Goal: Task Accomplishment & Management: Complete application form

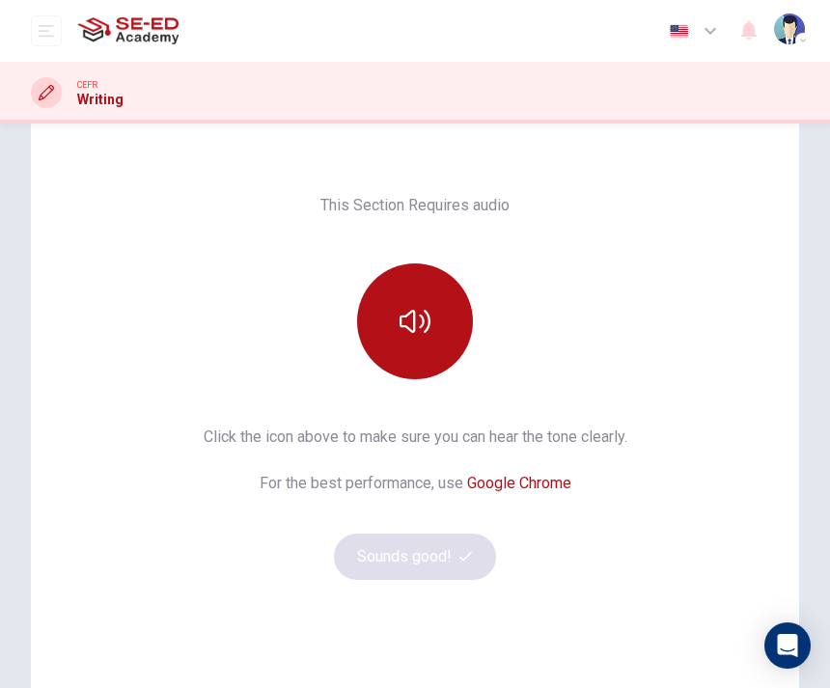
scroll to position [114, 0]
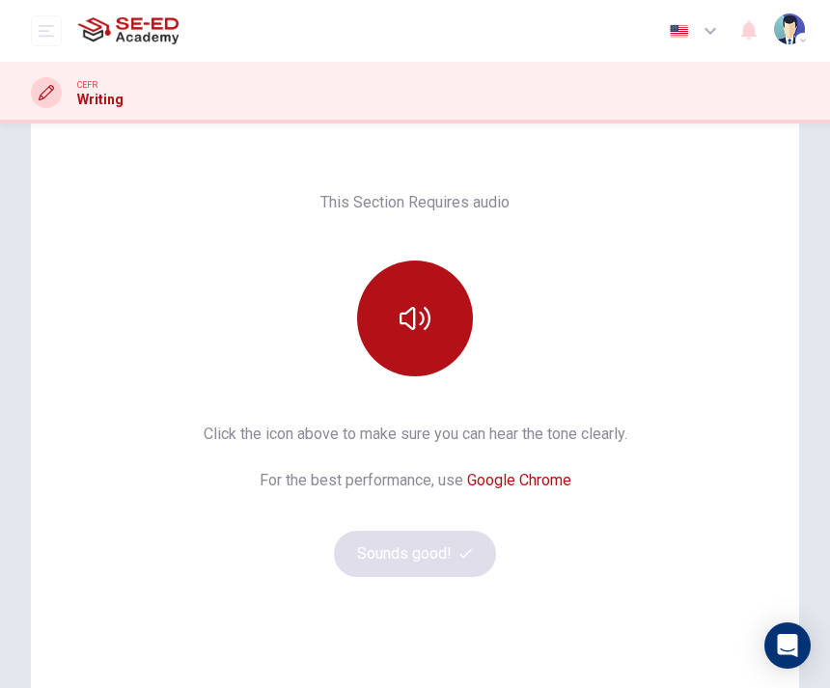
click at [446, 302] on button "button" at bounding box center [415, 319] width 116 height 116
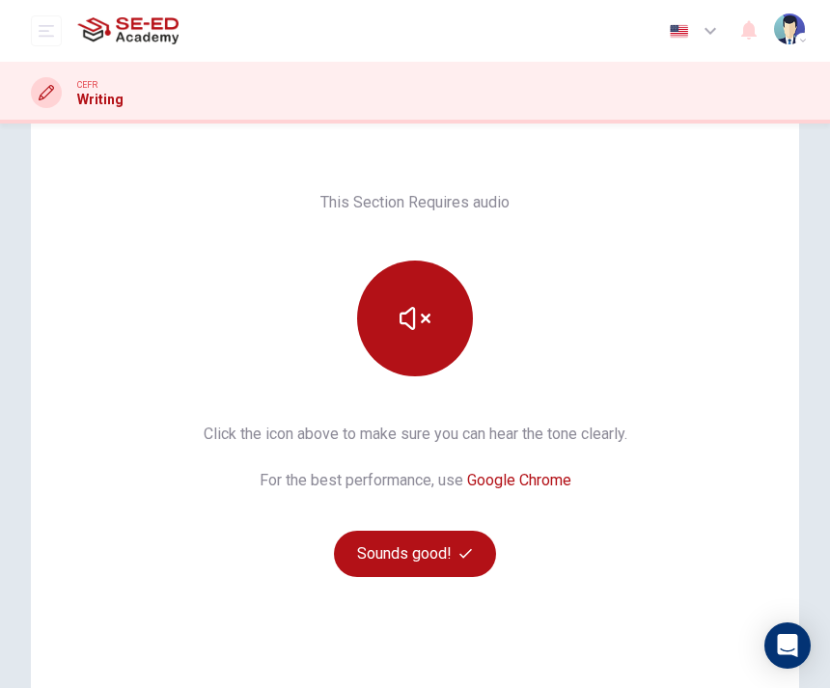
click at [473, 551] on span "button" at bounding box center [467, 553] width 17 height 13
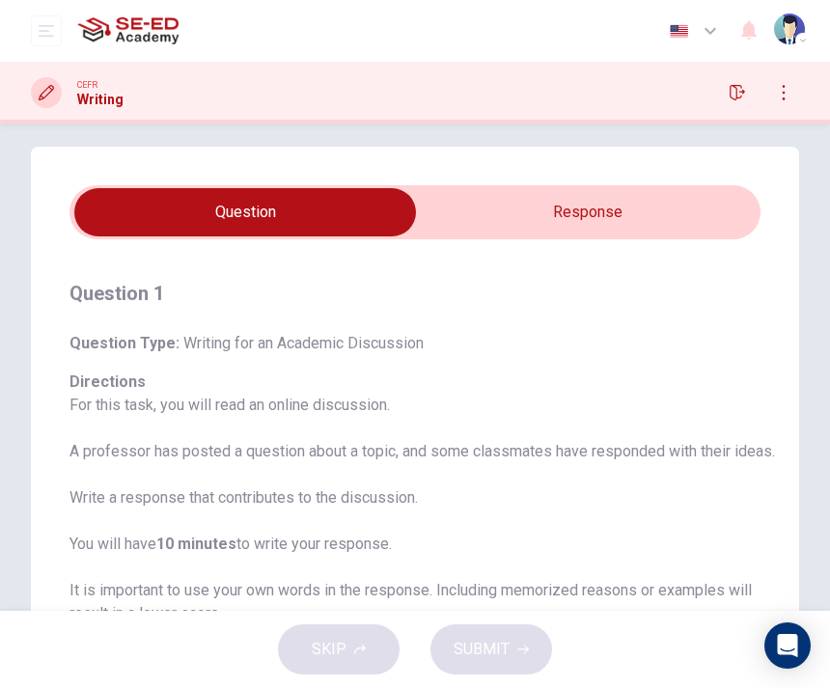
scroll to position [14, 0]
click at [611, 196] on input "checkbox" at bounding box center [245, 213] width 1037 height 48
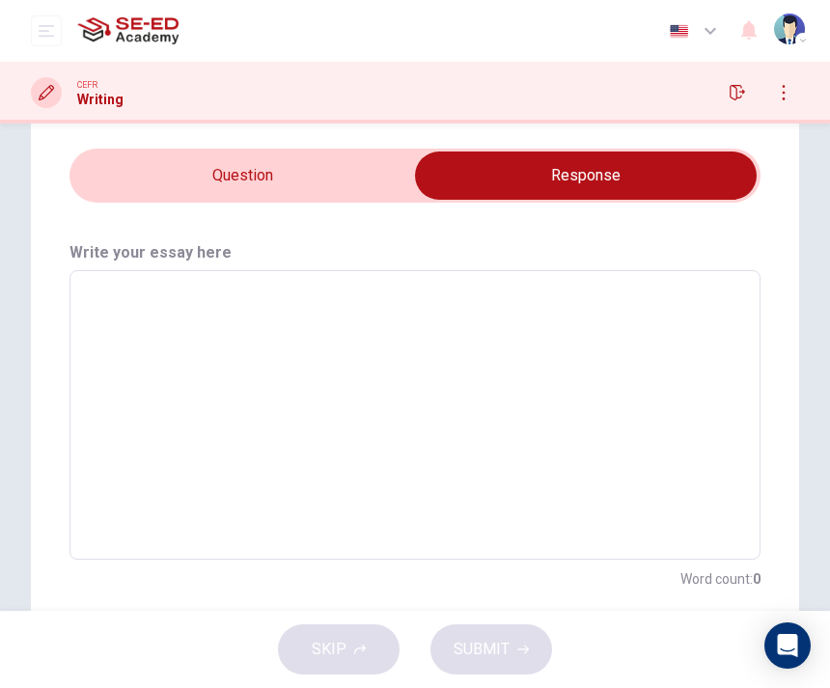
scroll to position [51, 0]
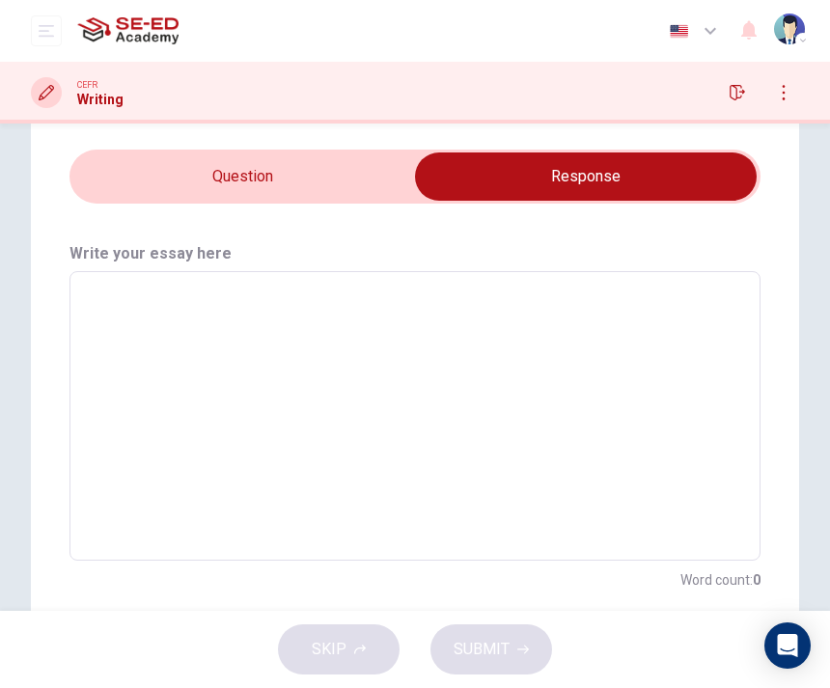
click at [365, 187] on input "checkbox" at bounding box center [586, 177] width 1037 height 48
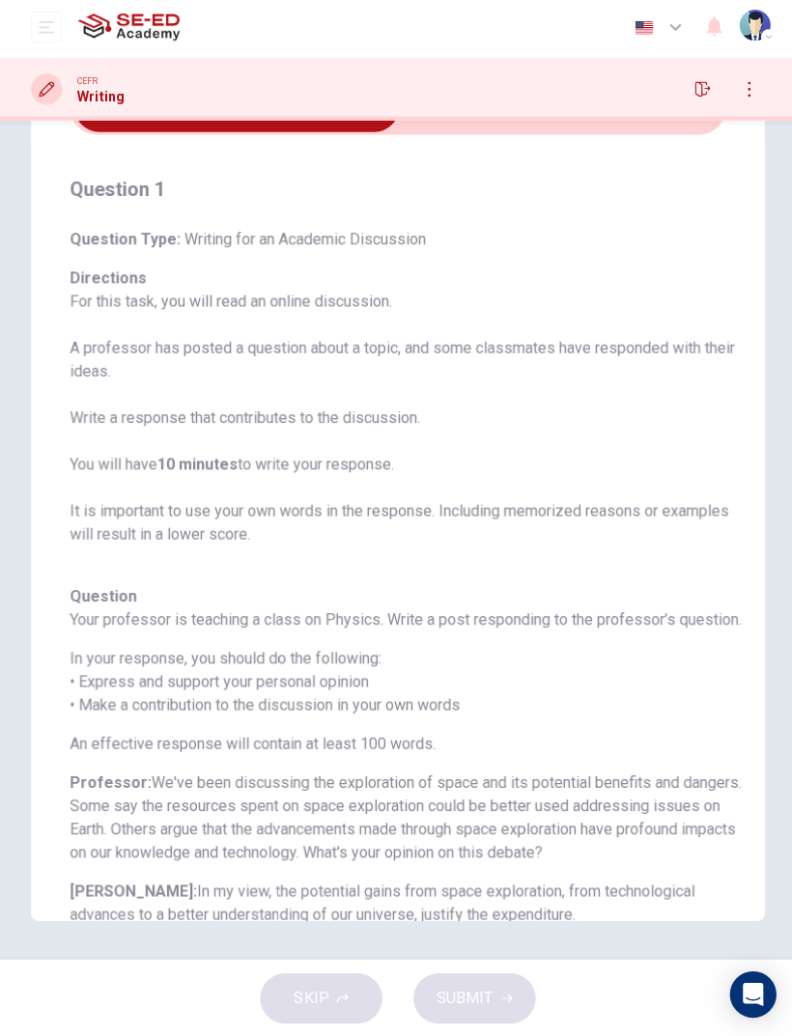
scroll to position [-1, 0]
click at [591, 128] on input "checkbox" at bounding box center [235, 111] width 979 height 48
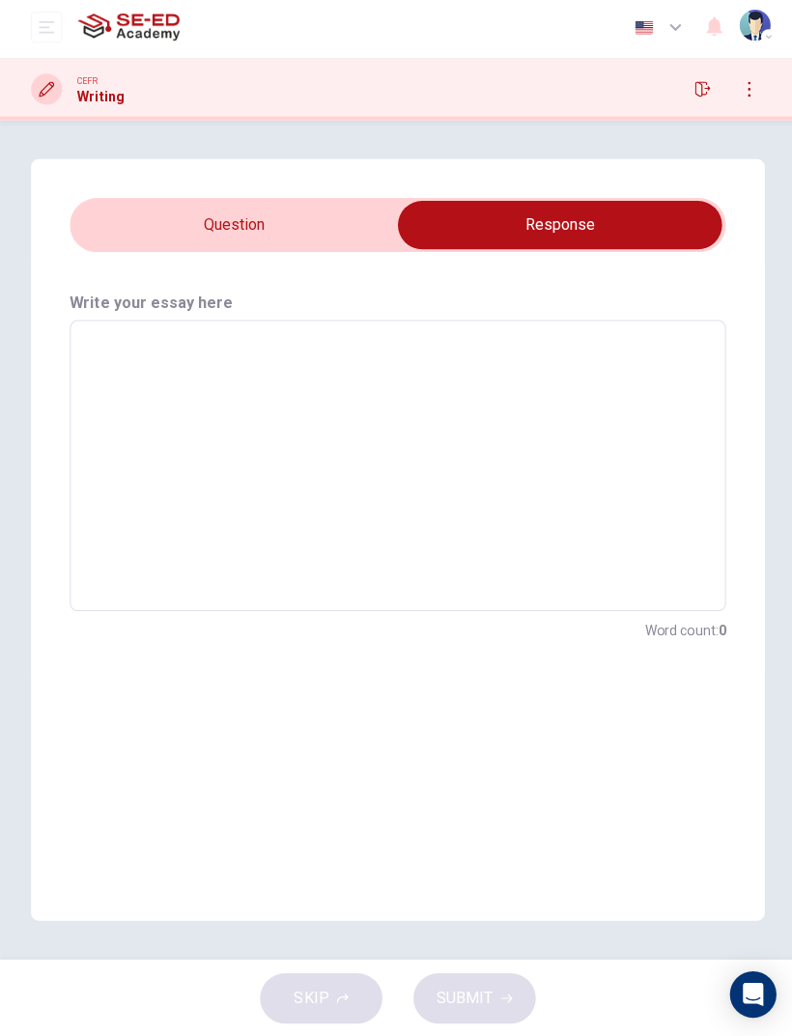
click at [341, 221] on input "checkbox" at bounding box center [557, 228] width 979 height 48
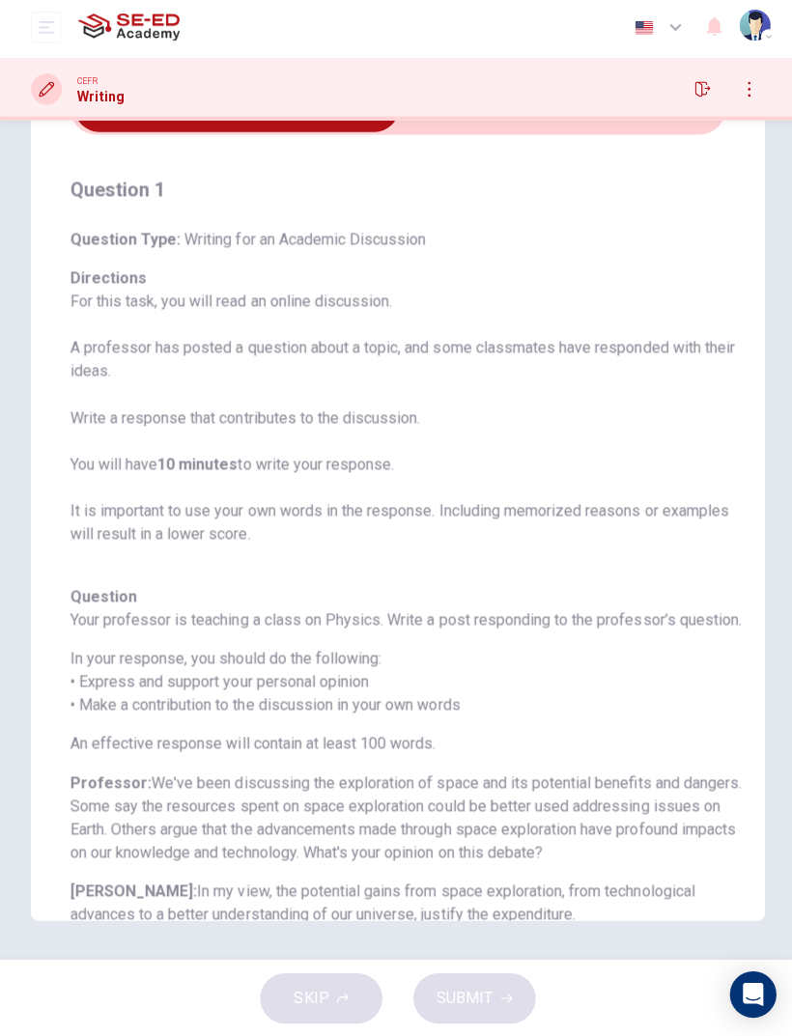
click at [636, 120] on input "checkbox" at bounding box center [235, 111] width 979 height 48
checkbox input "true"
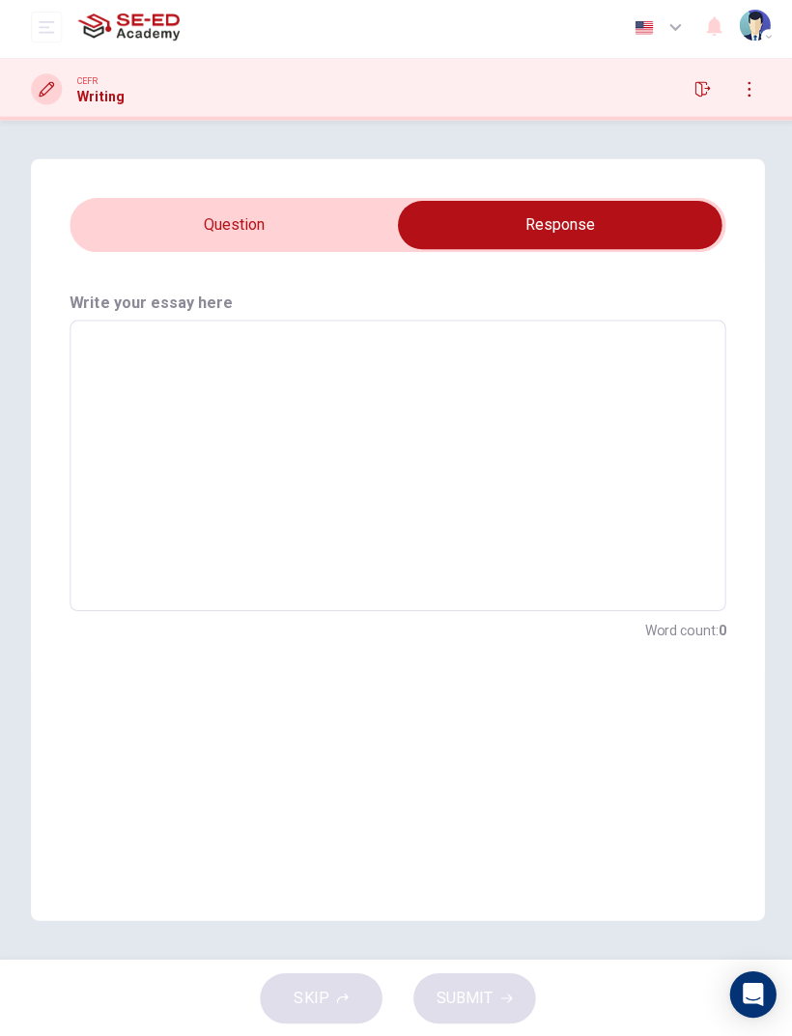
click at [542, 391] on textarea at bounding box center [396, 468] width 626 height 258
type textarea "I"
type textarea "x"
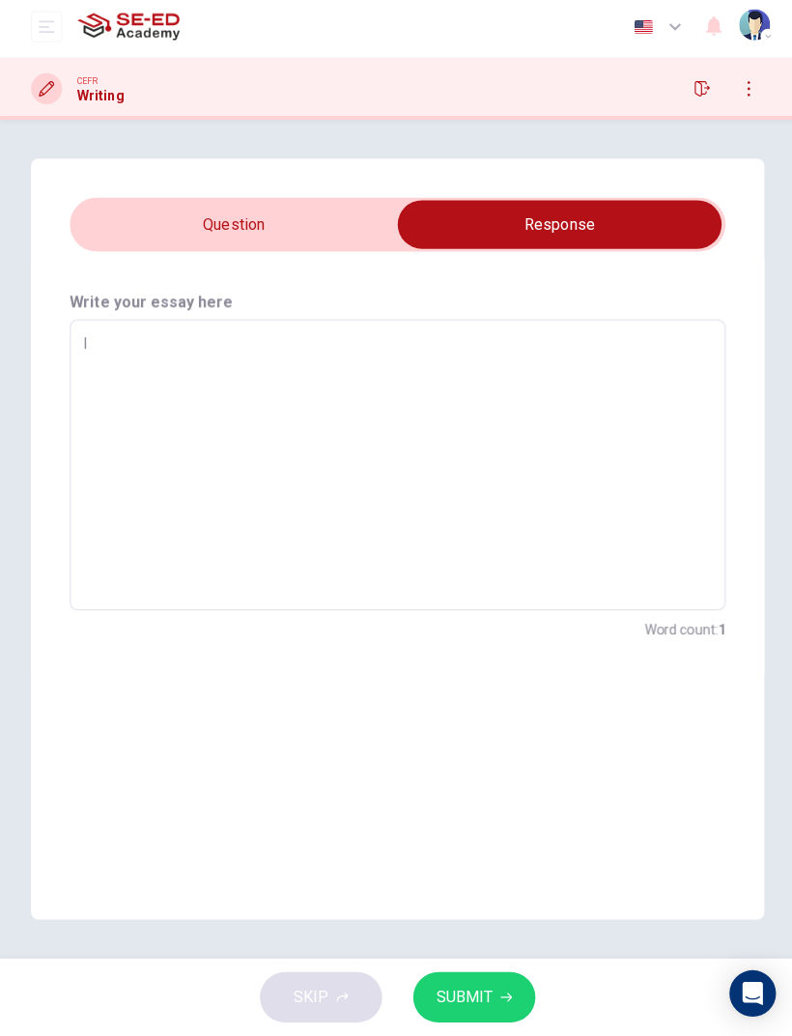
type textarea "I"
type textarea "x"
type textarea "I t"
type textarea "x"
type textarea "I th"
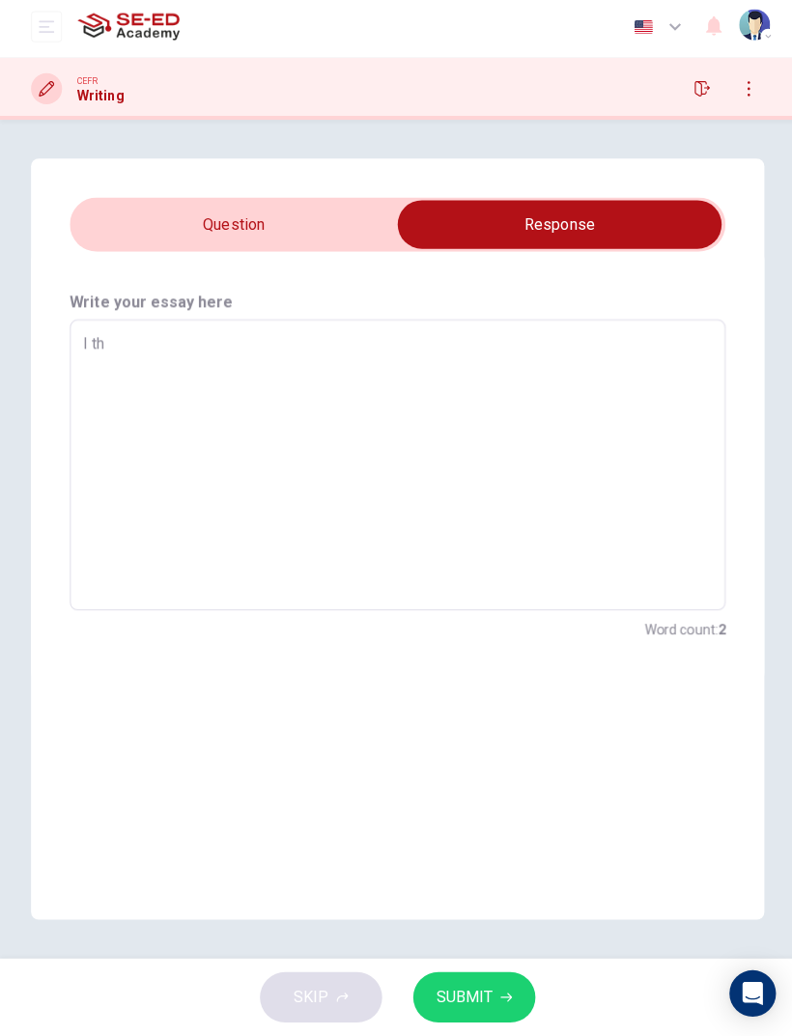
type textarea "x"
type textarea "I thi"
type textarea "x"
type textarea "I thin"
type textarea "x"
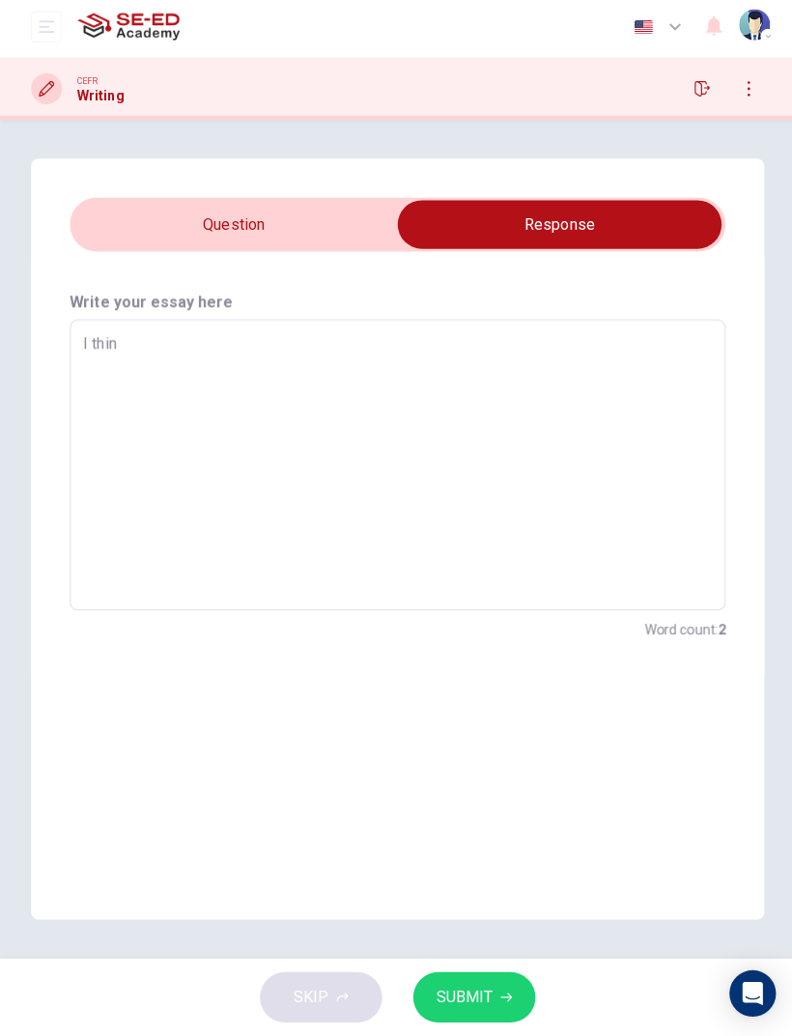
type textarea "I think"
type textarea "x"
type textarea "I think"
type textarea "x"
type textarea "I think i"
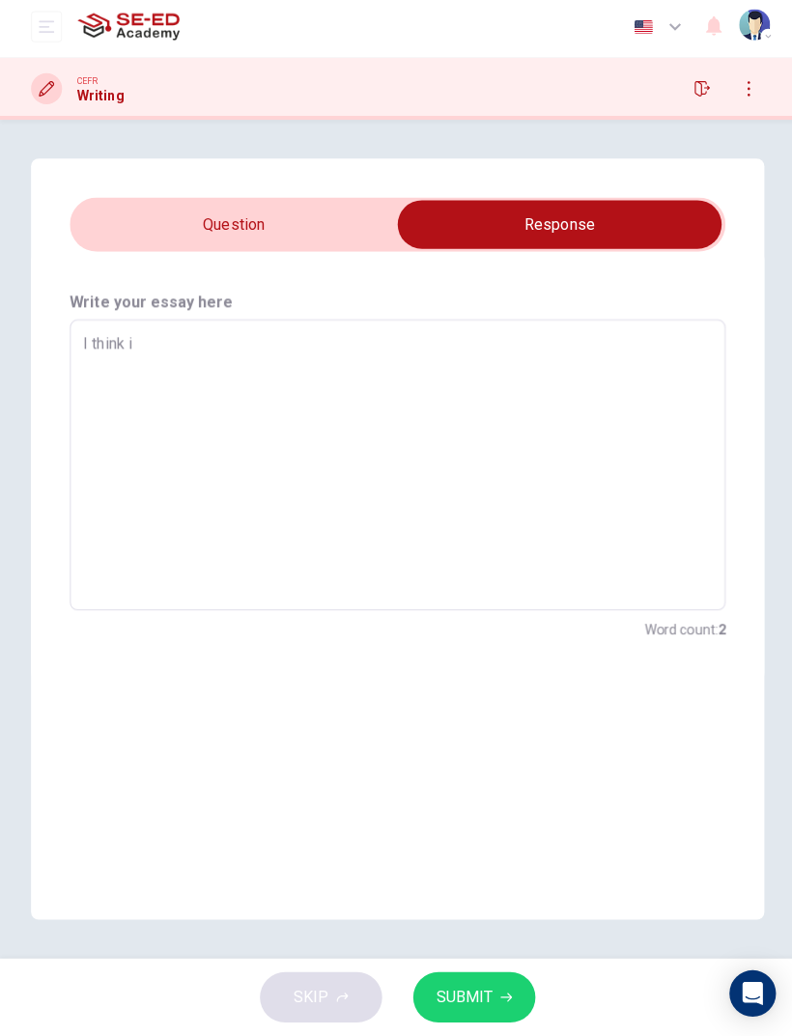
type textarea "x"
type textarea "I think im"
type textarea "x"
type textarea "I think i"
type textarea "x"
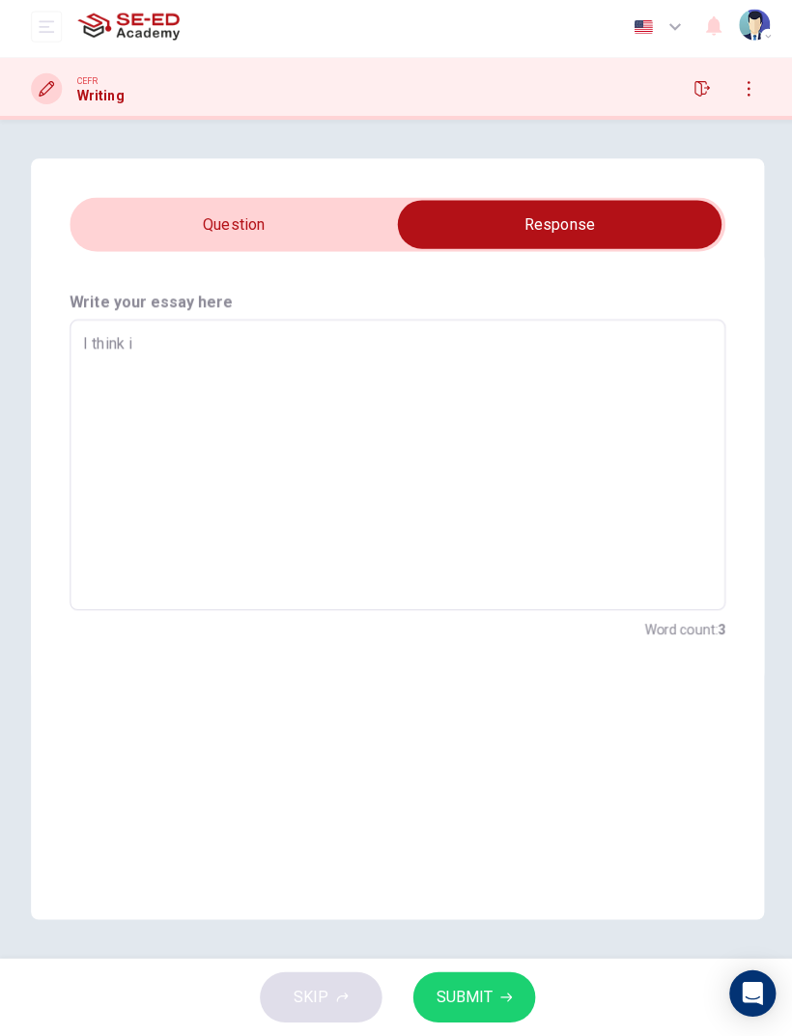
type textarea "I think in"
type textarea "x"
type textarea "I think in"
type textarea "x"
type textarea "I think in m"
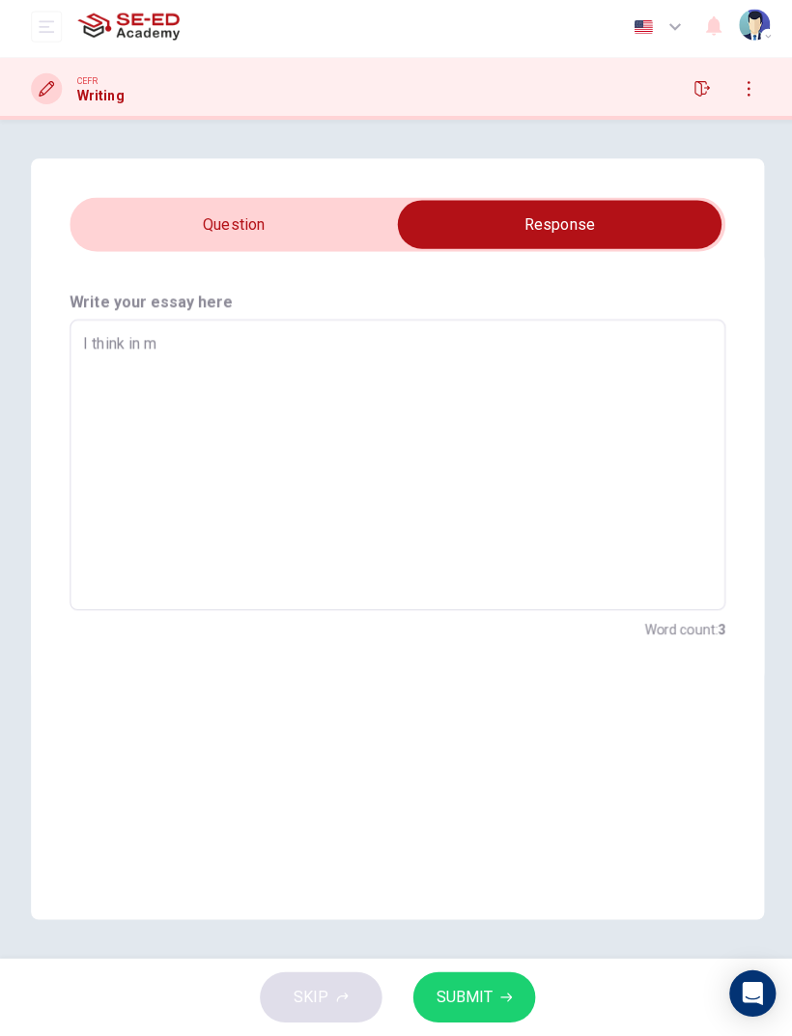
type textarea "x"
type textarea "I think in my"
type textarea "x"
type textarea "I think in my"
type textarea "x"
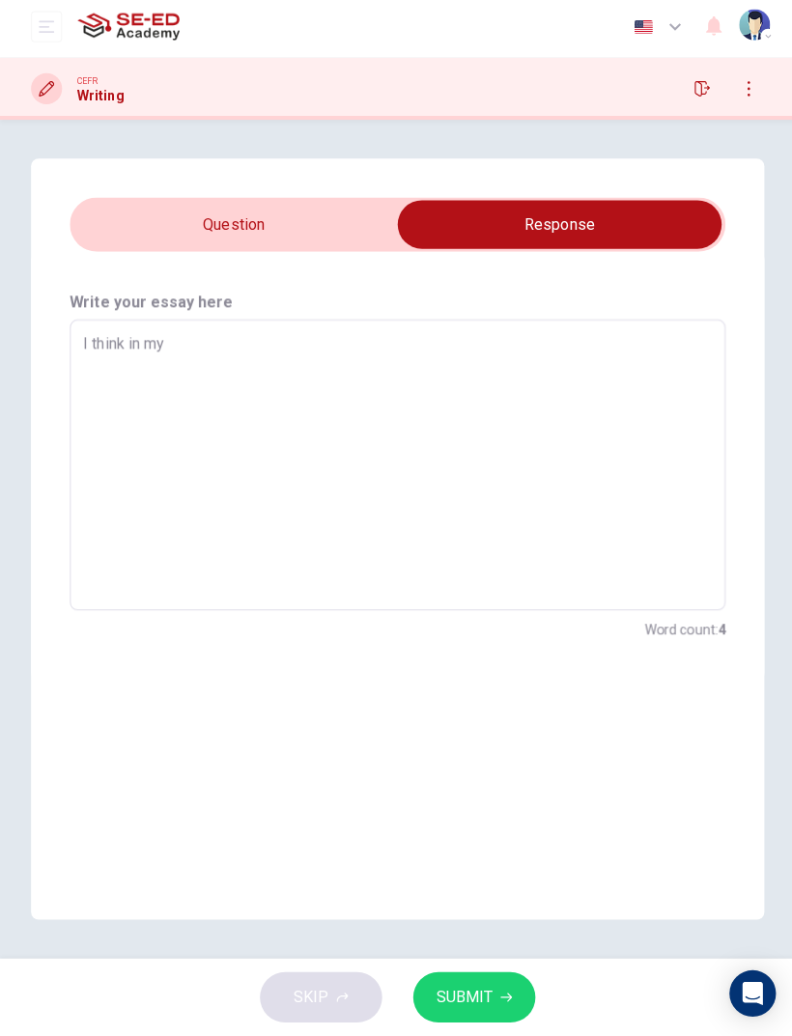
type textarea "I think in my o"
type textarea "x"
type textarea "I think in my op"
type textarea "x"
type textarea "I think in my opi"
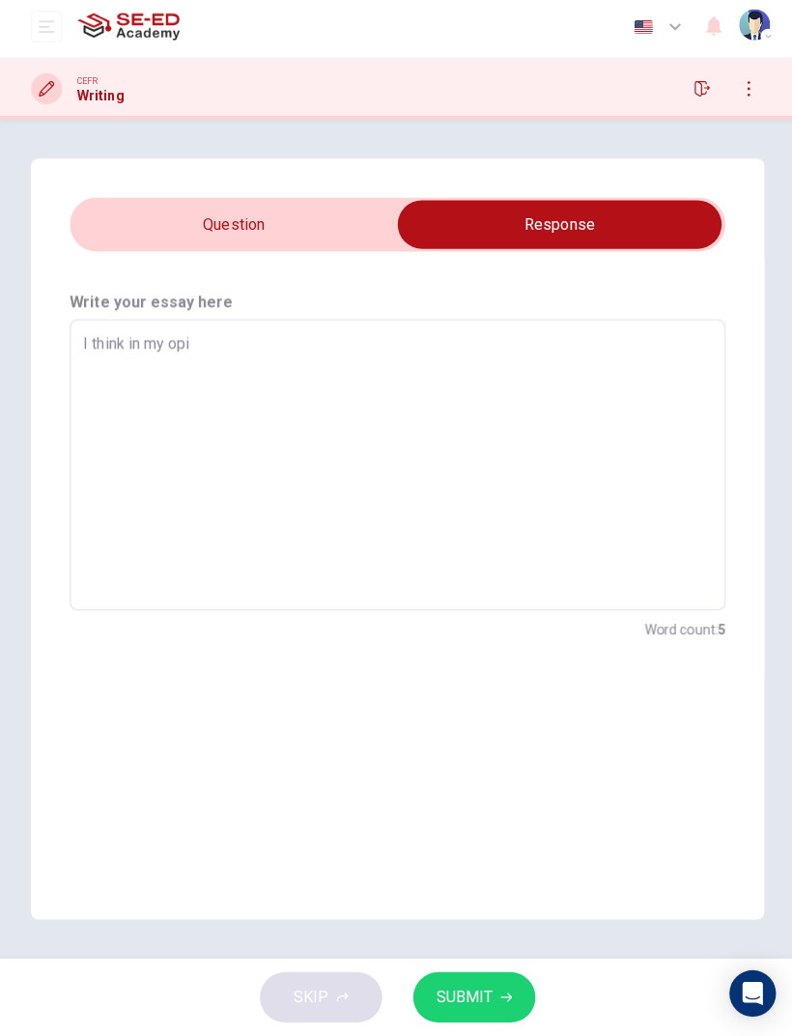
type textarea "x"
type textarea "I think in my opin"
type textarea "x"
type textarea "I think in my opini"
type textarea "x"
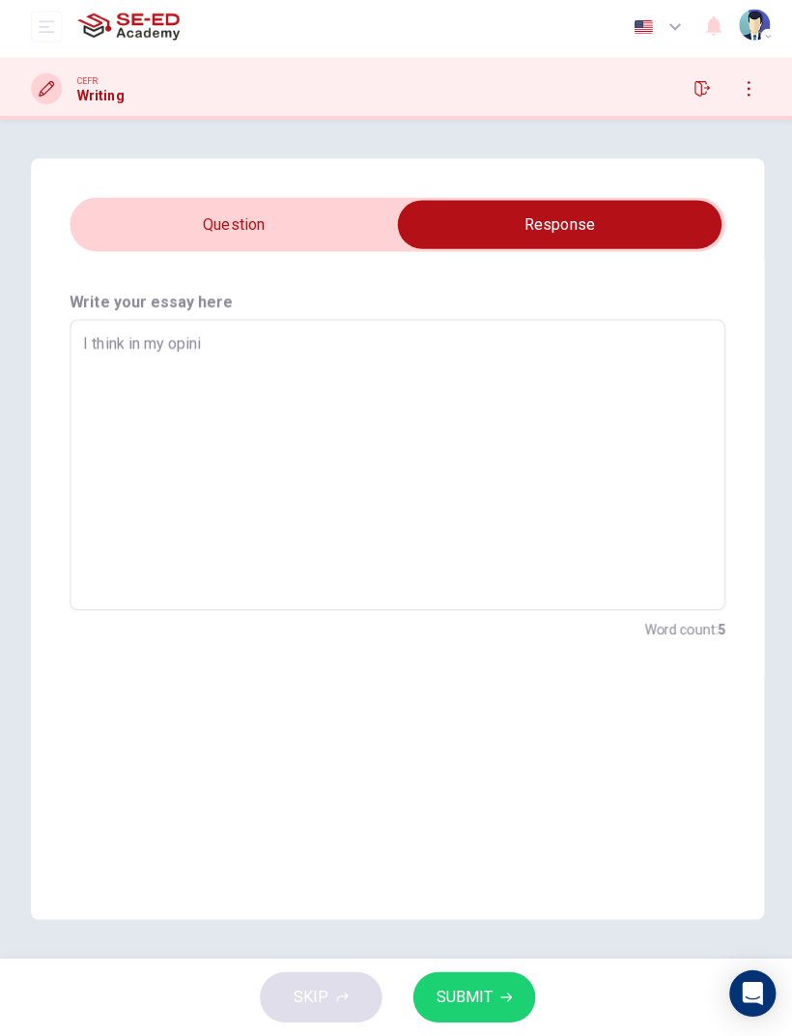
type textarea "I think in my opinio"
type textarea "x"
type textarea "I think in my opinioo"
type textarea "x"
type textarea "I think in my opinio"
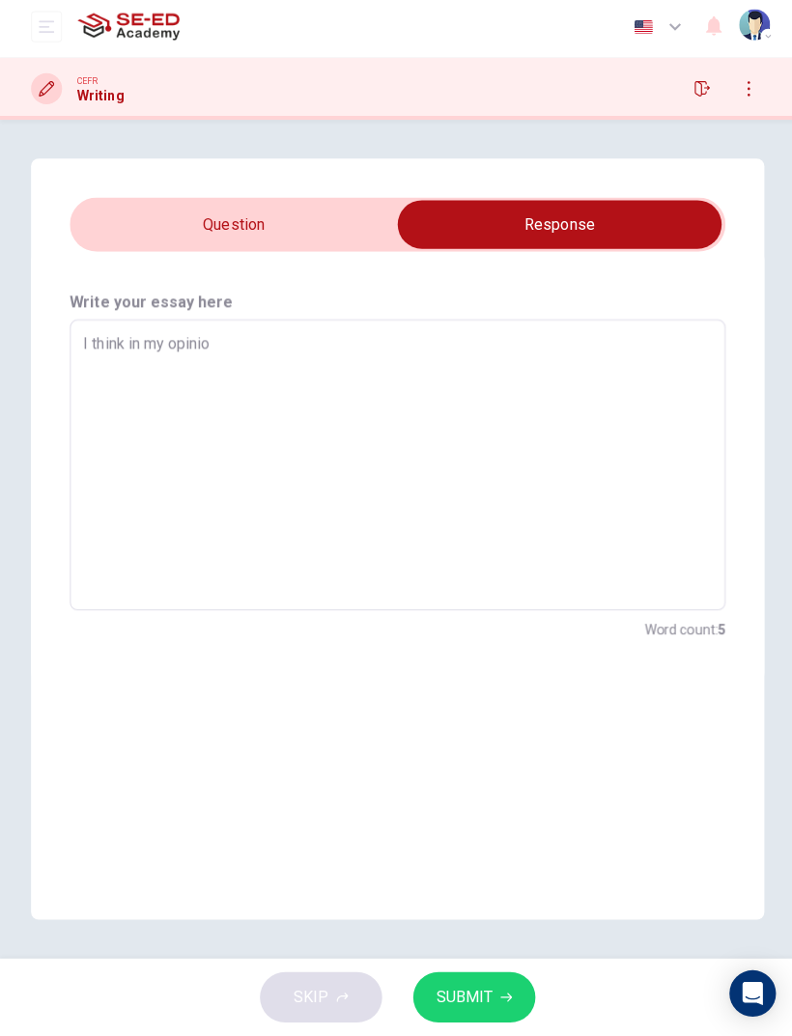
type textarea "x"
type textarea "I think in my opinion"
type textarea "x"
type textarea "I think in my opinion"
type textarea "x"
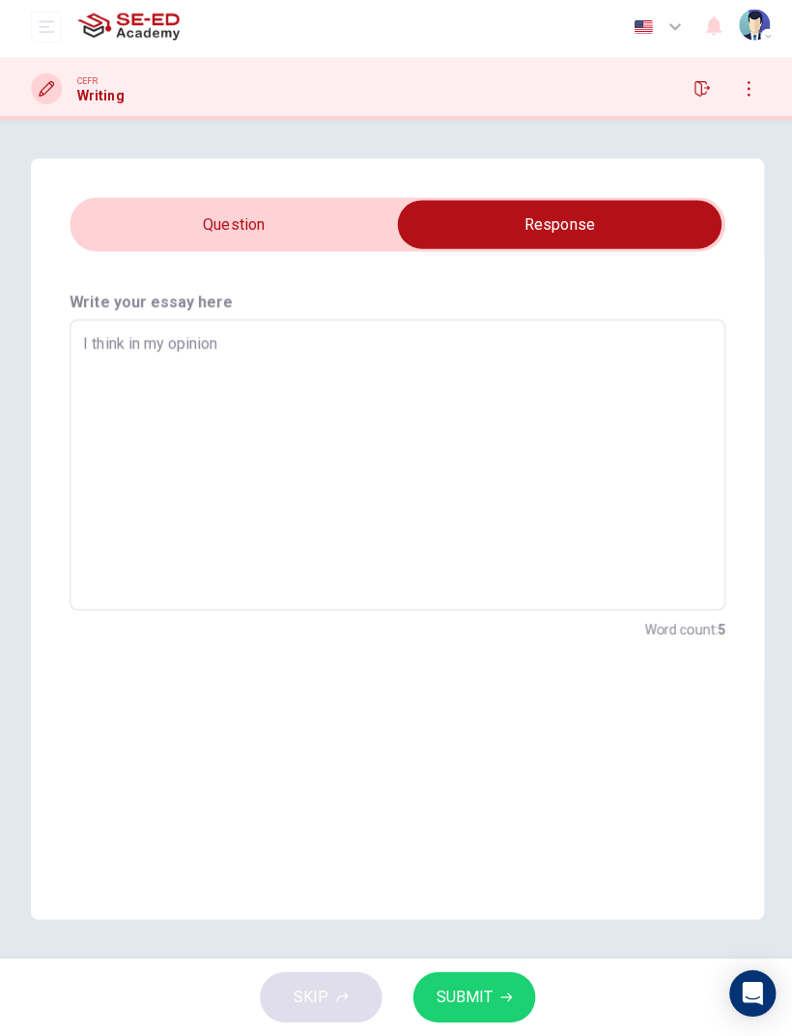
click at [166, 247] on input "checkbox" at bounding box center [557, 228] width 979 height 48
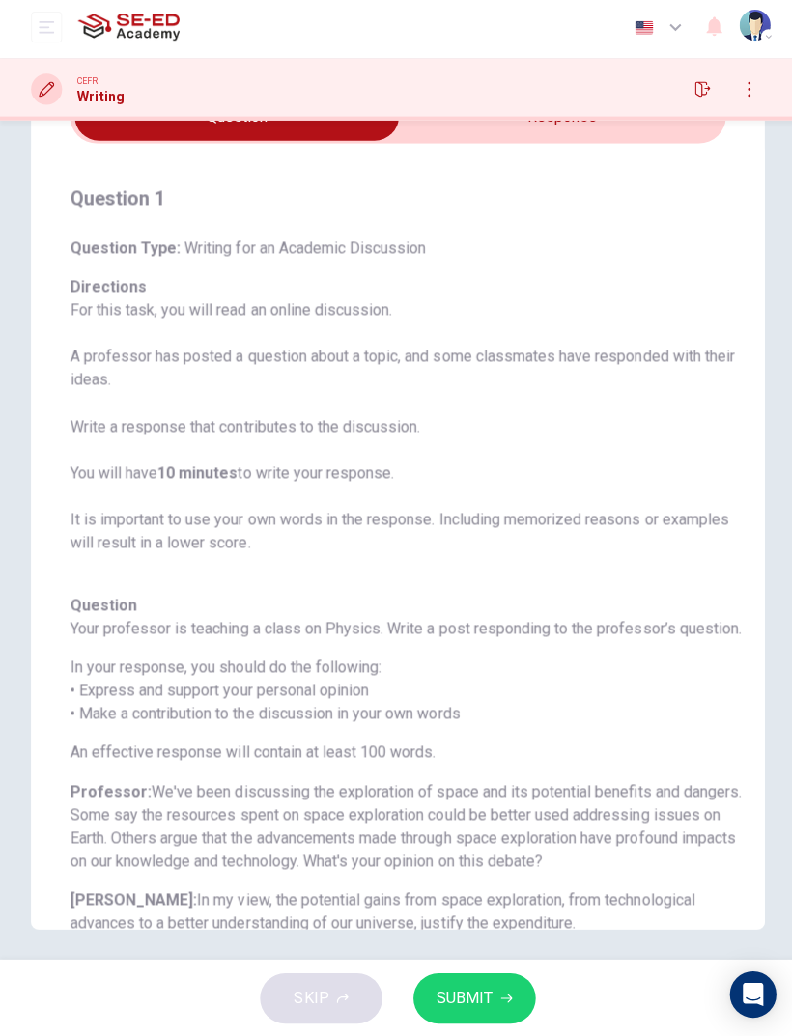
click at [603, 131] on input "checkbox" at bounding box center [235, 120] width 979 height 48
checkbox input "true"
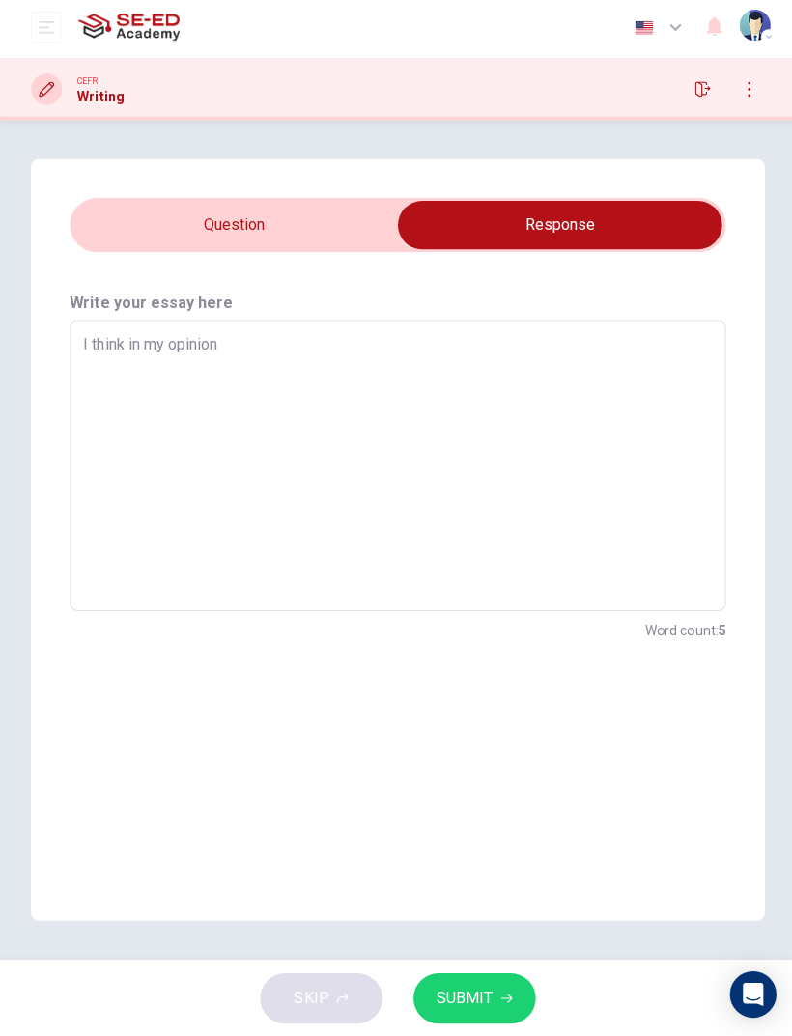
click at [484, 329] on div "I think in my opinion x ​" at bounding box center [396, 467] width 653 height 290
type textarea "x"
type textarea "I think in my opinion o"
type textarea "x"
type textarea "I think in my opinion op"
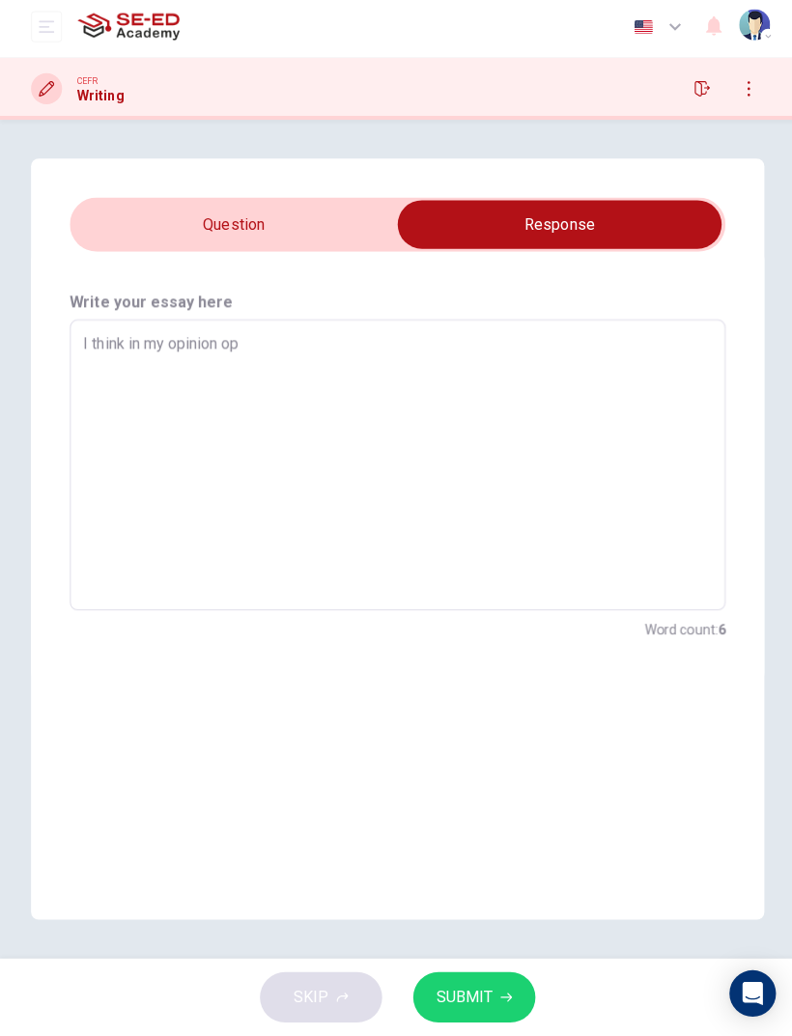
type textarea "x"
type textarea "I think in my opinion opi"
type textarea "x"
type textarea "I think in my opinion opin"
type textarea "x"
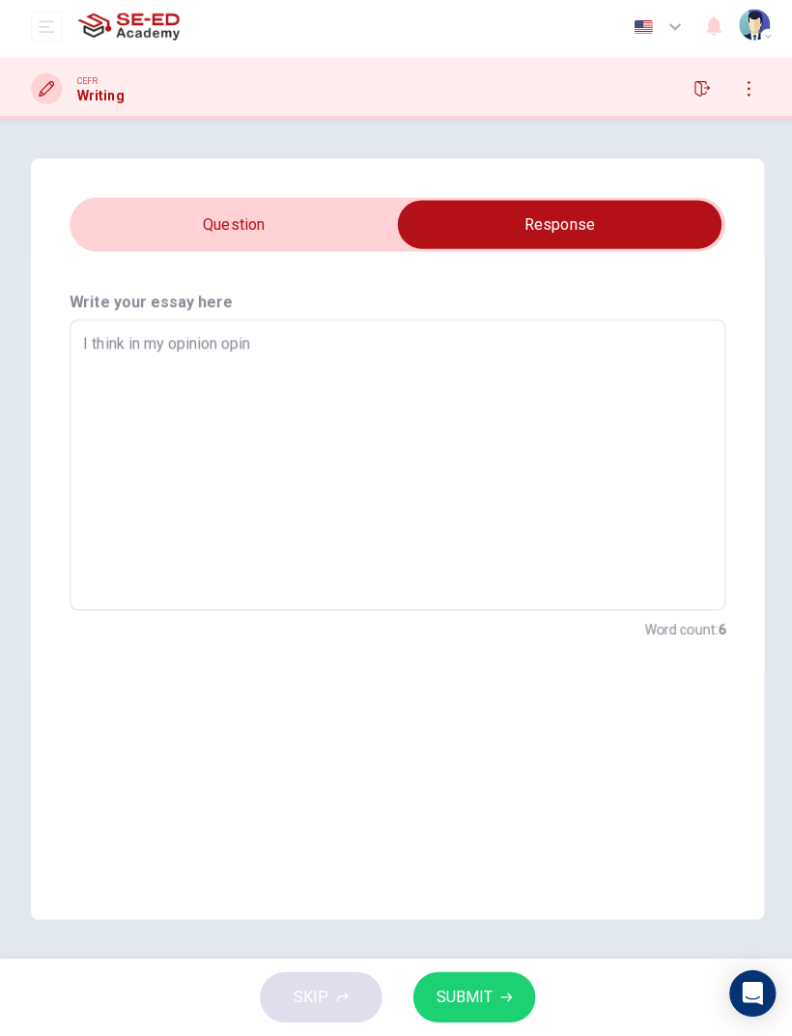
type textarea "I think in my opinion opini"
type textarea "x"
type textarea "I think in my opinion opin"
type textarea "x"
type textarea "I think in my opinion opi"
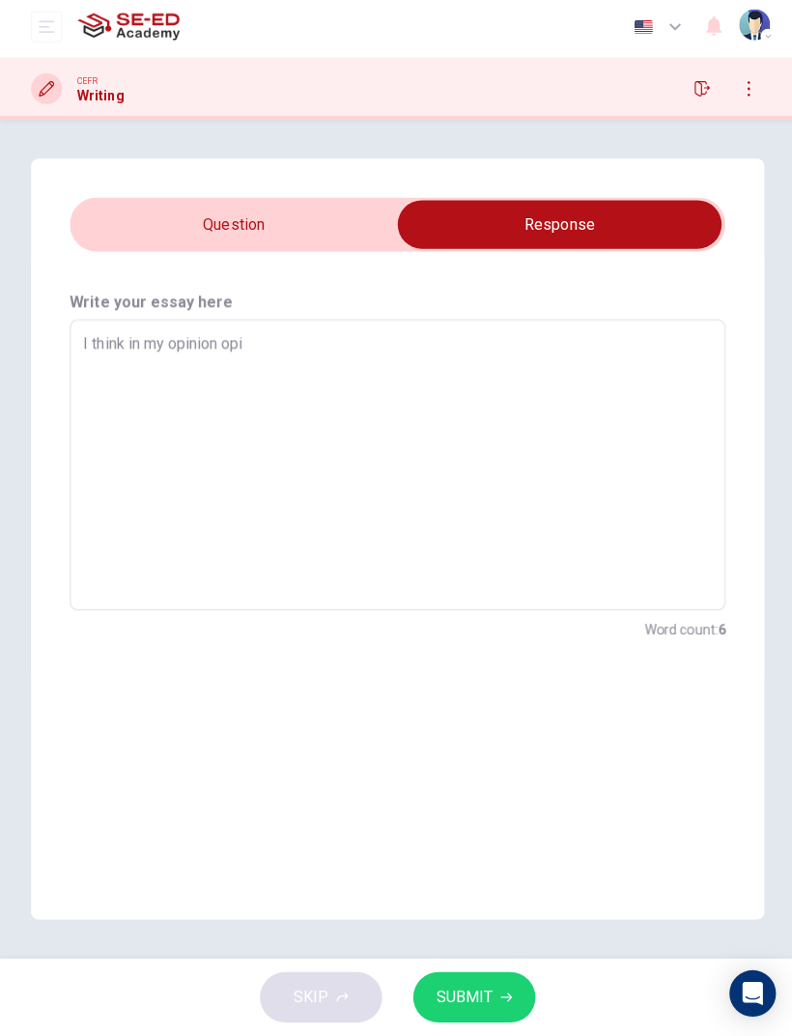
type textarea "x"
type textarea "I think in my opinion op"
type textarea "x"
type textarea "I think in my opinion o"
type textarea "x"
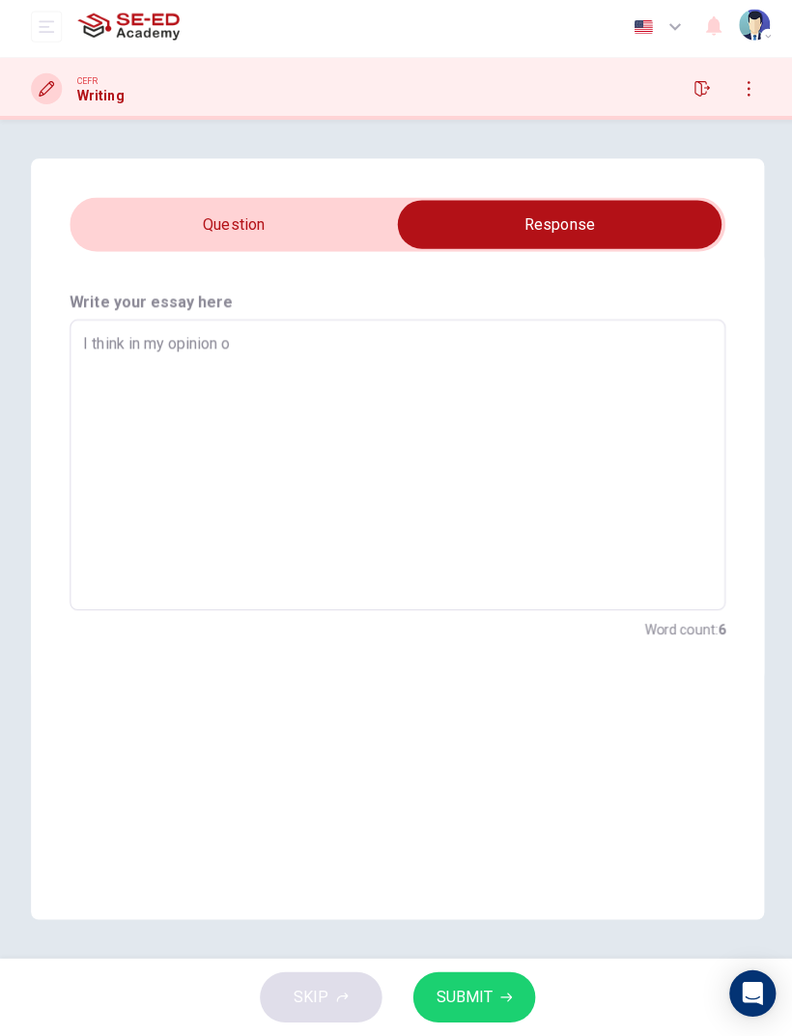
type textarea "I think in my opinion"
type textarea "x"
type textarea "I think in my opinion p"
type textarea "x"
type textarea "I think in my opinion po"
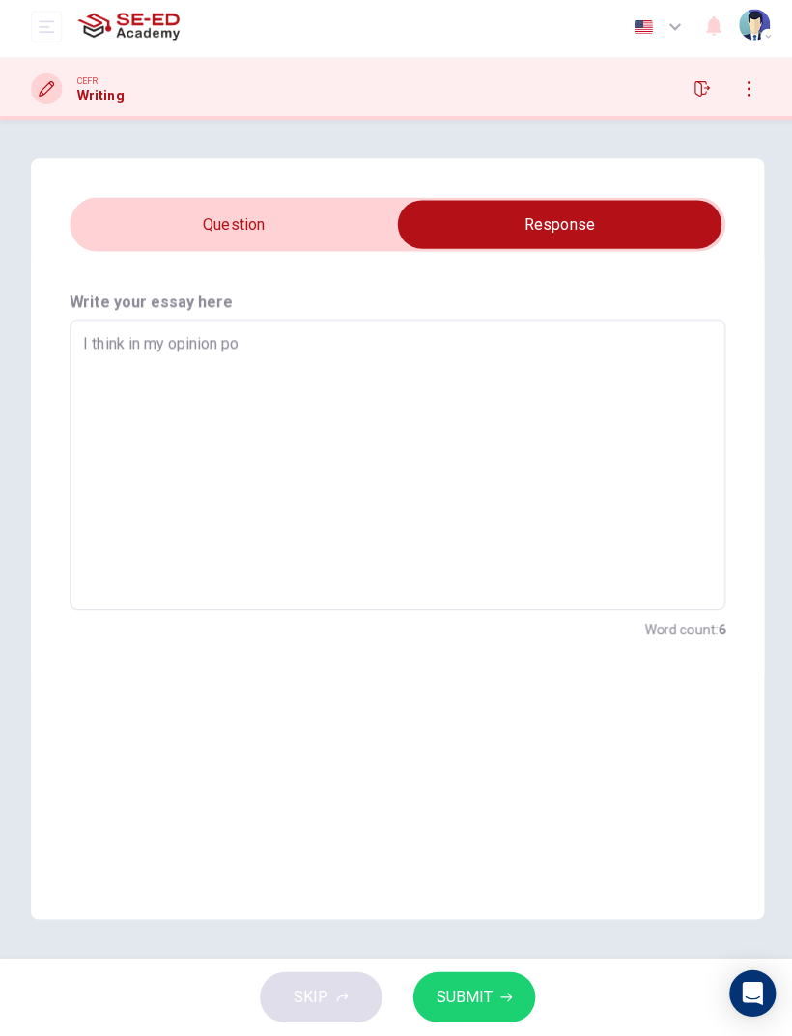
type textarea "x"
type textarea "I think in my opinion pot"
type textarea "x"
type textarea "I think in my opinion pote"
type textarea "x"
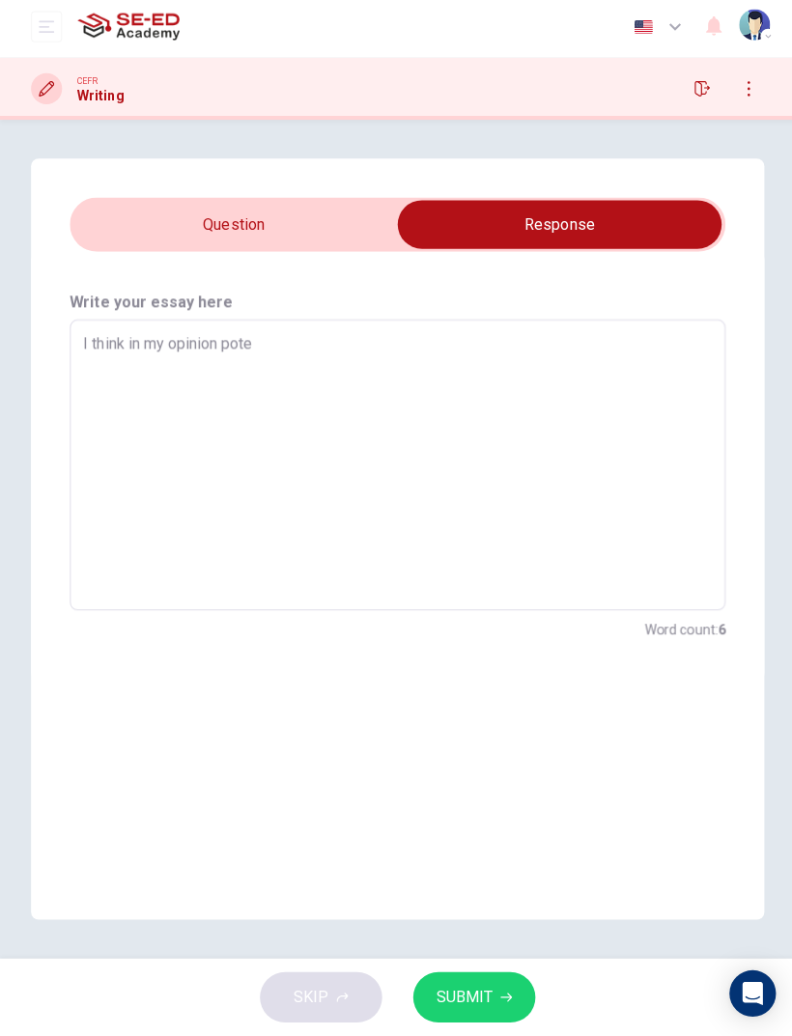
type textarea "I think in my opinion poten"
type textarea "x"
type textarea "I think in my opinion potent"
type textarea "x"
type textarea "I think in my opinion potenti"
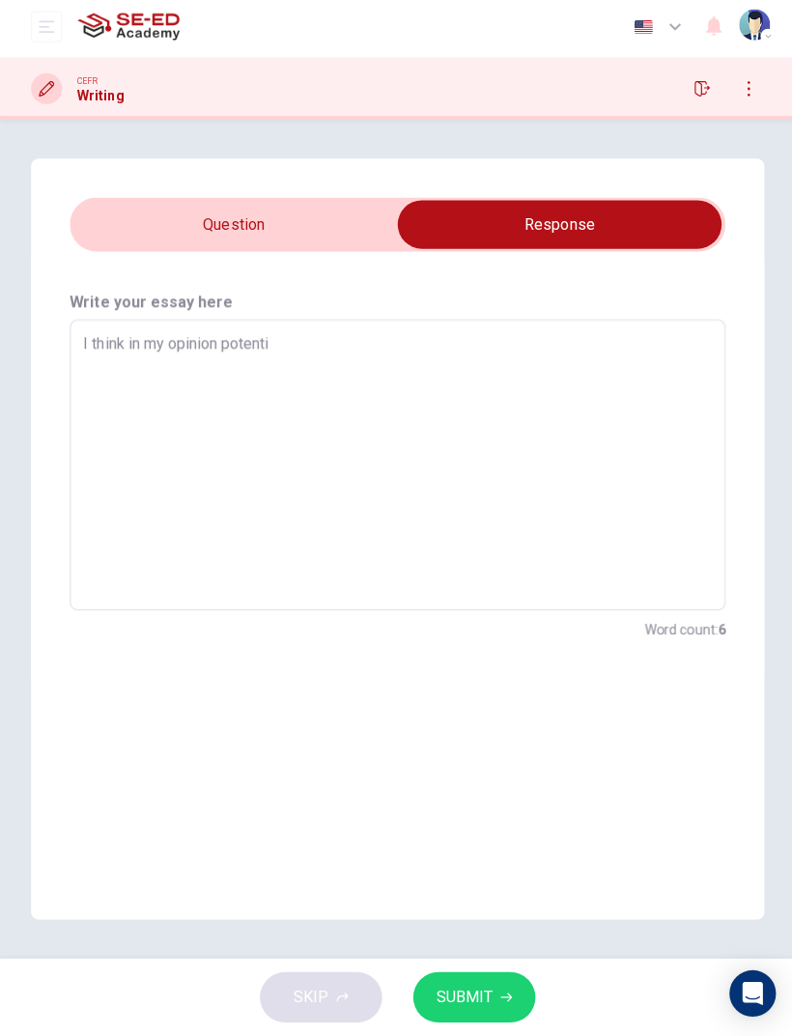
type textarea "x"
type textarea "I think in my opinion potentia"
type textarea "x"
type textarea "I think in my opinion potential"
type textarea "x"
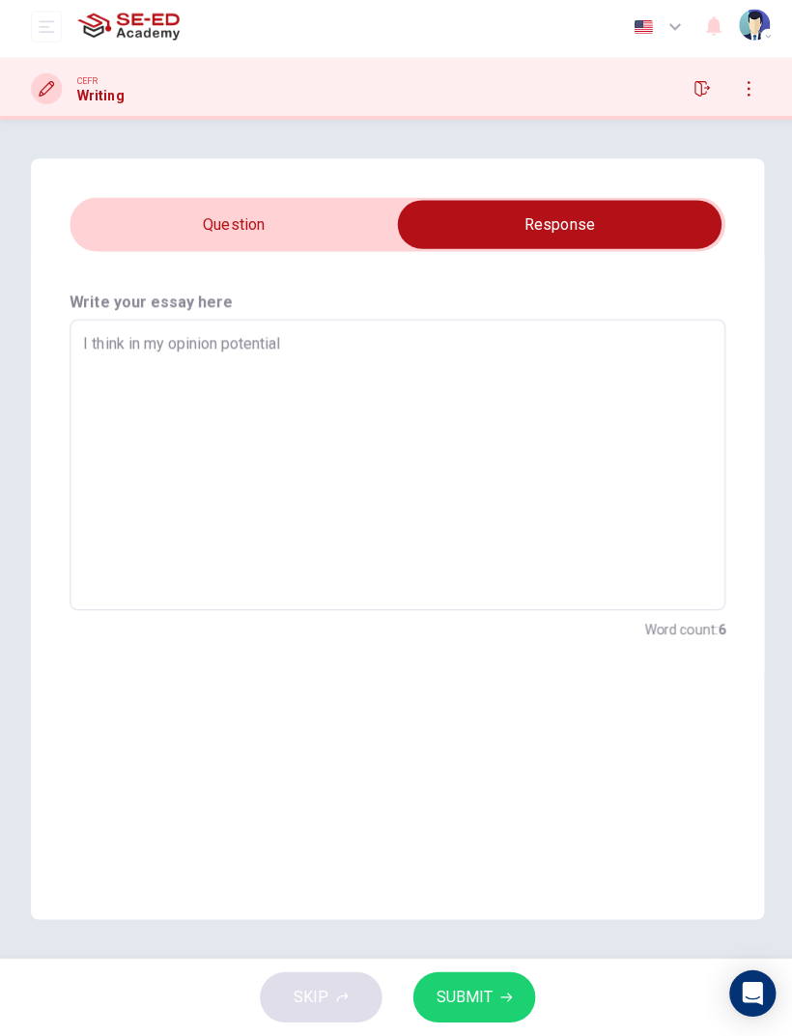
type textarea "I think in my opinion potential"
type textarea "x"
type textarea "I think in my opinion potential f"
type textarea "x"
type textarea "I think in my opinion potential fr"
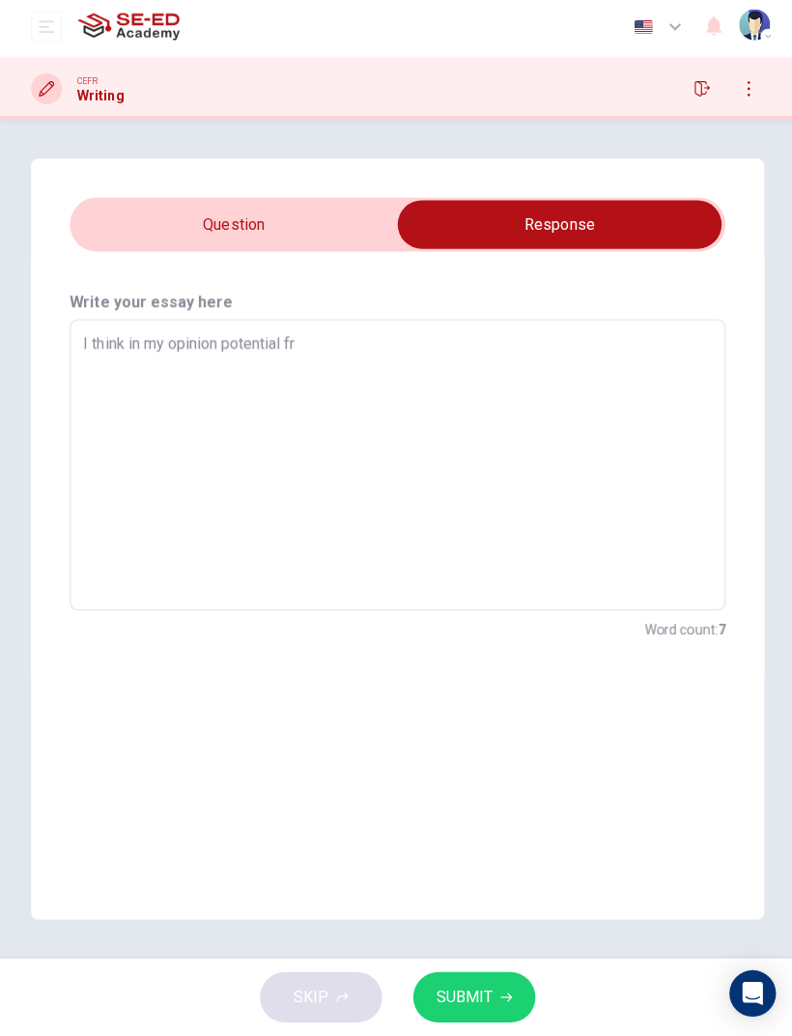
type textarea "x"
type textarea "I think in my opinion potential fro"
type textarea "x"
type textarea "I think in my opinion potential from"
type textarea "x"
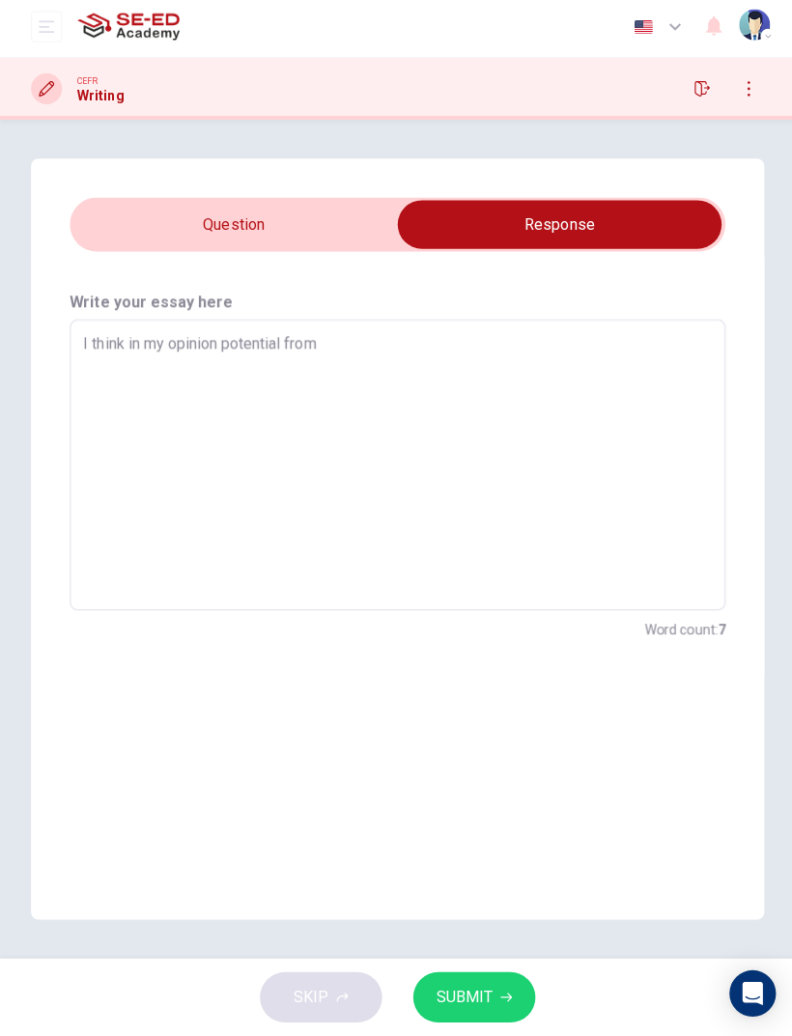
click at [167, 221] on input "checkbox" at bounding box center [557, 228] width 979 height 48
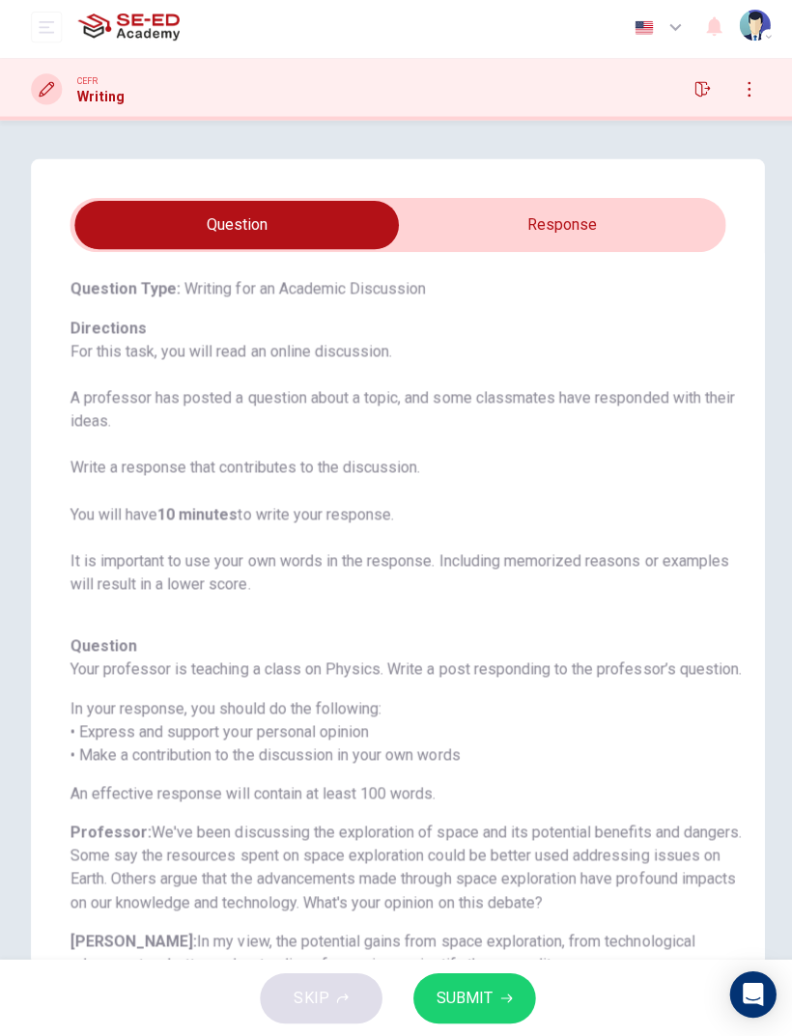
scroll to position [91, 0]
click at [685, 222] on input "checkbox" at bounding box center [235, 228] width 979 height 48
checkbox input "true"
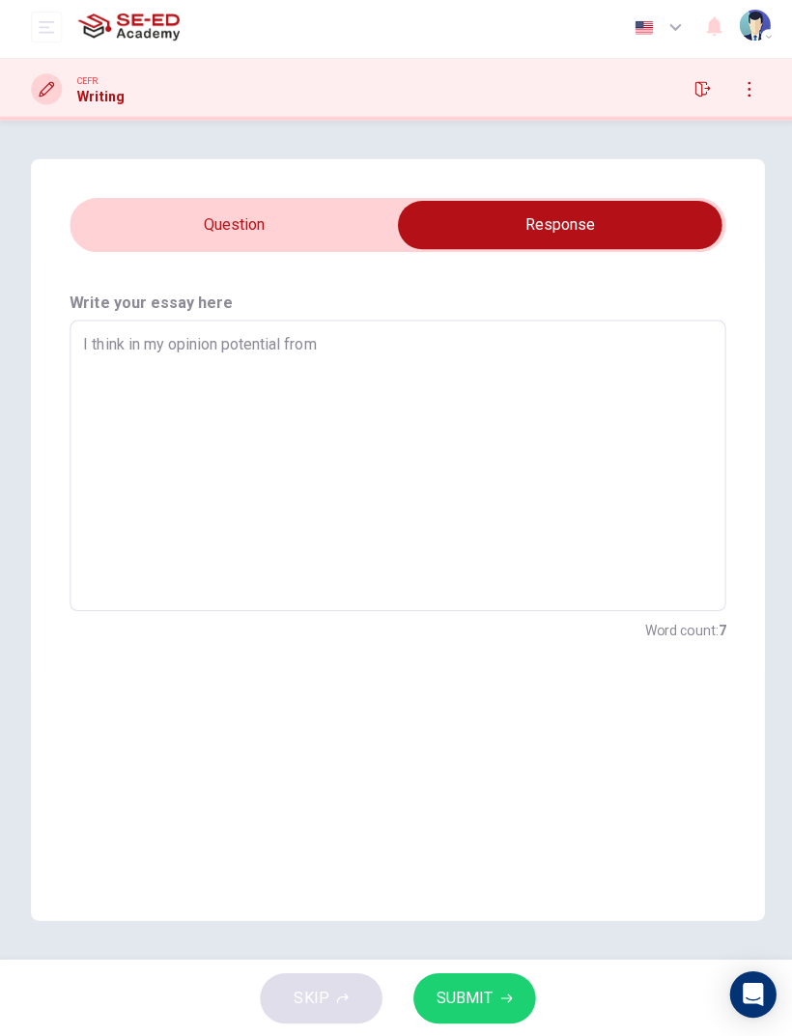
scroll to position [0, 0]
click at [335, 339] on textarea "I think in my opinion potential from" at bounding box center [396, 468] width 626 height 258
type textarea "x"
type textarea "I think in my opinion potential from"
type textarea "x"
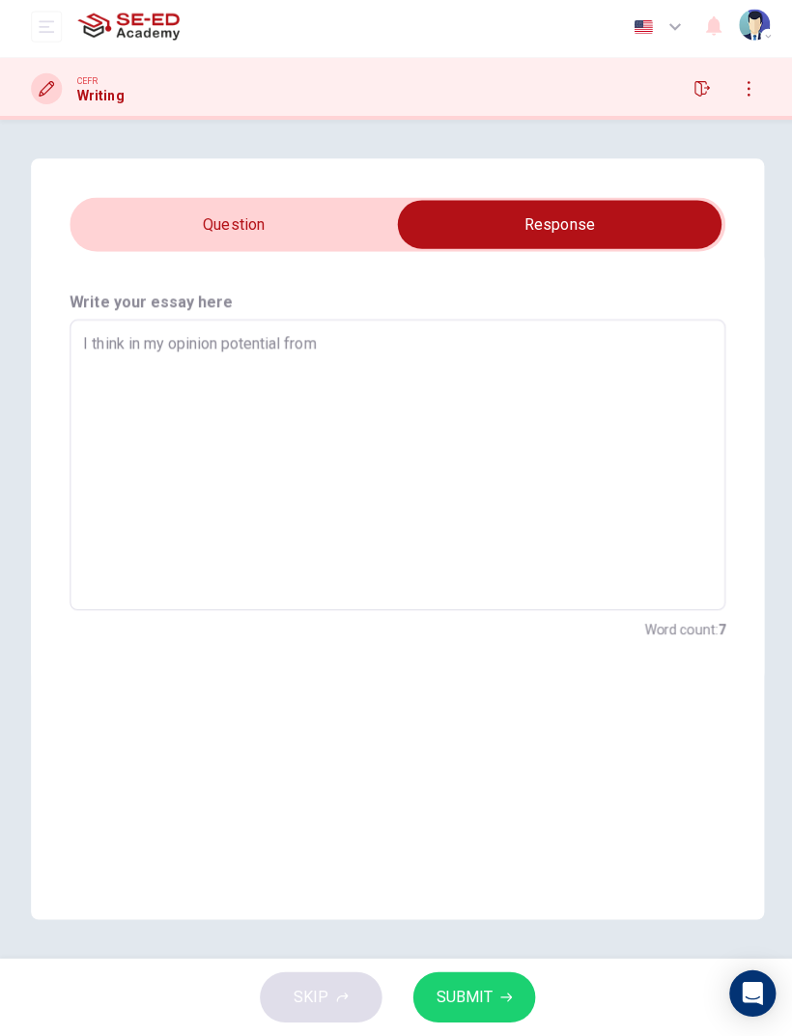
type textarea "I think in my opinion potential from a"
type textarea "x"
type textarea "I think in my opinion potential from ad"
type textarea "x"
type textarea "I think in my opinion potential from add"
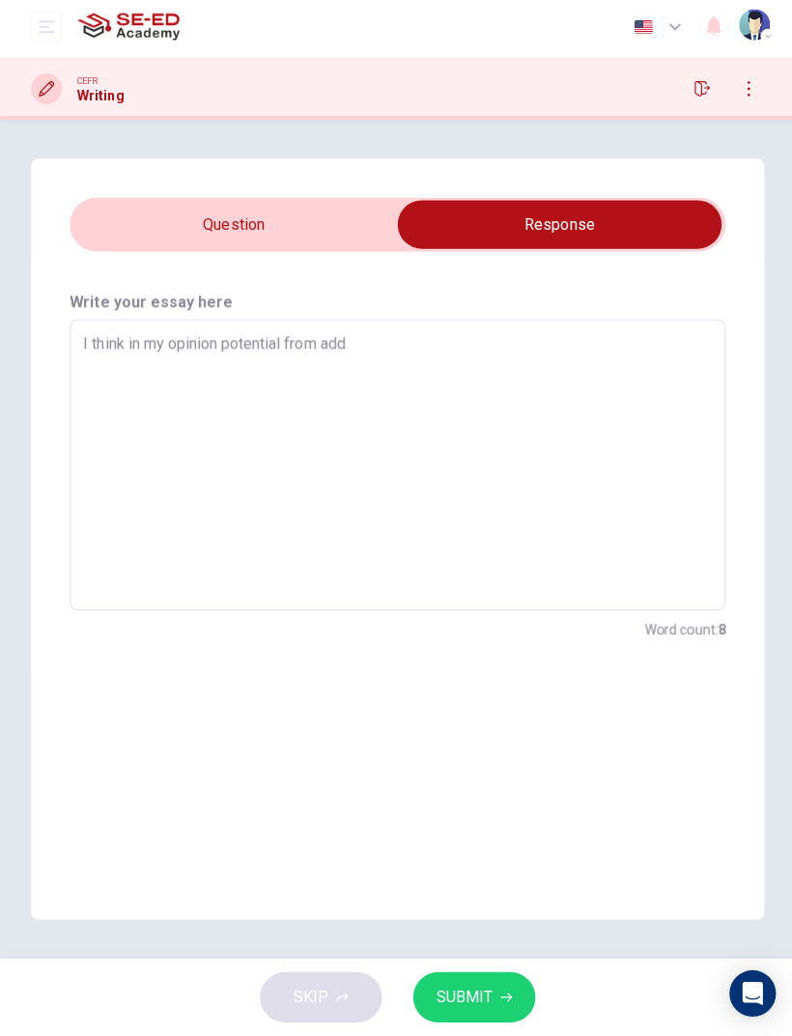
type textarea "x"
type textarea "I think in my opinion potential from addr"
type textarea "x"
type textarea "I think in my opinion potential from addre"
type textarea "x"
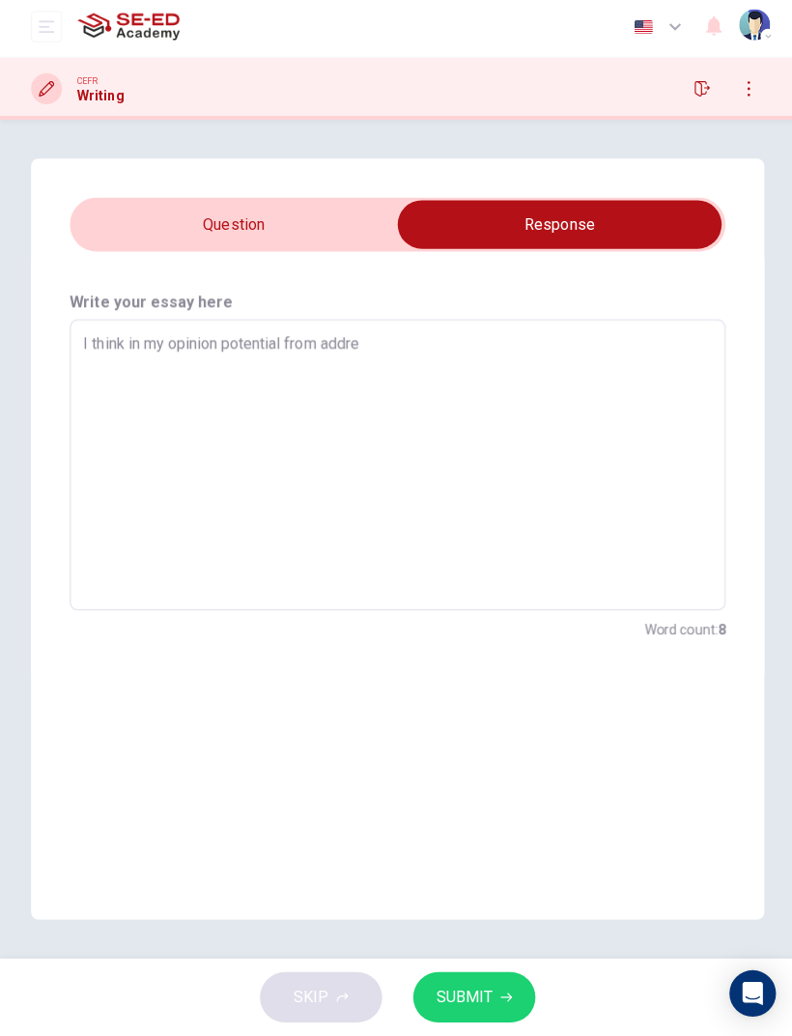
type textarea "I think in my opinion potential from addres"
type textarea "x"
type textarea "I think in my opinion potential from address"
type textarea "x"
type textarea "I think in my opinion potential from addressi"
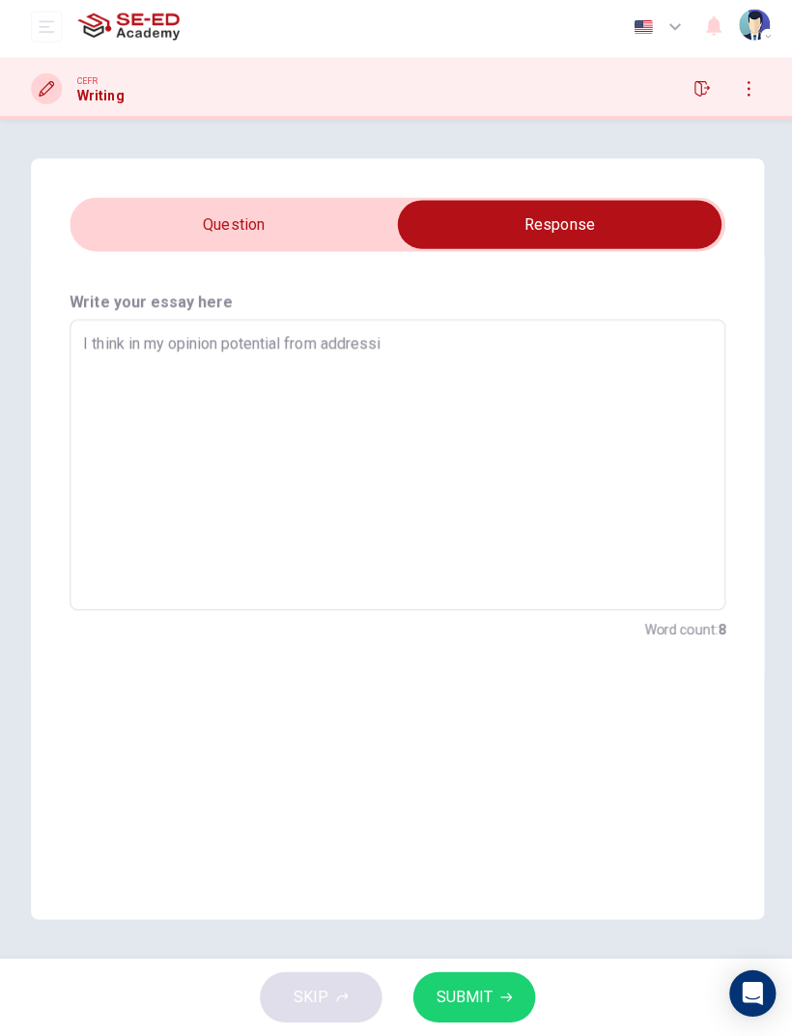
type textarea "x"
type textarea "I think in my opinion potential from addressin"
type textarea "x"
type textarea "I think in my opinion potential from addressing"
type textarea "x"
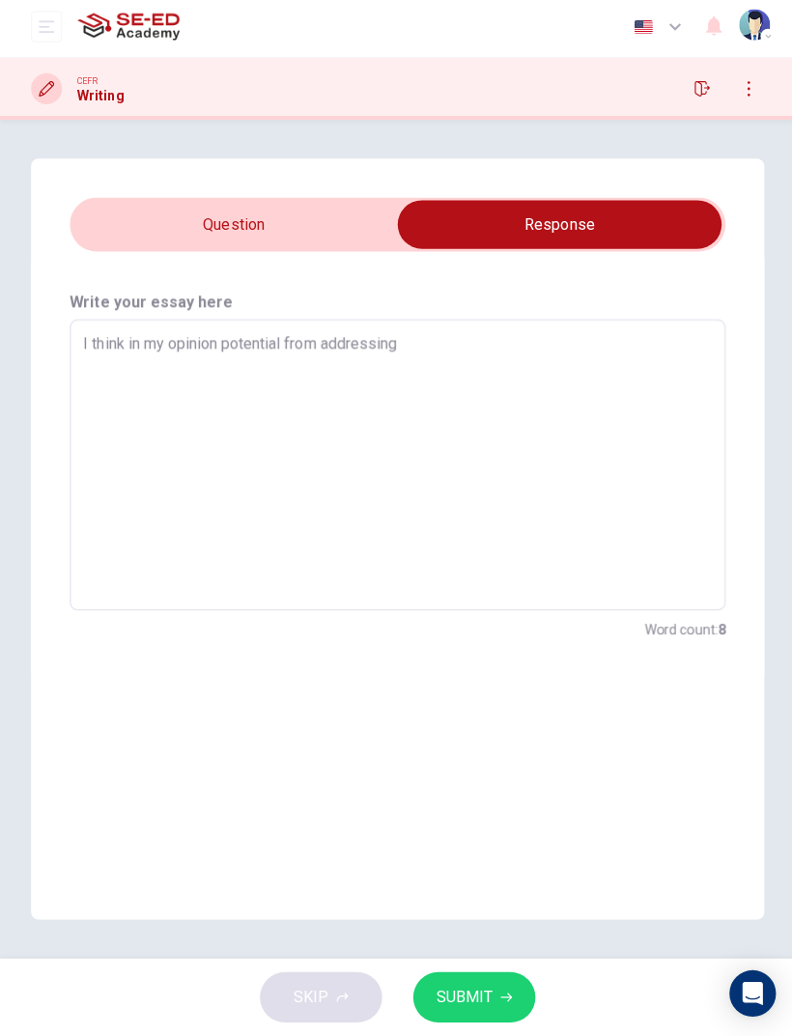
type textarea "I think in my opinion potential from addressing"
type textarea "x"
click at [147, 239] on input "checkbox" at bounding box center [557, 228] width 979 height 48
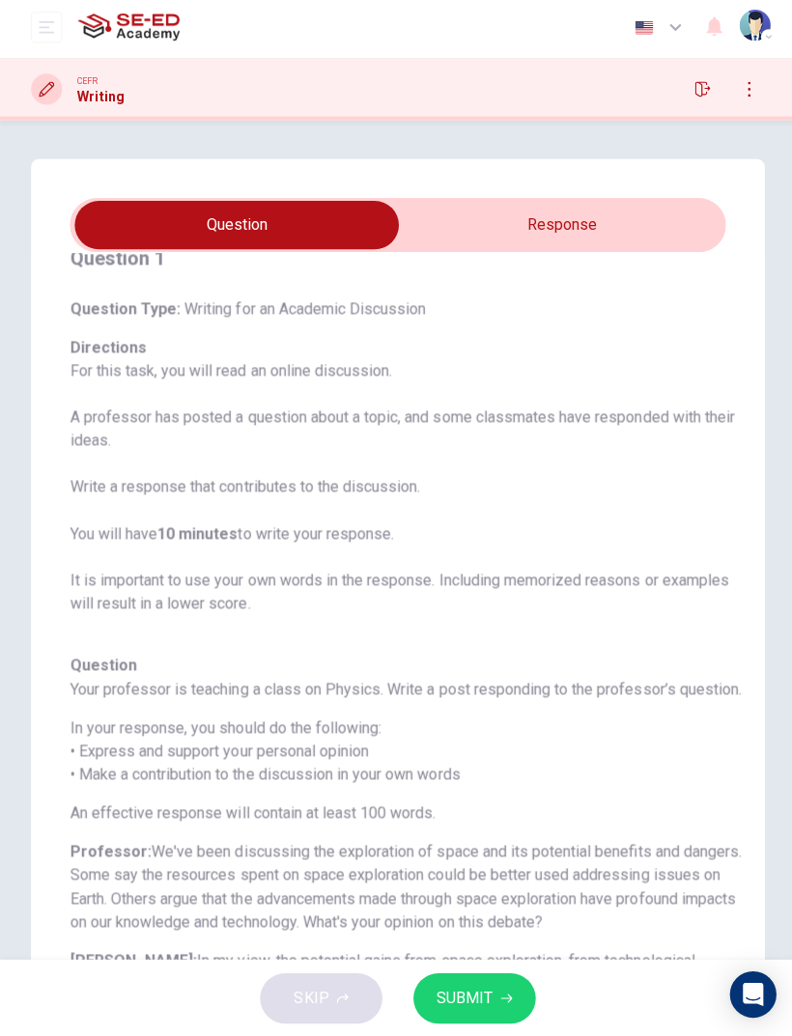
scroll to position [52, 0]
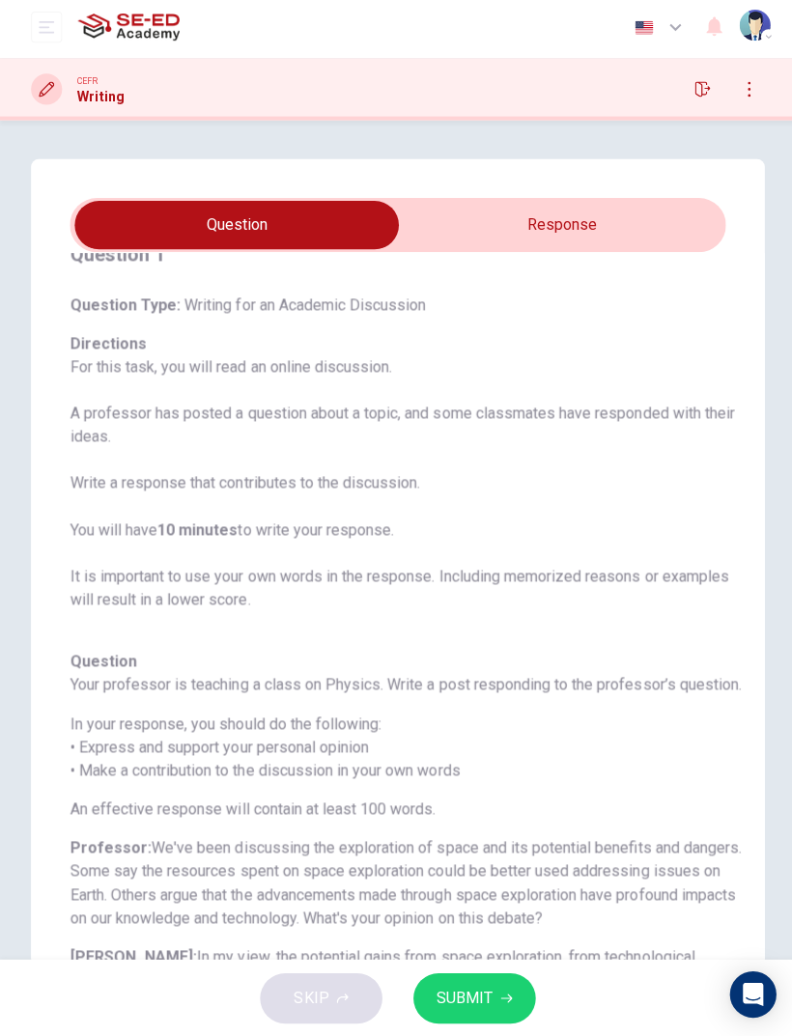
click at [684, 237] on input "checkbox" at bounding box center [235, 228] width 979 height 48
checkbox input "true"
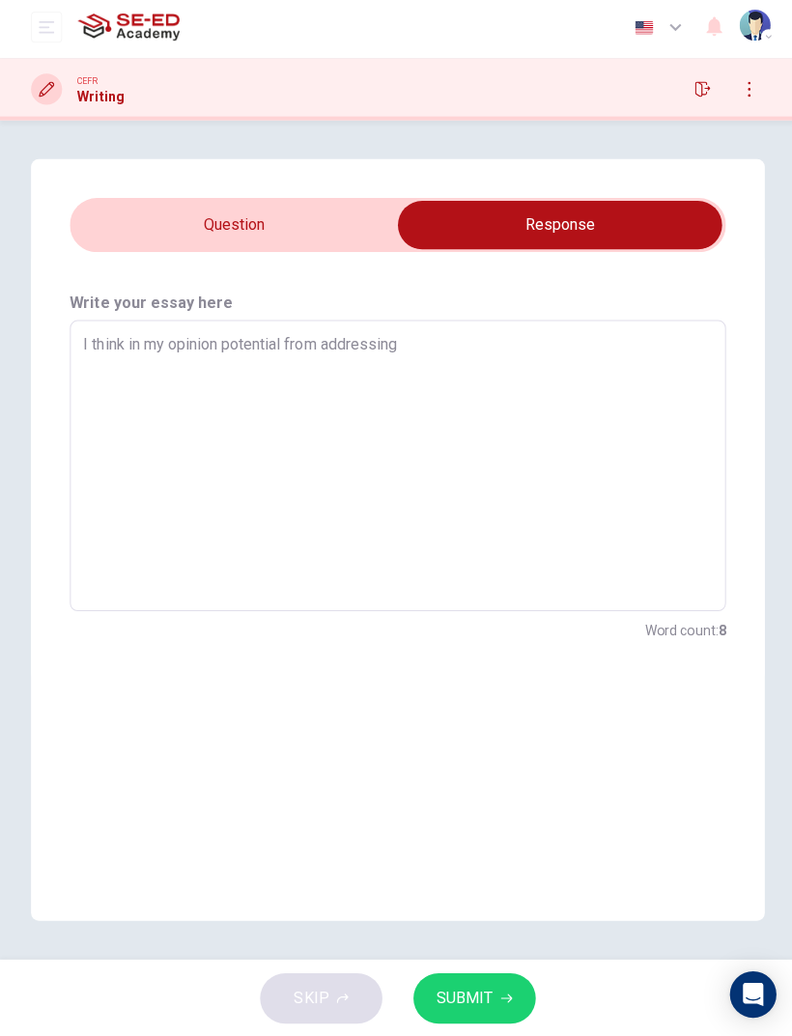
click at [617, 305] on h6 "Write your essay here" at bounding box center [396, 304] width 653 height 23
click at [598, 348] on textarea "I think in my opinion potential from addressing" at bounding box center [396, 468] width 626 height 258
type textarea "x"
type textarea "I think in my opinion potential from addressing i"
type textarea "x"
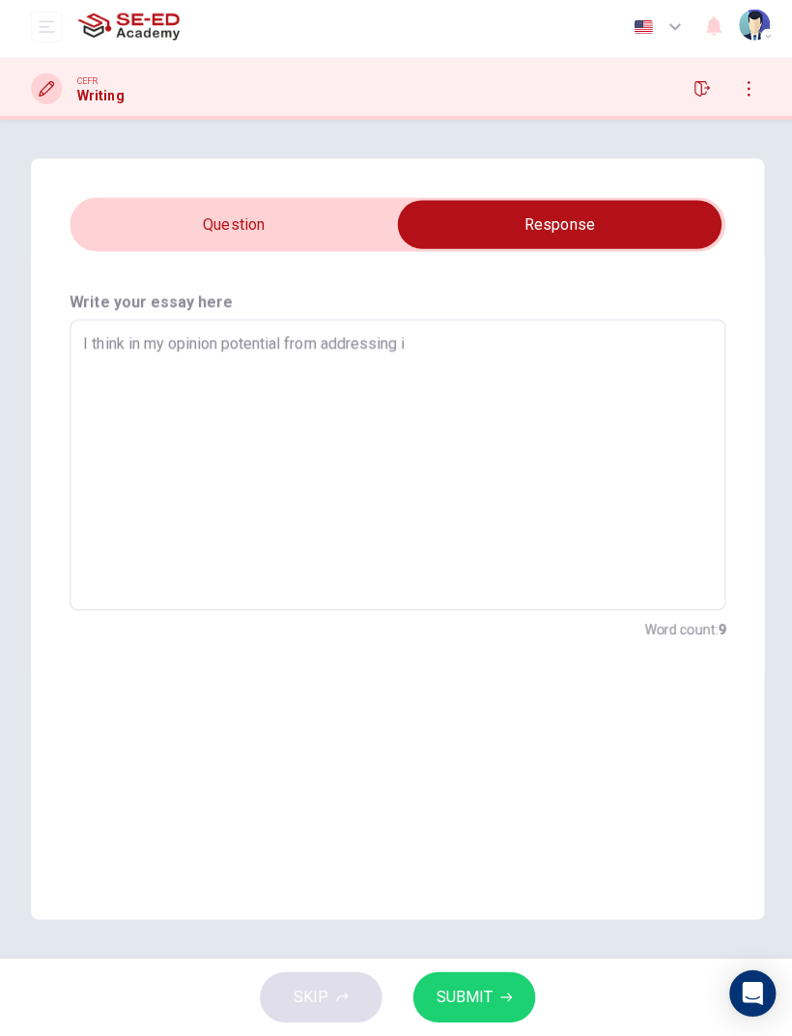
type textarea "I think in my opinion potential from addressing is"
type textarea "x"
type textarea "I think in my opinion potential from addressing iss"
type textarea "x"
type textarea "I think in my opinion potential from addressing issu"
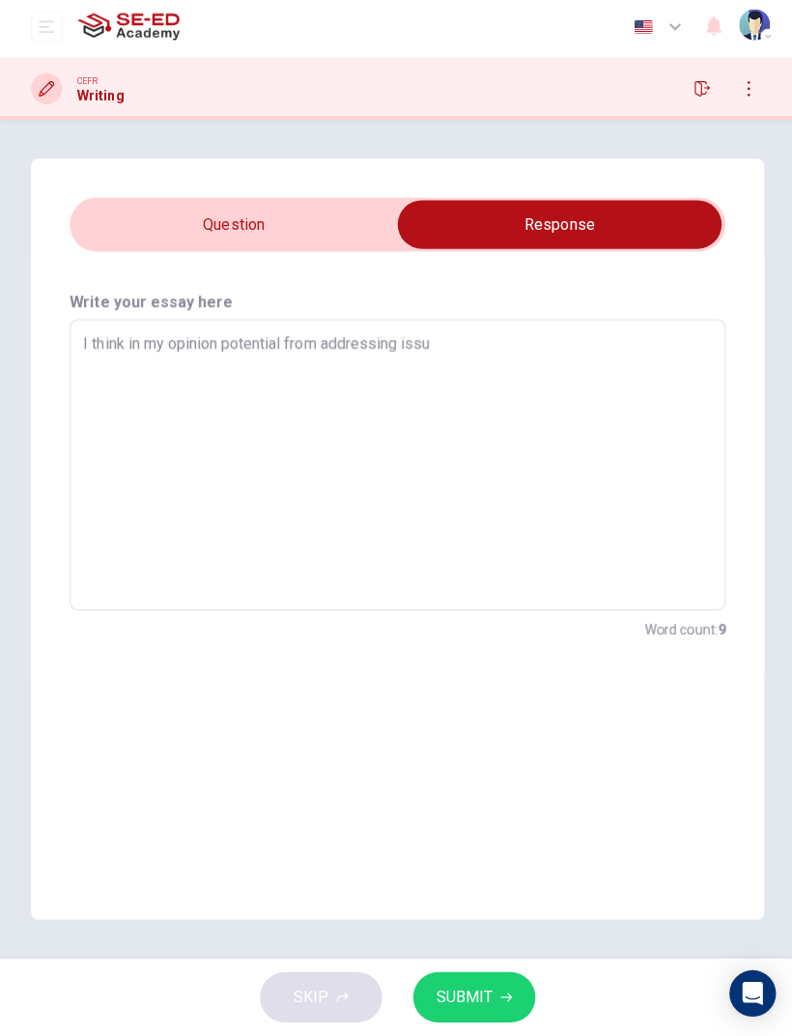
type textarea "x"
type textarea "I think in my opinion potential from addressing issue"
type textarea "x"
type textarea "I think in my opinion potential from addressing issues"
type textarea "x"
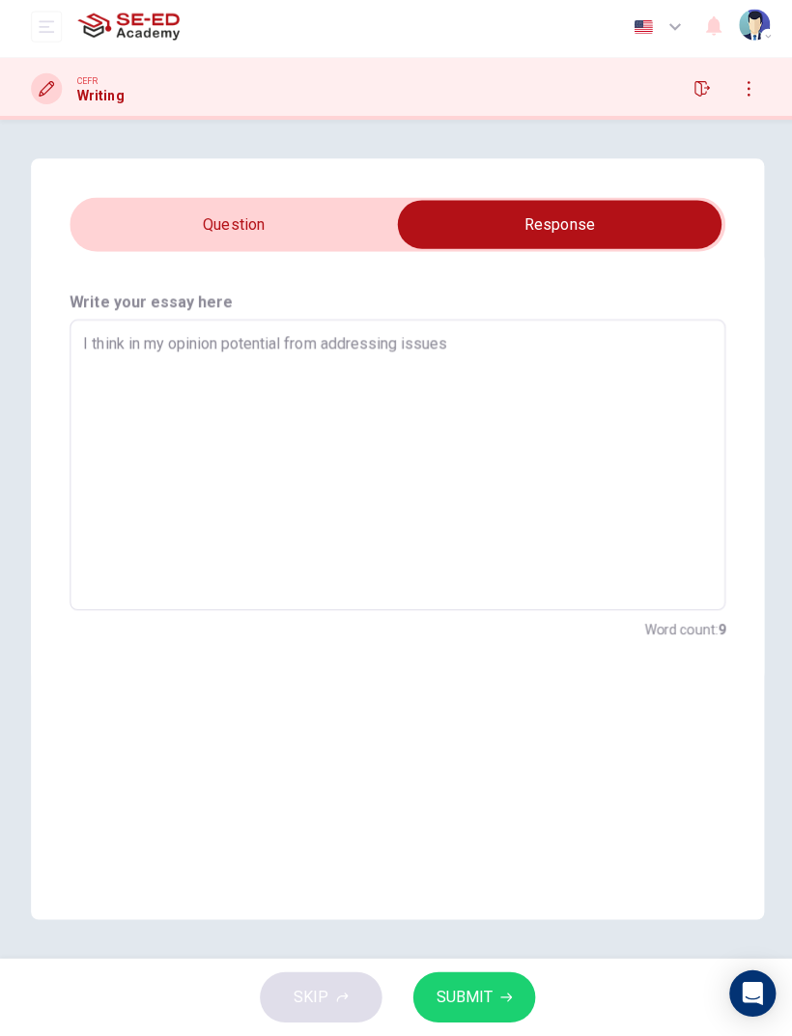
type textarea "I think in my opinion potential from addressing issues"
type textarea "x"
type textarea "I think in my opinion potential from addressing issues o"
type textarea "x"
type textarea "I think in my opinion potential from addressing issues on"
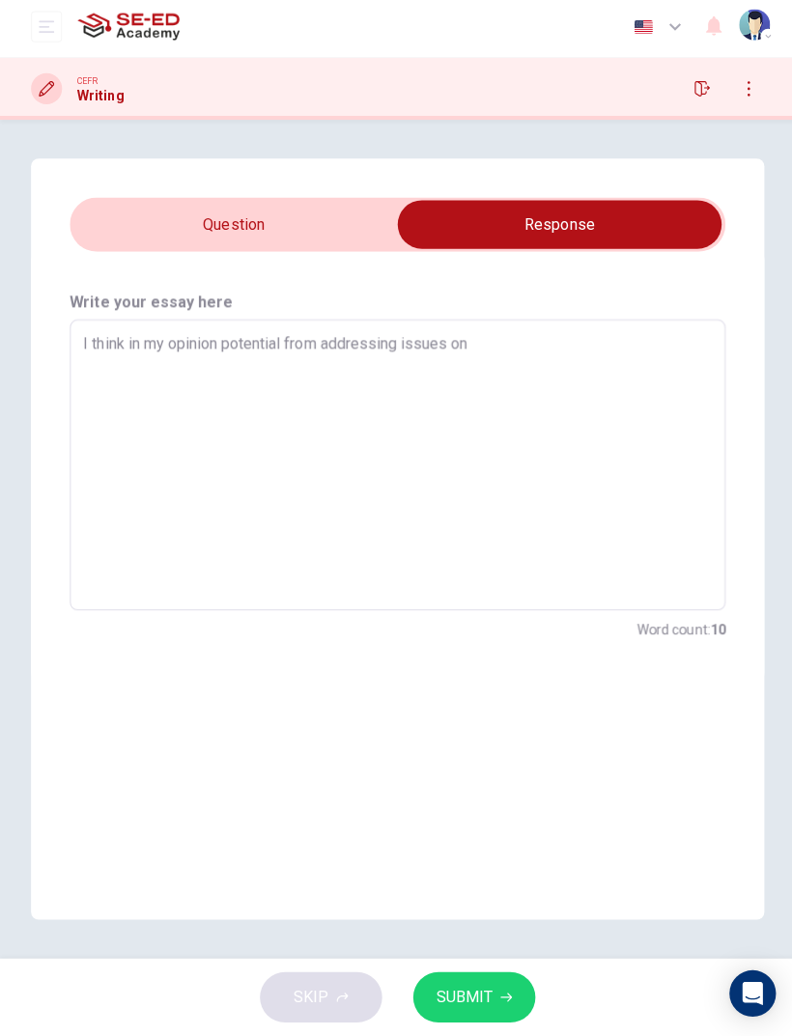
type textarea "x"
type textarea "I think in my opinion potential from addressing issues on"
type textarea "x"
type textarea "I think in my opinion potential from addressing issues on E"
type textarea "x"
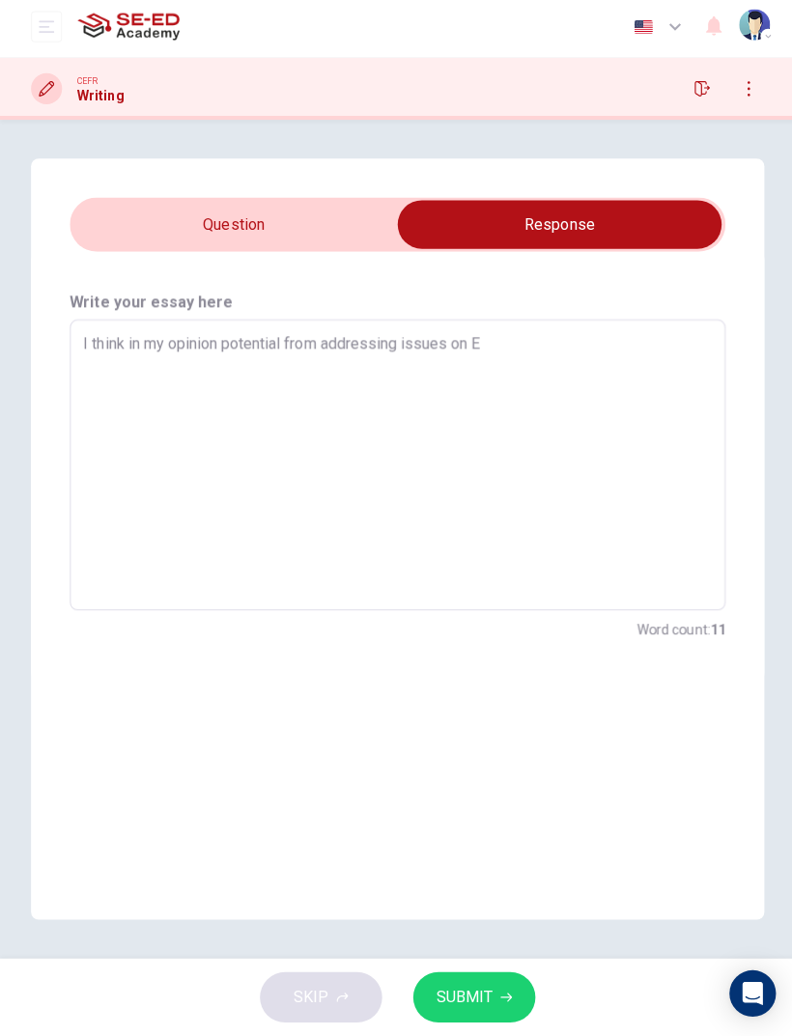
type textarea "I think in my opinion potential from addressing issues on Ea"
type textarea "x"
type textarea "I think in my opinion potential from addressing issues on Ear"
type textarea "x"
type textarea "I think in my opinion potential from addressing issues on Eart"
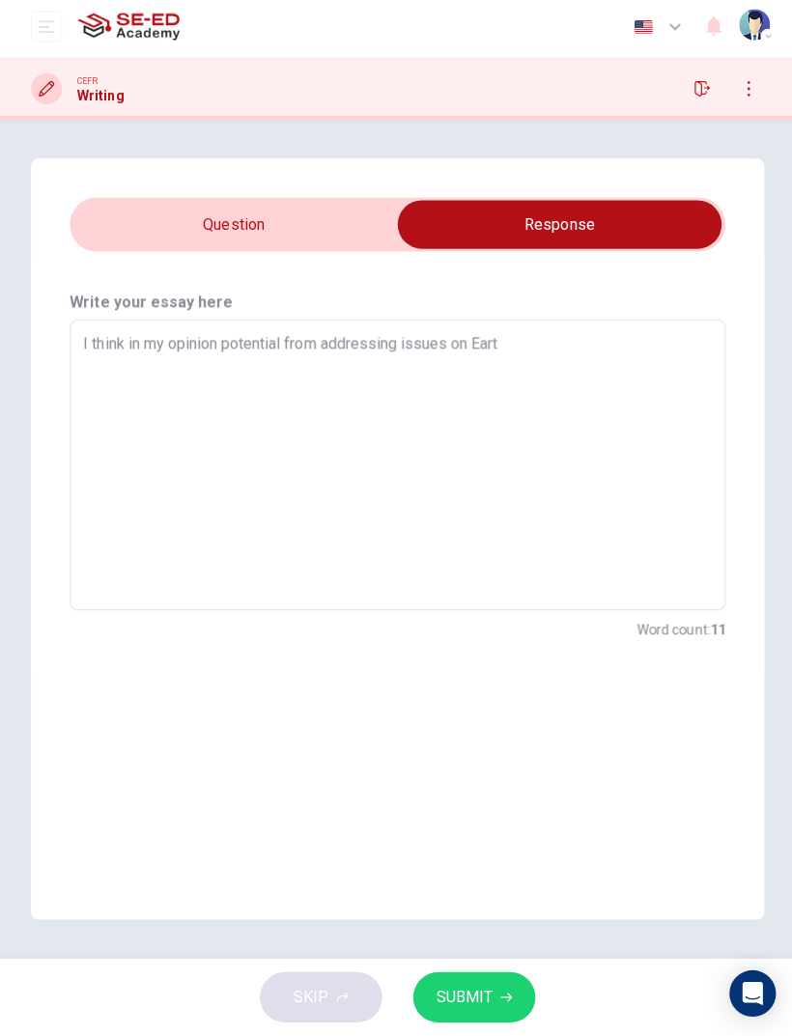
type textarea "x"
type textarea "I think in my opinion potential from addressing issues on Earth"
type textarea "x"
type textarea "I think in my opinion potential from addressing issues on Earth"
type textarea "x"
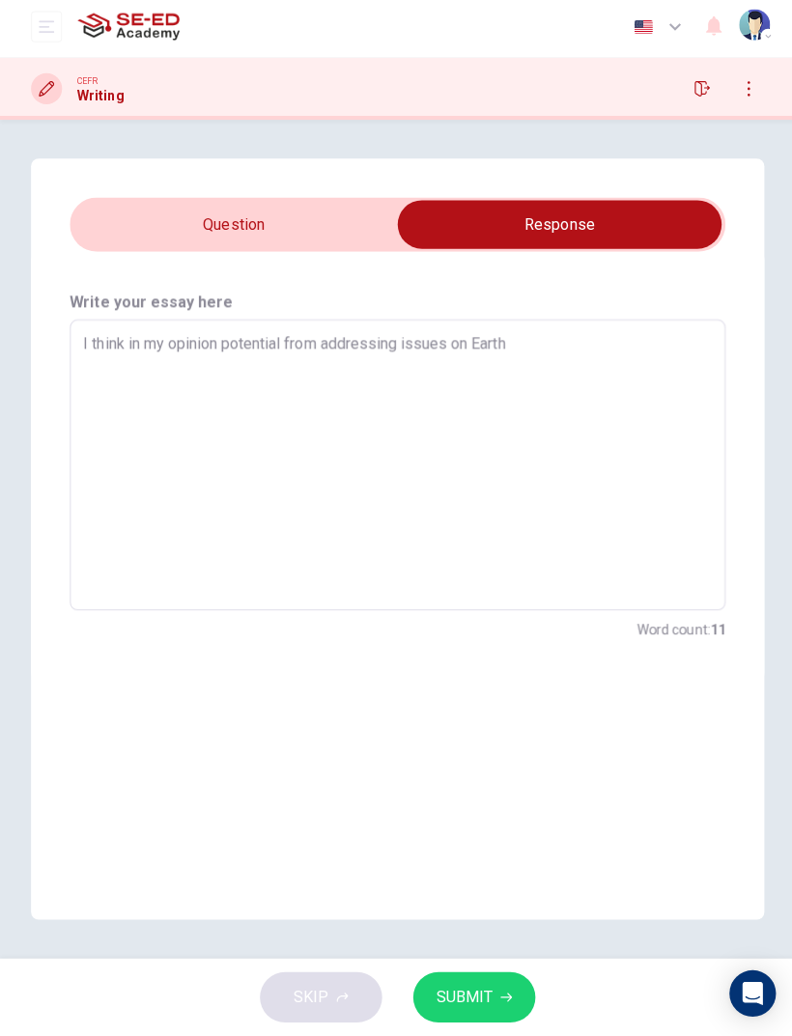
type textarea "I think in my opinion potential from addressing issues on Earth i"
type textarea "x"
type textarea "I think in my opinion potential from addressing issues on Earth is"
type textarea "x"
type textarea "I think in my opinion potential from addressing issues on Earth is"
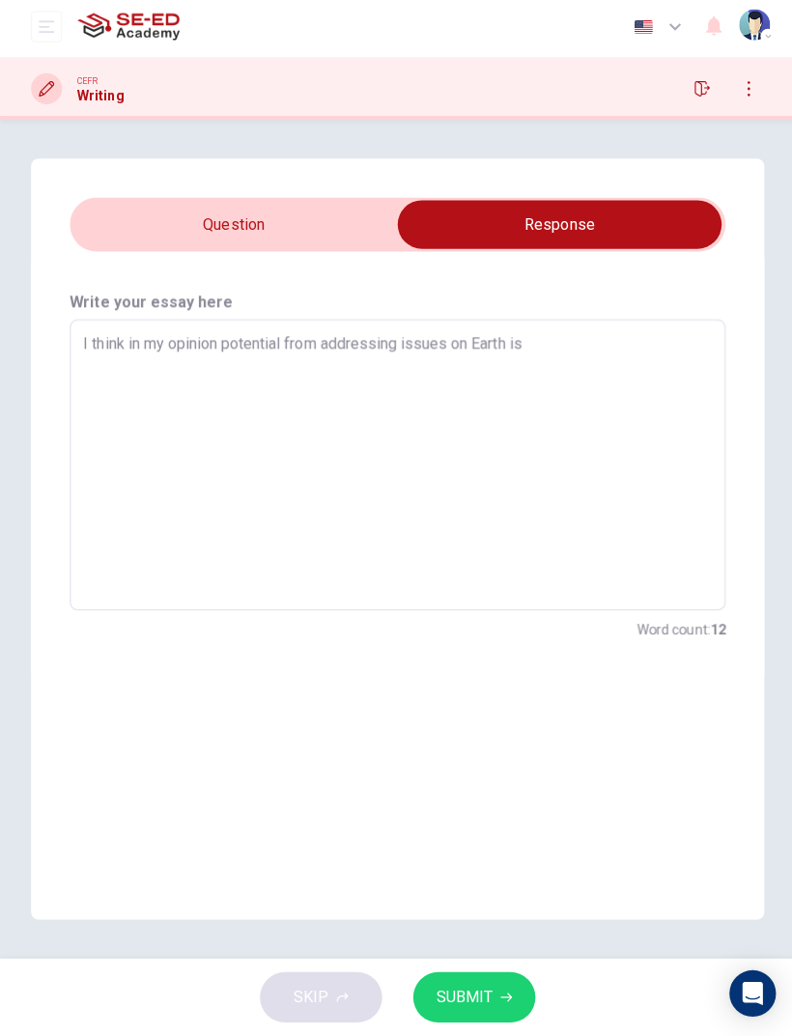
type textarea "x"
type textarea "I think in my opinion potential from addressing issues on Earth is b"
type textarea "x"
type textarea "I think in my opinion potential from addressing issues on Earth is be"
type textarea "x"
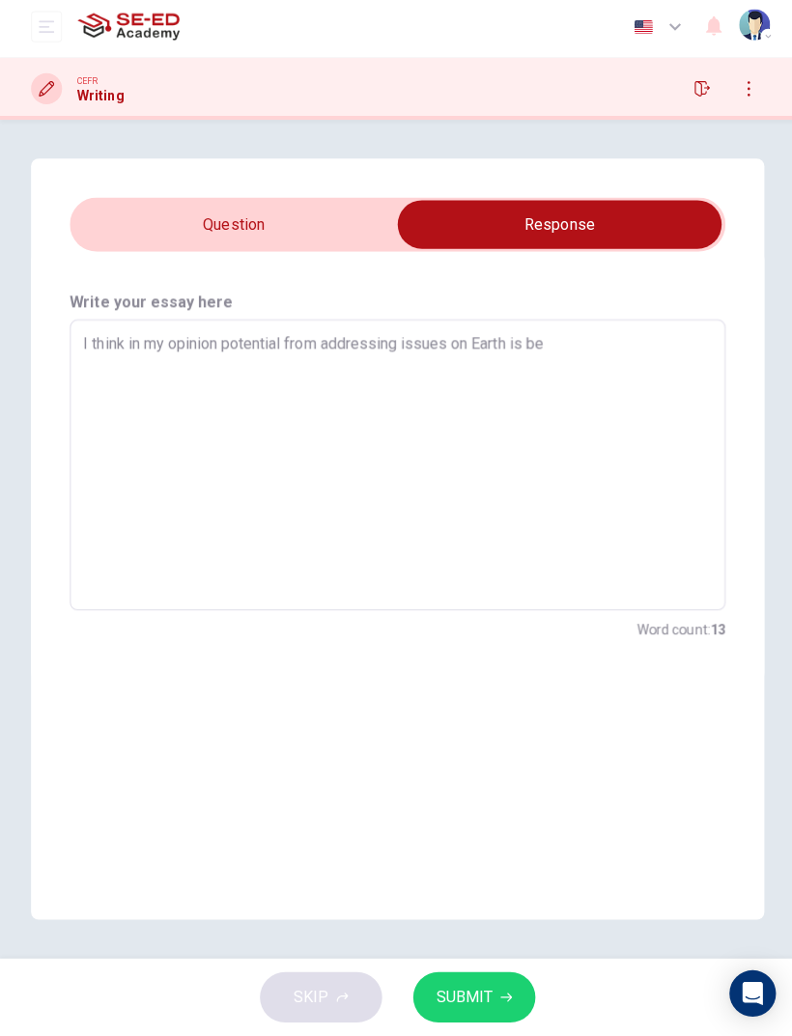
type textarea "I think in my opinion potential from addressing issues on Earth is bet"
type textarea "x"
type textarea "I think in my opinion potential from addressing issues on Earth is bett"
type textarea "x"
type textarea "I think in my opinion potential from addressing issues on Earth is [PERSON_NAME]"
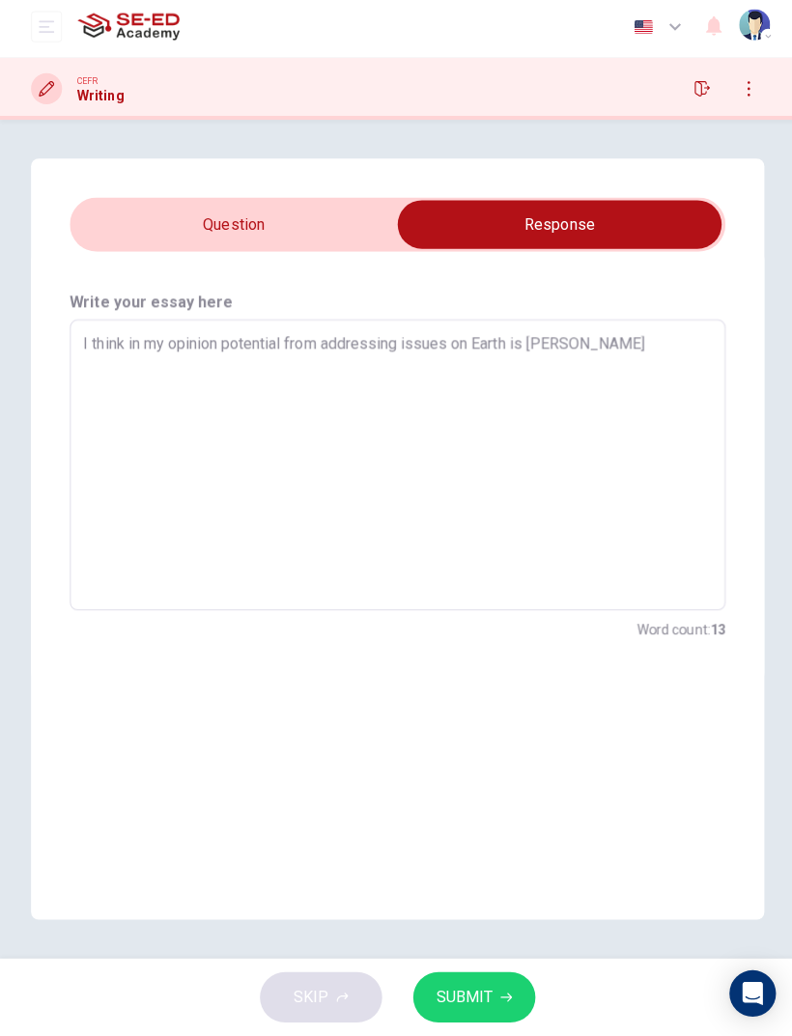
type textarea "x"
type textarea "I think in my opinion potential from addressing issues on Earth is better"
type textarea "x"
type textarea "I think in my opinion potential from addressing issues on Earth is better"
type textarea "x"
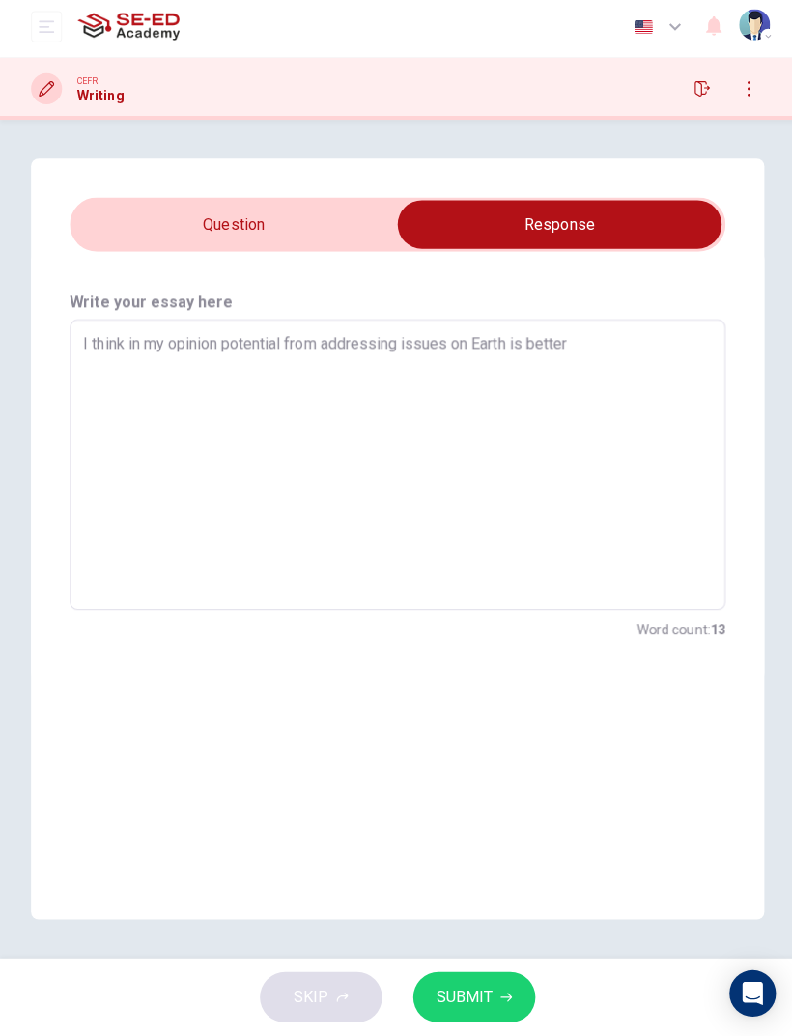
type textarea "I think in my opinion potential from addressing issues on Earth is better t"
type textarea "x"
type textarea "I think in my opinion potential from addressing issues on Earth is better th"
type textarea "x"
type textarea "I think in my opinion potential from addressing issues on Earth is better tha"
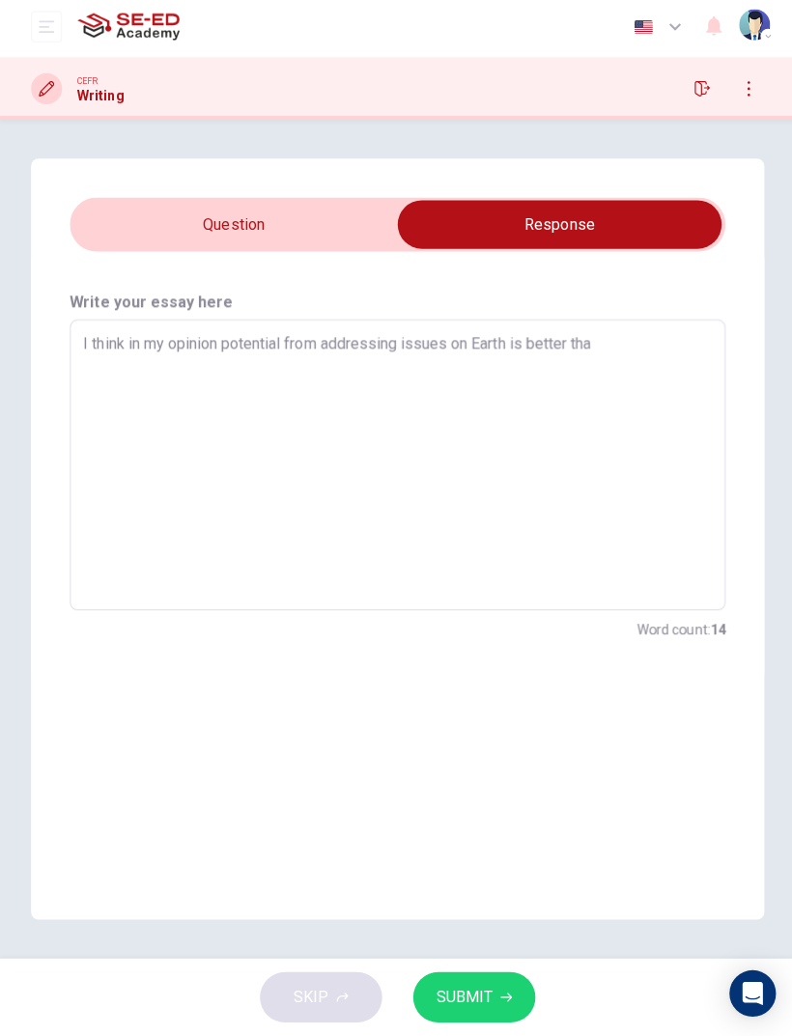
type textarea "x"
type textarea "I think in my opinion potential from addressing issues on Earth is better than"
type textarea "x"
click at [153, 215] on input "checkbox" at bounding box center [557, 228] width 979 height 48
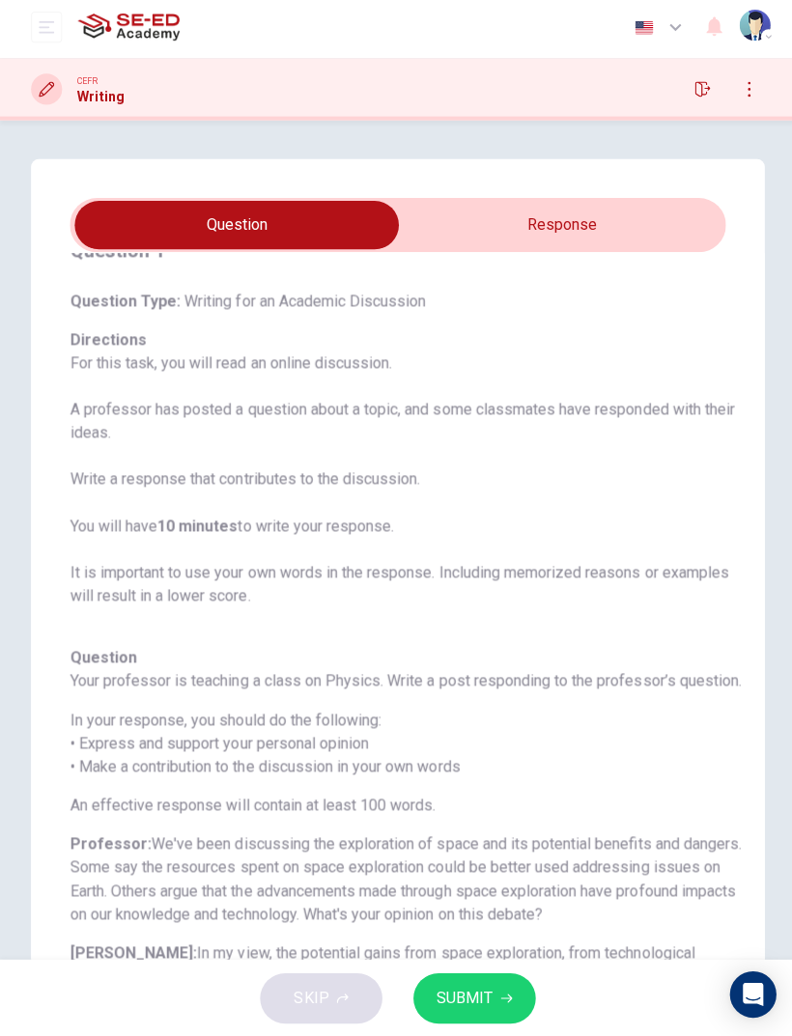
scroll to position [57, 0]
click at [676, 247] on input "checkbox" at bounding box center [235, 228] width 979 height 48
checkbox input "true"
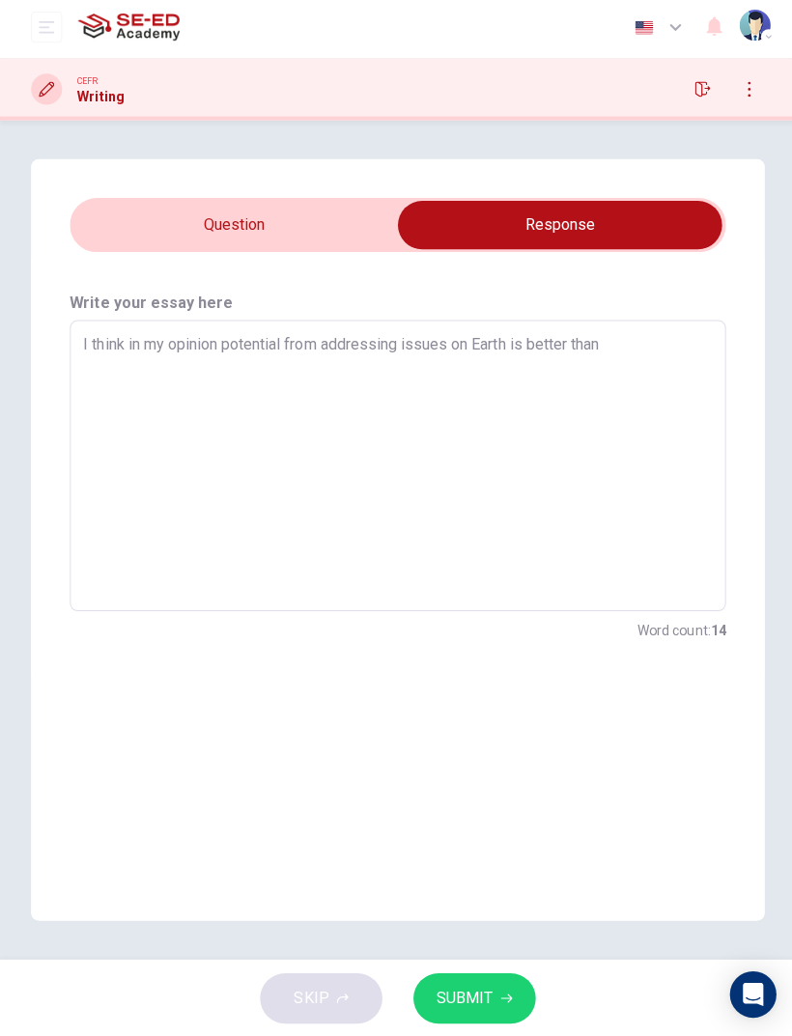
scroll to position [0, 0]
click at [645, 355] on textarea "I think in my opinion potential from addressing issues on Earth is better than" at bounding box center [396, 468] width 626 height 258
type textarea "x"
type textarea "I think in my opinion potential from addressing issues on Earth is better than"
type textarea "x"
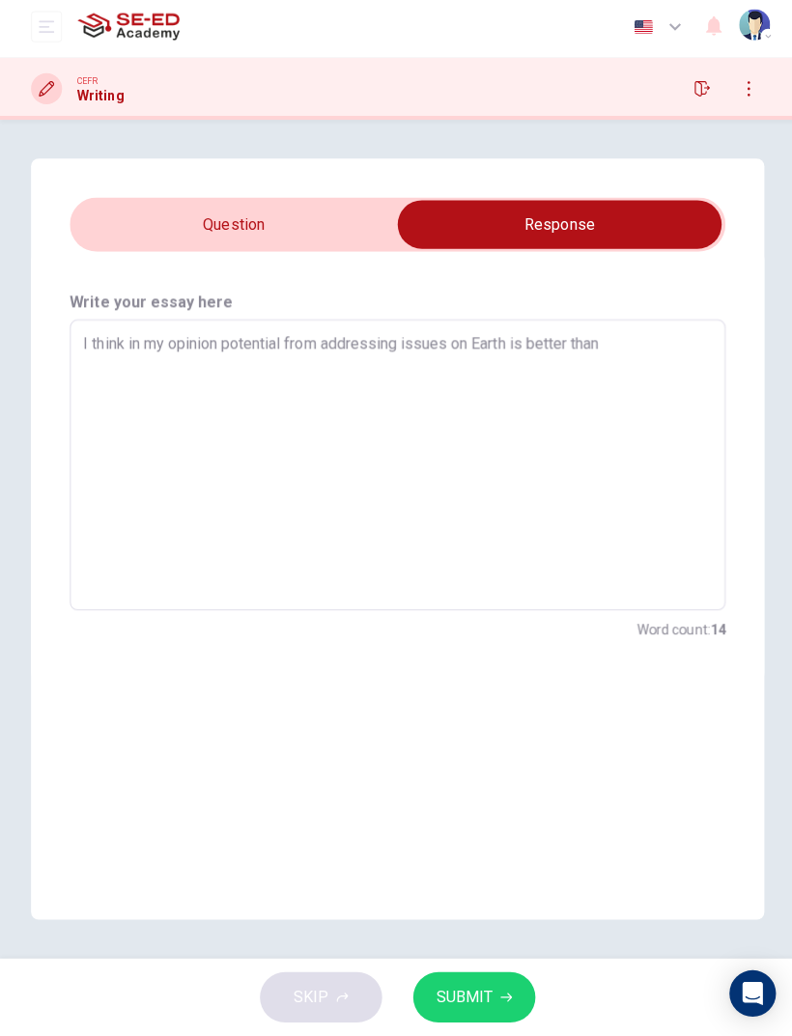
type textarea "I think in my opinion potential from addressing issues on Earth is better than p"
type textarea "x"
type textarea "I think in my opinion potential from addressing issues on Earth is better than …"
type textarea "x"
type textarea "I think in my opinion potential from addressing issues on Earth is better than …"
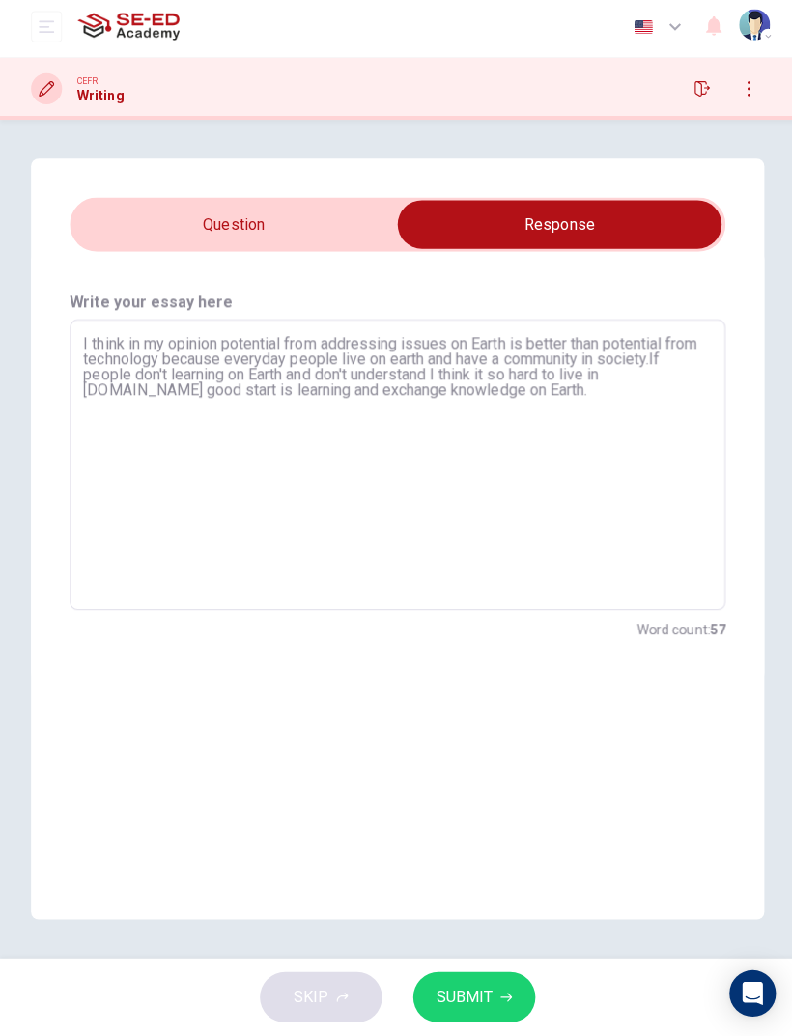
click at [181, 630] on div "Word count : 57" at bounding box center [396, 631] width 653 height 23
click at [736, 596] on div "Write your essay here I think in my opinion potential from addressing issues on…" at bounding box center [396, 468] width 730 height 427
click at [511, 687] on button "SUBMIT" at bounding box center [472, 997] width 122 height 50
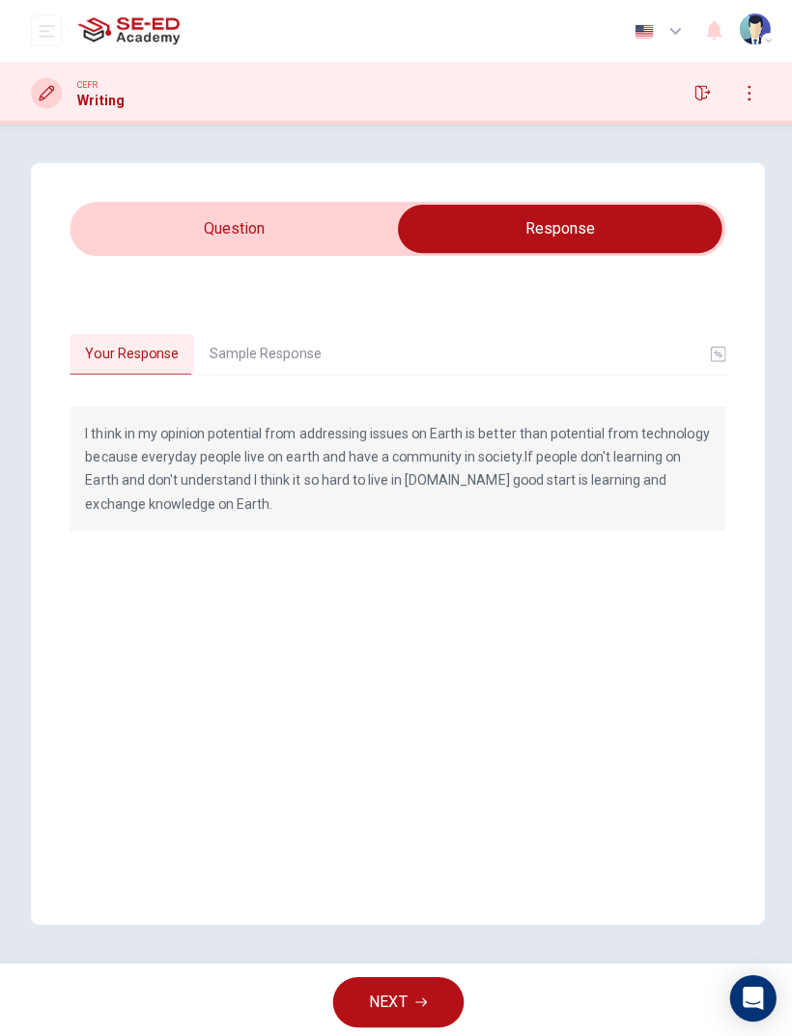
click at [220, 357] on button "Sample Response" at bounding box center [264, 352] width 142 height 41
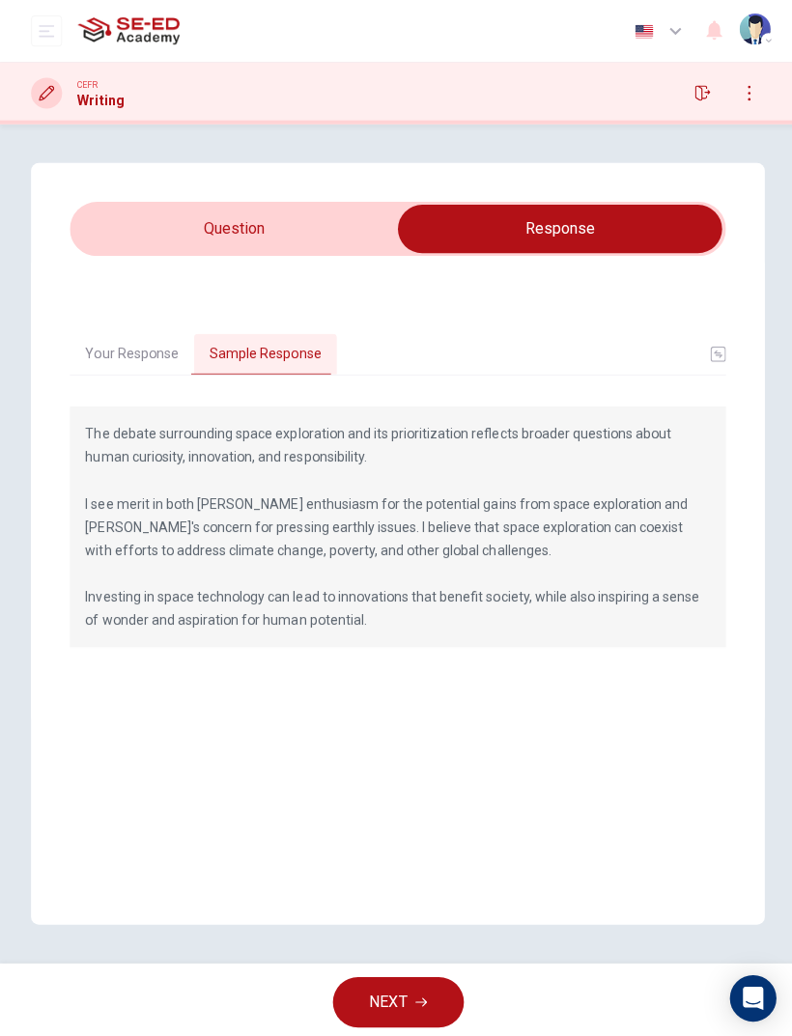
click at [117, 318] on div "Your Response Sample Response I think in my opinion potential from addressing i…" at bounding box center [396, 488] width 730 height 466
click at [129, 337] on button "Your Response" at bounding box center [132, 352] width 124 height 41
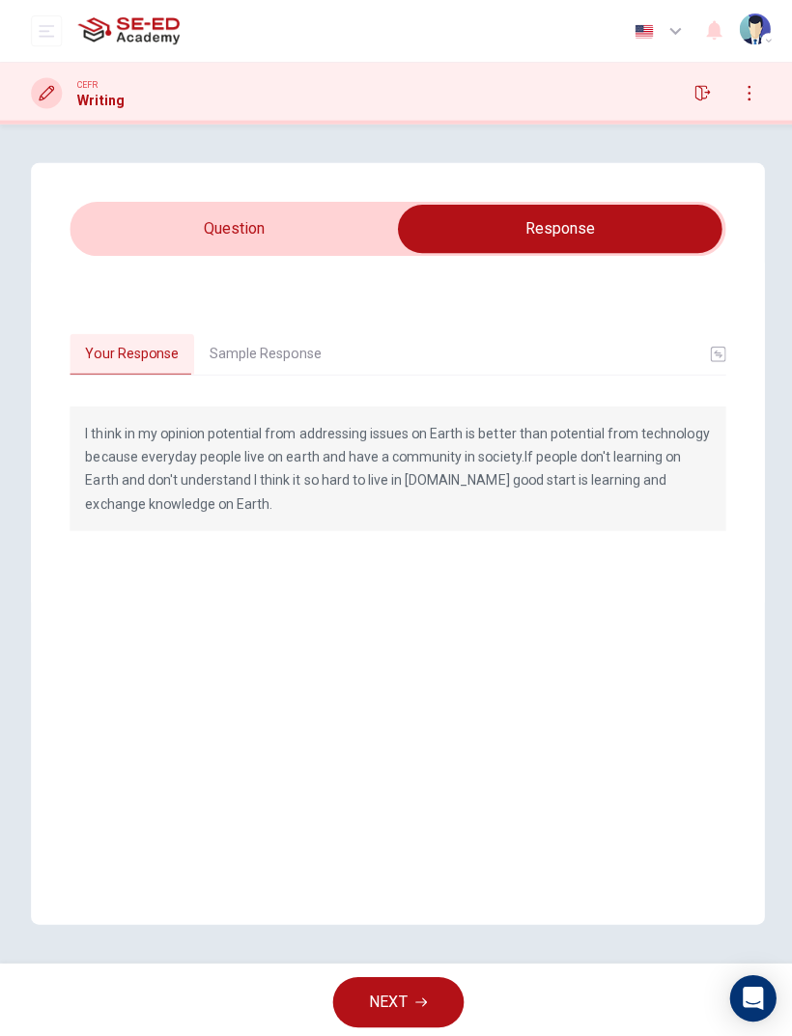
click at [426, 687] on button "NEXT" at bounding box center [396, 997] width 130 height 50
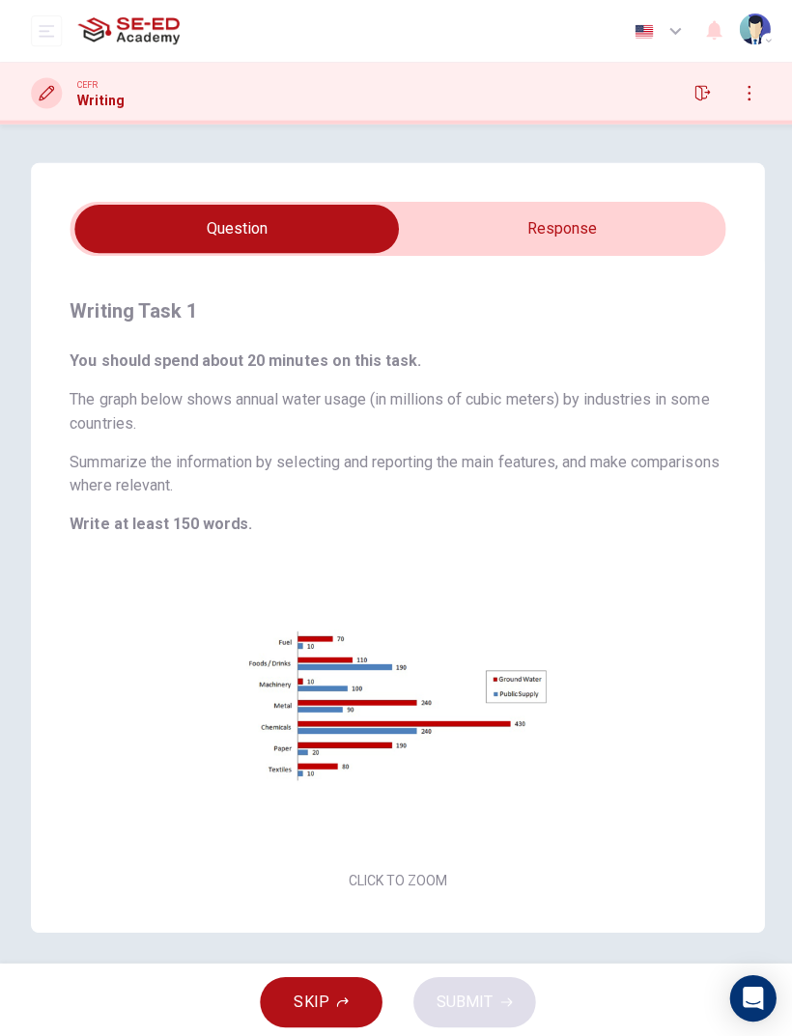
click at [636, 236] on input "checkbox" at bounding box center [235, 228] width 979 height 48
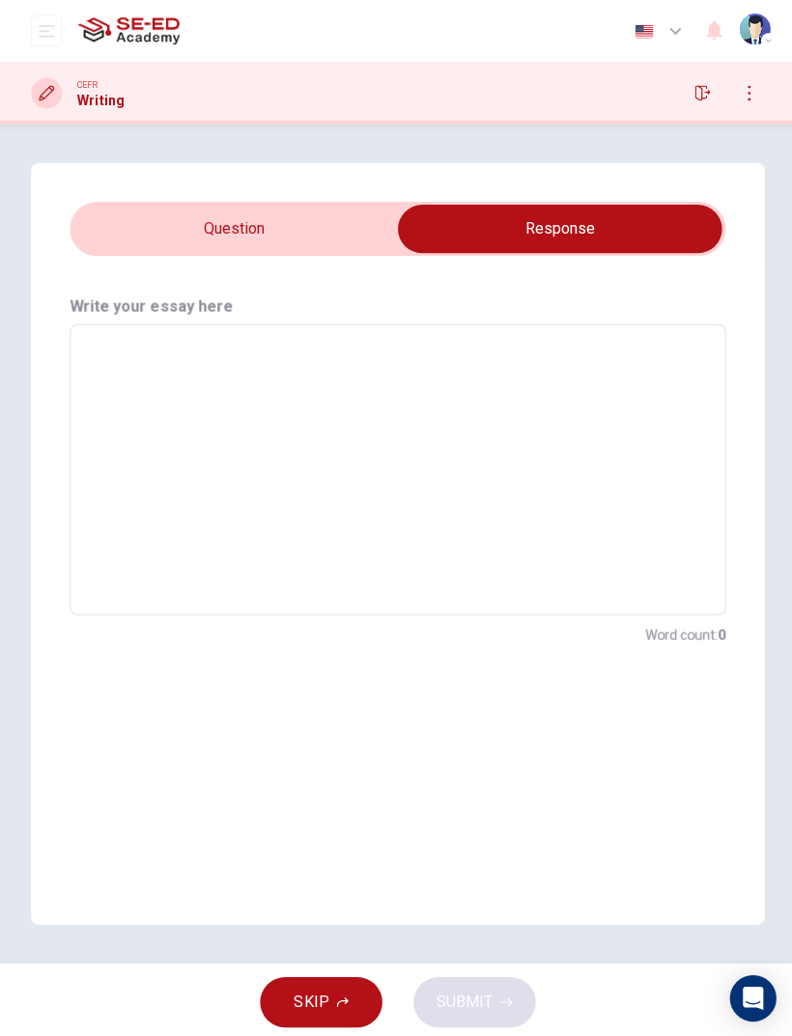
click at [126, 225] on input "checkbox" at bounding box center [557, 228] width 979 height 48
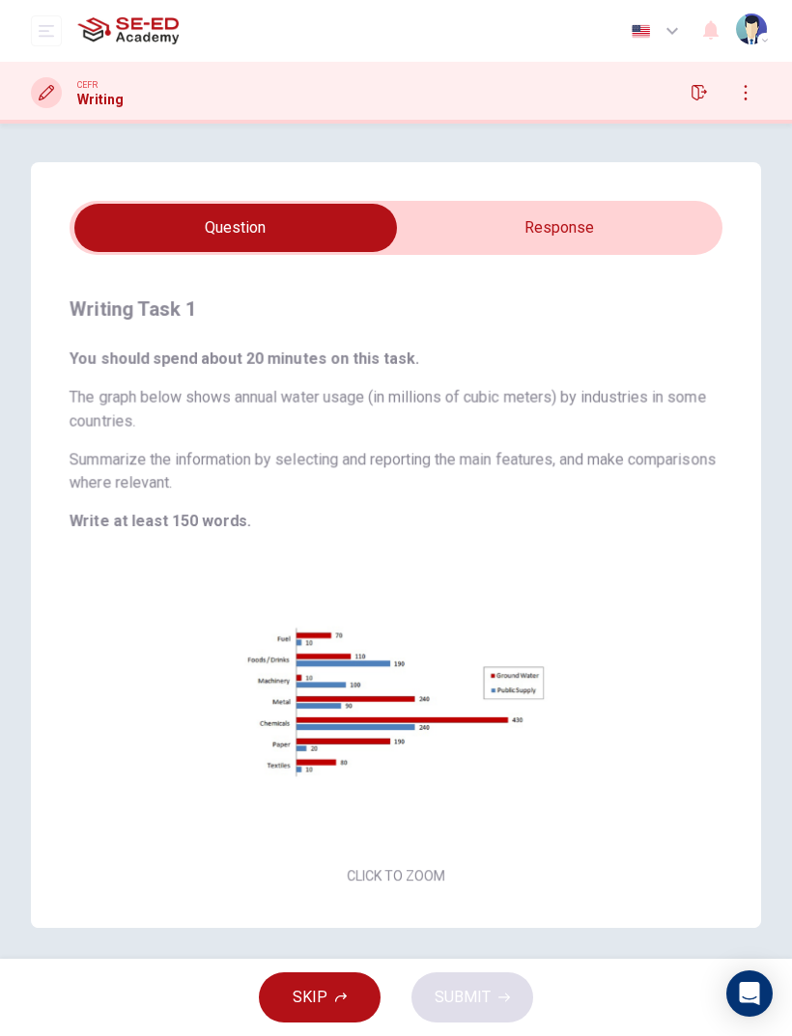
click at [463, 687] on button "Click to Zoom" at bounding box center [396, 723] width 168 height 46
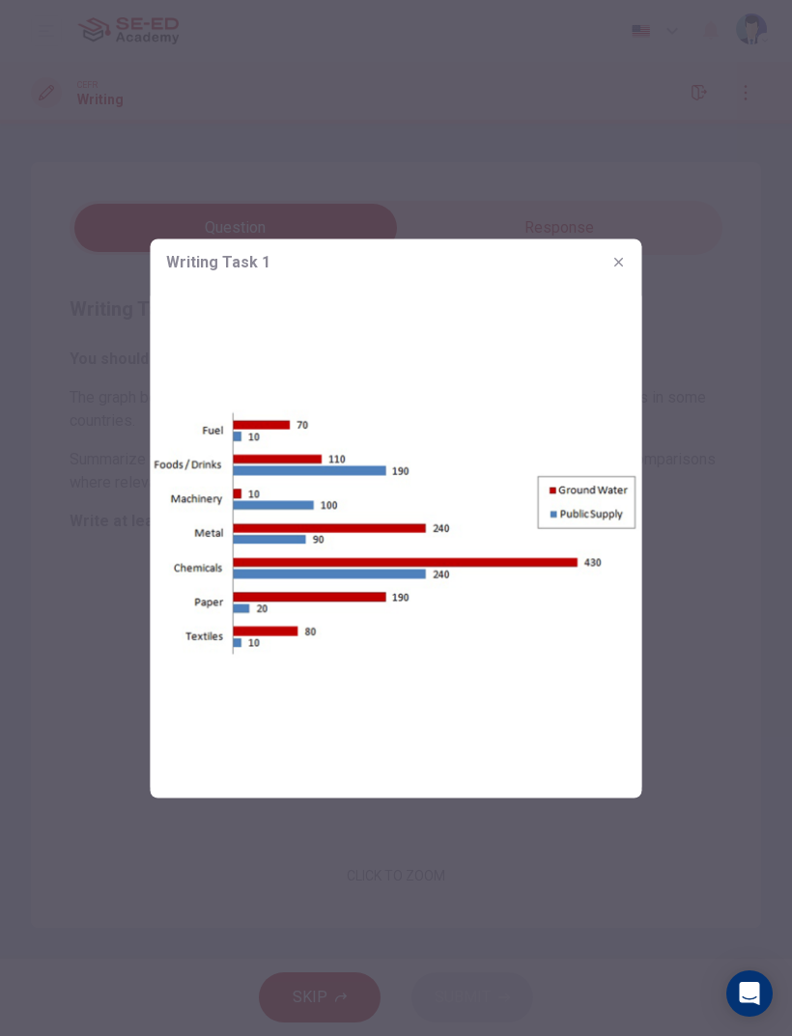
click at [653, 252] on div at bounding box center [396, 518] width 792 height 1036
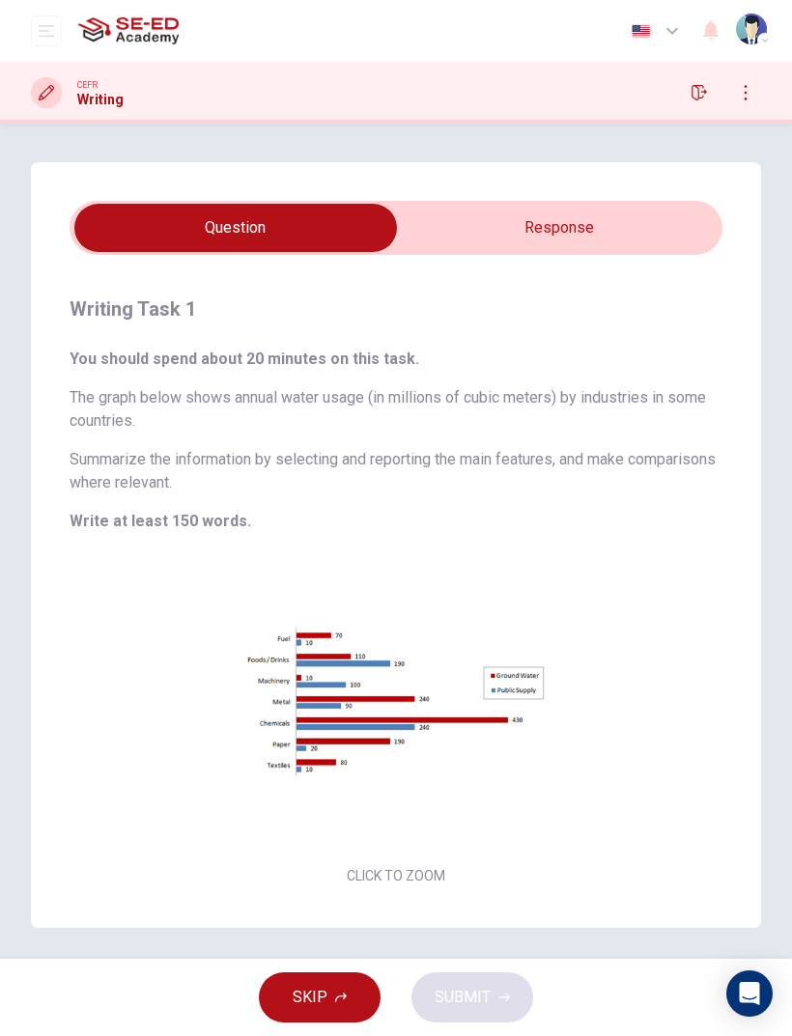
click at [634, 262] on div "Writing Task 1 You should spend about 20 minutes on this task. The graph below …" at bounding box center [396, 591] width 730 height 673
click at [426, 687] on button "Click to Zoom" at bounding box center [396, 723] width 168 height 46
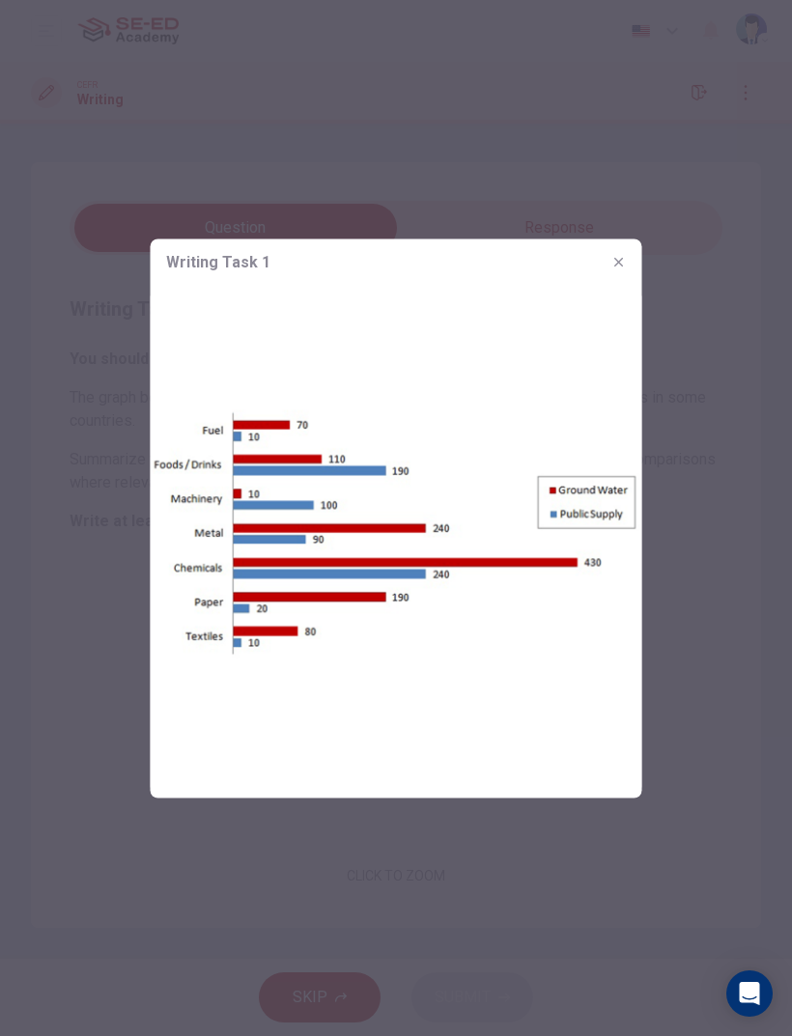
click at [606, 286] on img at bounding box center [396, 541] width 491 height 513
click at [604, 277] on div "Writing Task 1" at bounding box center [396, 261] width 491 height 46
click at [620, 264] on icon "button" at bounding box center [618, 261] width 9 height 9
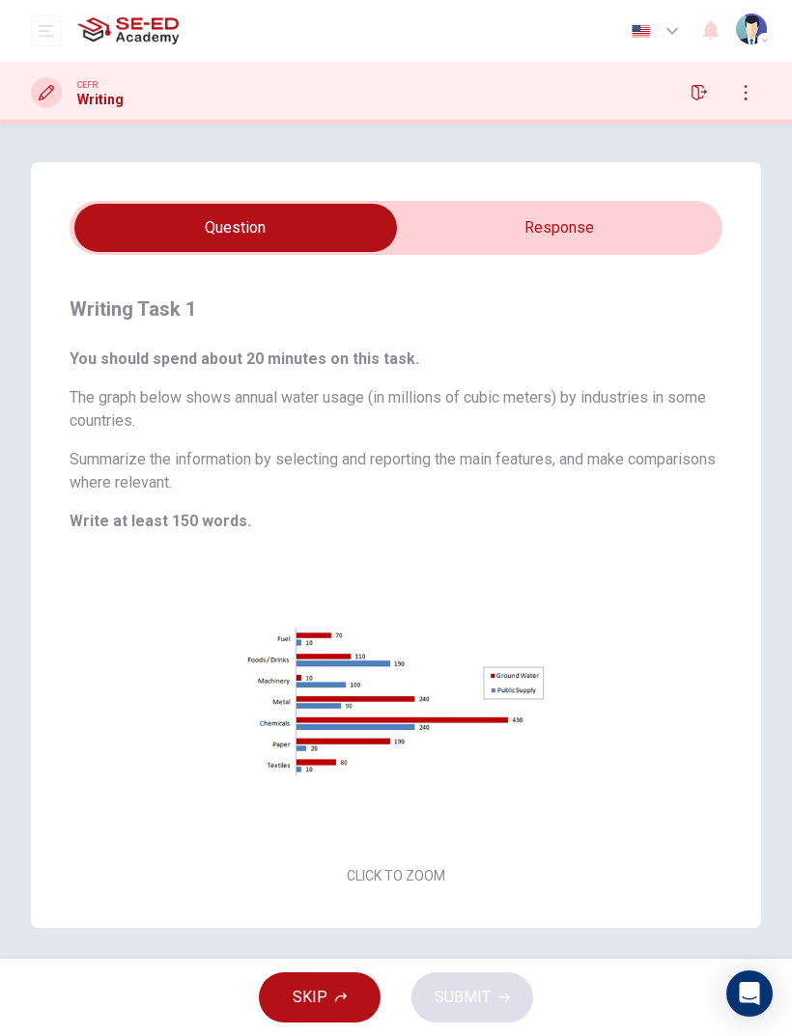
click at [661, 241] on input "checkbox" at bounding box center [235, 228] width 979 height 48
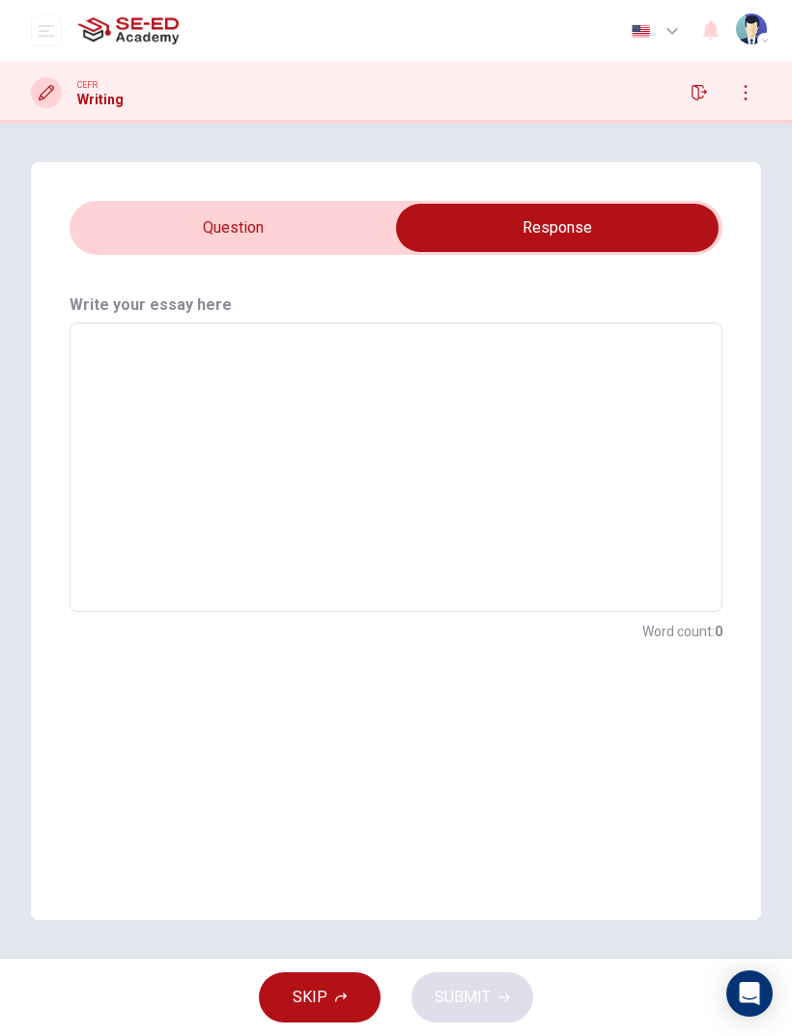
click at [570, 359] on textarea at bounding box center [396, 468] width 626 height 258
click at [141, 248] on input "checkbox" at bounding box center [557, 228] width 979 height 48
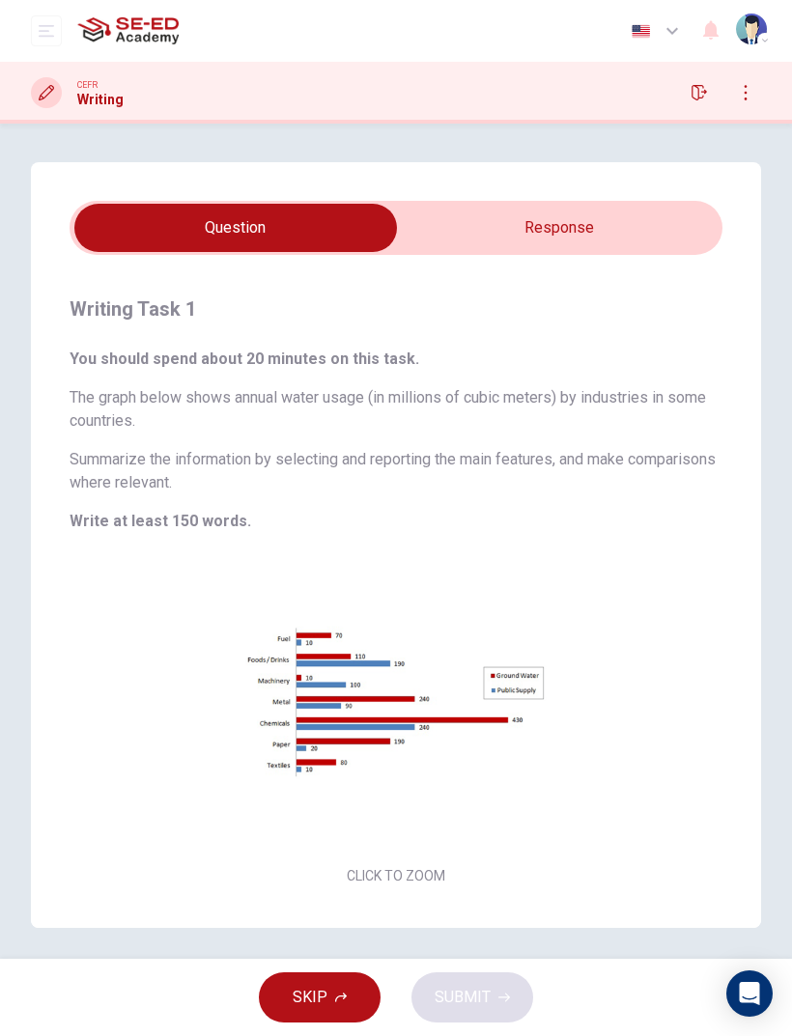
click at [683, 211] on input "checkbox" at bounding box center [235, 228] width 979 height 48
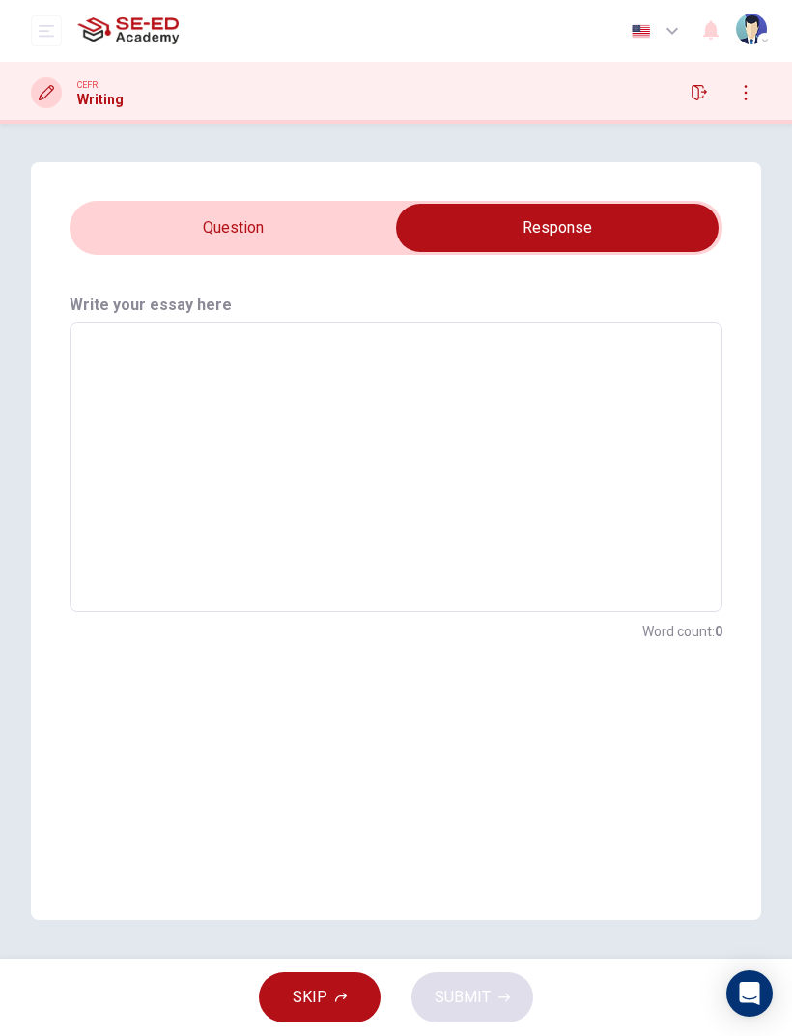
click at [541, 387] on textarea at bounding box center [396, 468] width 626 height 258
click at [108, 245] on input "checkbox" at bounding box center [557, 228] width 979 height 48
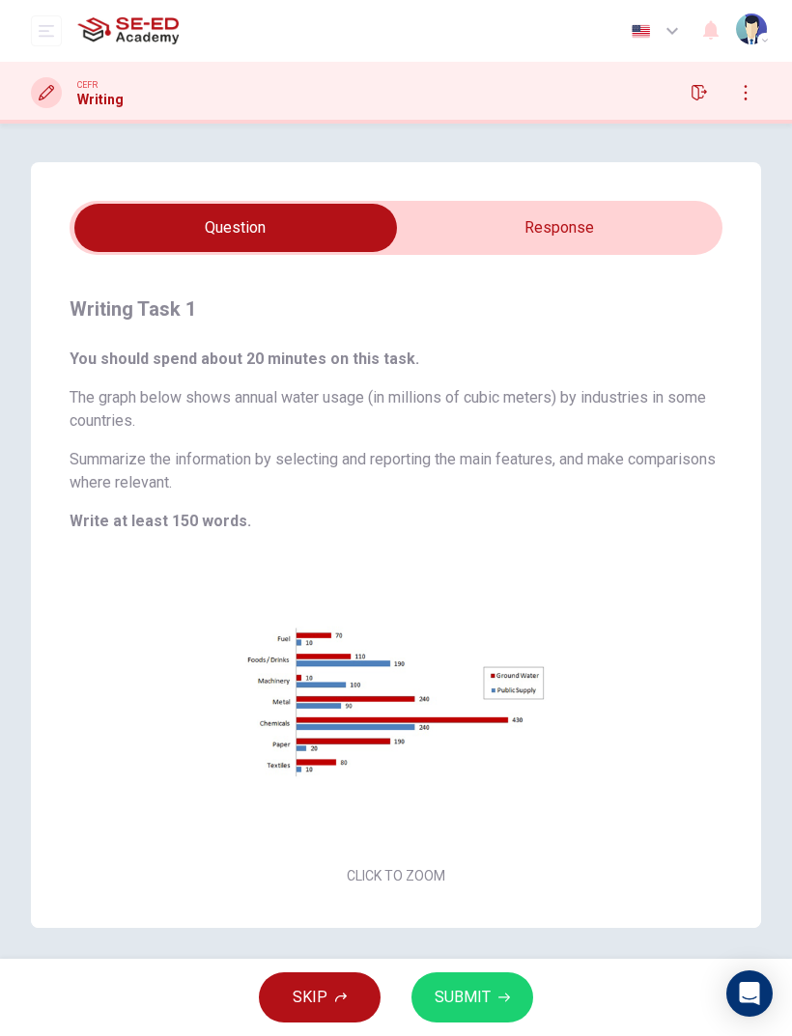
click at [654, 235] on input "checkbox" at bounding box center [235, 228] width 979 height 48
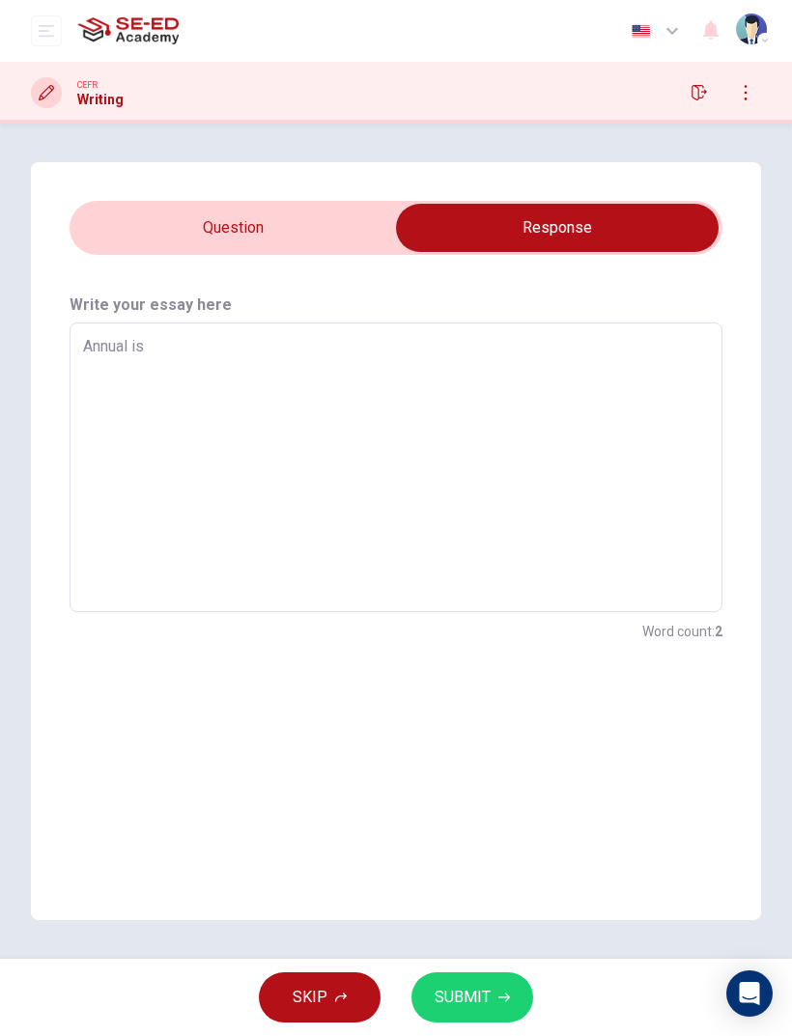
click at [560, 350] on textarea "Annual is" at bounding box center [396, 468] width 626 height 258
click at [139, 249] on input "checkbox" at bounding box center [557, 228] width 979 height 48
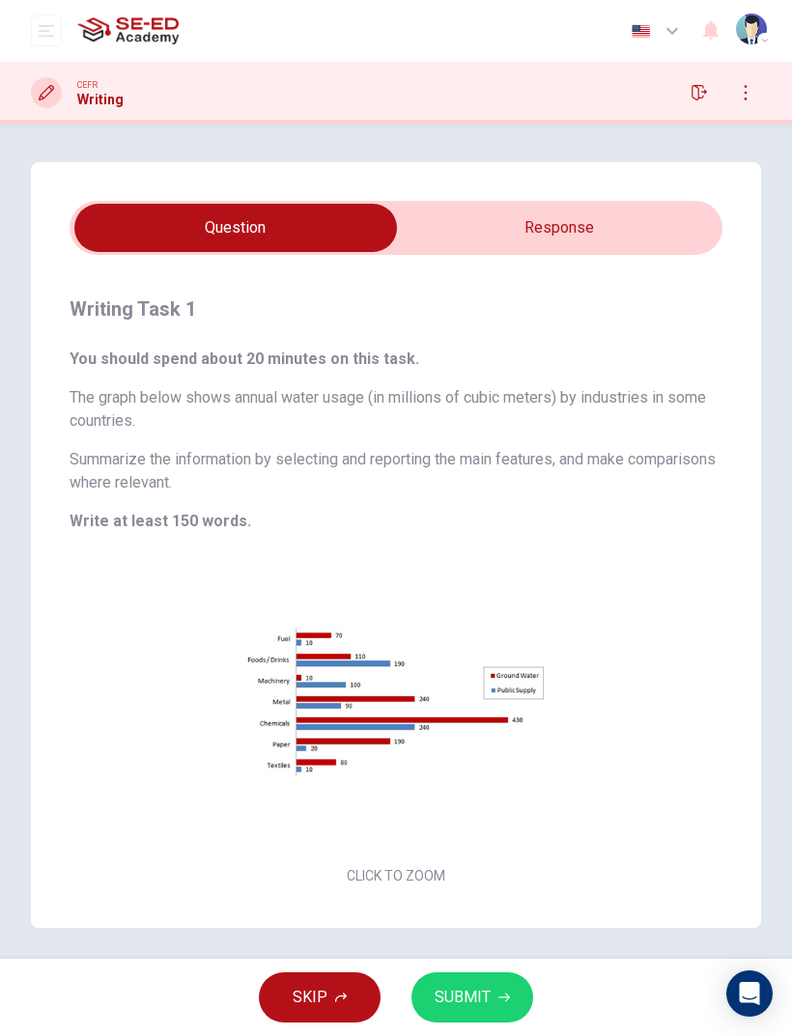
click at [601, 675] on div "Click to Zoom" at bounding box center [396, 722] width 653 height 333
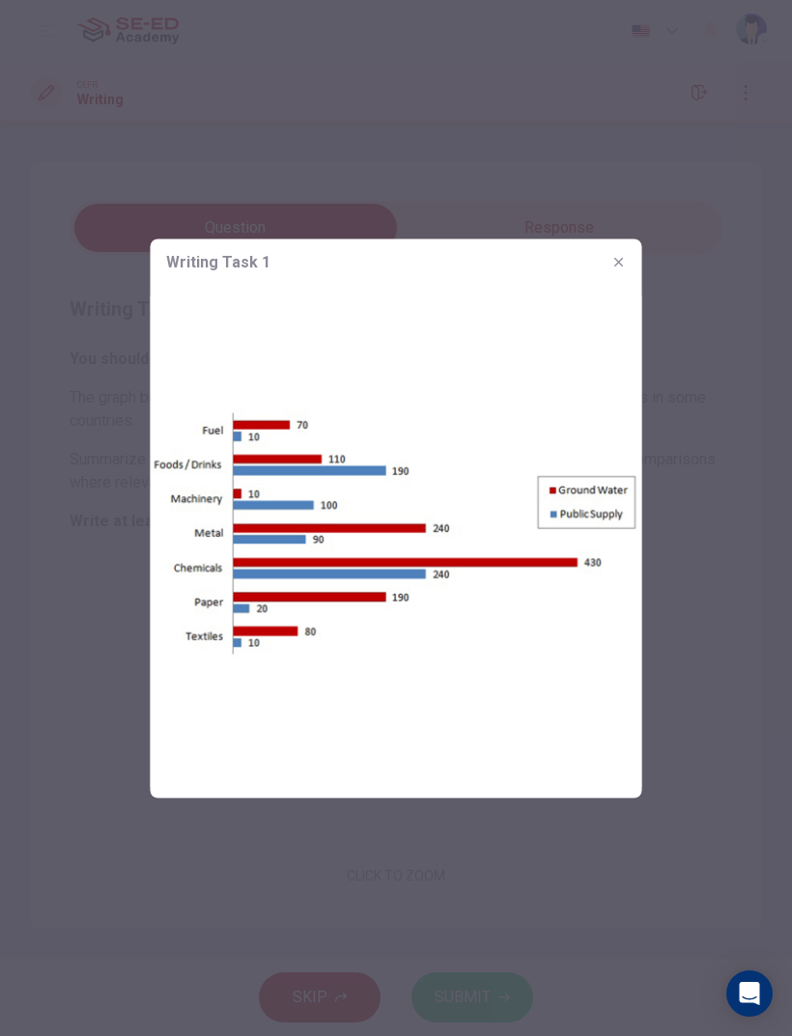
click at [619, 267] on icon "button" at bounding box center [618, 261] width 15 height 15
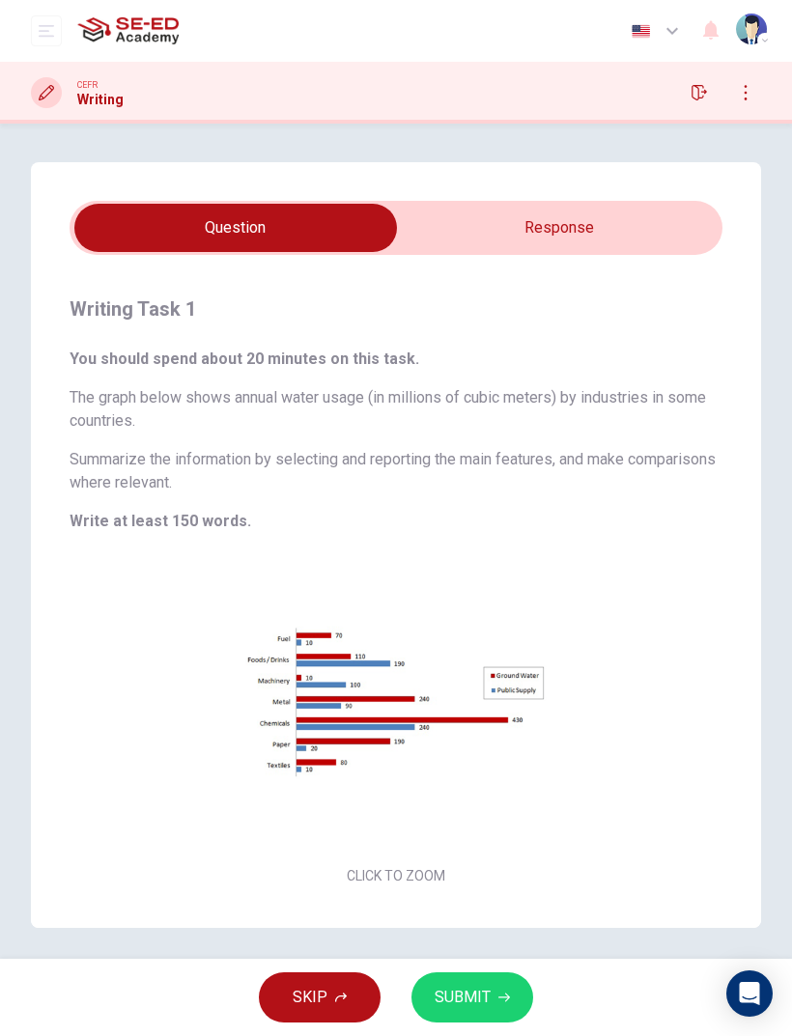
click at [662, 234] on input "checkbox" at bounding box center [235, 228] width 979 height 48
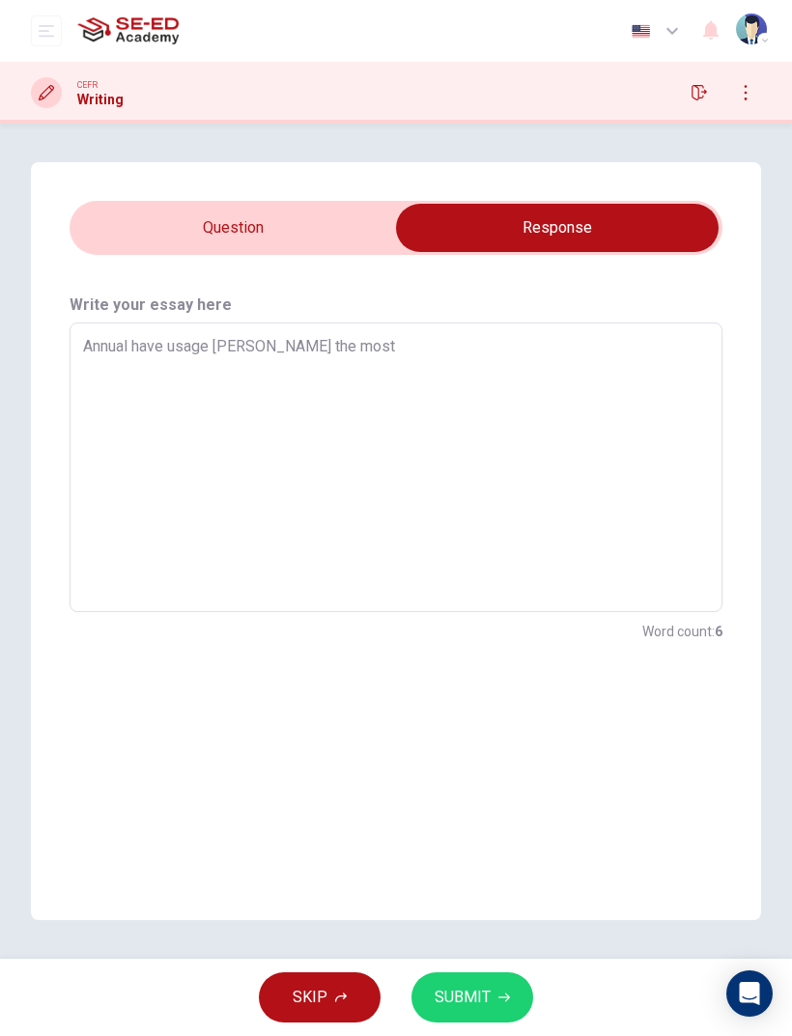
click at [570, 350] on textarea "Annual have usage [PERSON_NAME] the most" at bounding box center [396, 468] width 626 height 258
click at [238, 345] on textarea "Annual have usage [PERSON_NAME] the most" at bounding box center [396, 468] width 626 height 258
click at [534, 362] on textarea "Annual have usage water the most" at bounding box center [396, 468] width 626 height 258
click at [127, 233] on input "checkbox" at bounding box center [557, 228] width 979 height 48
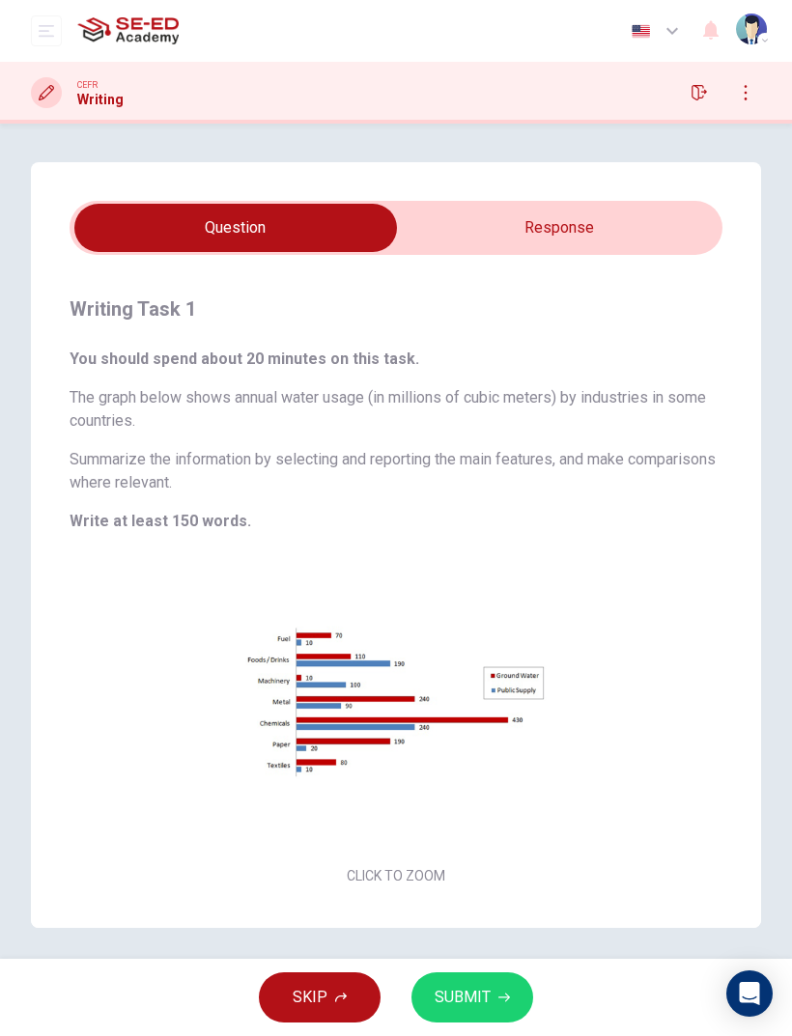
click at [657, 234] on input "checkbox" at bounding box center [235, 228] width 979 height 48
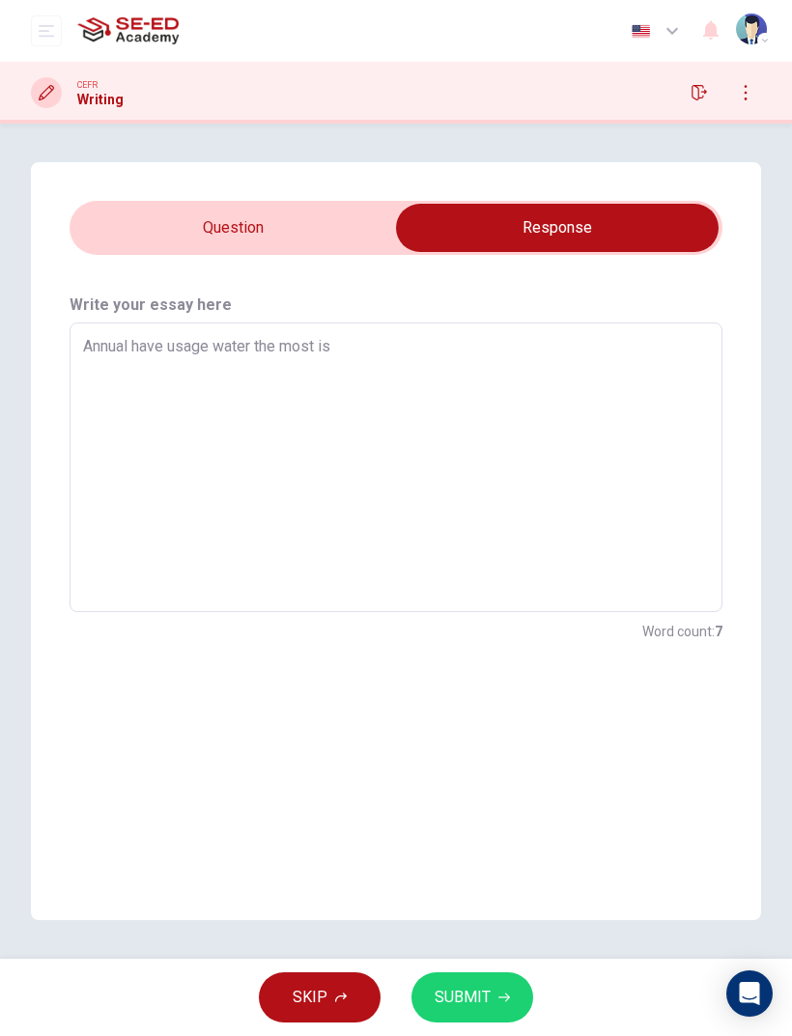
click at [569, 330] on div "Annual have usage water the most is x ​" at bounding box center [396, 467] width 653 height 290
click at [162, 247] on input "checkbox" at bounding box center [557, 228] width 979 height 48
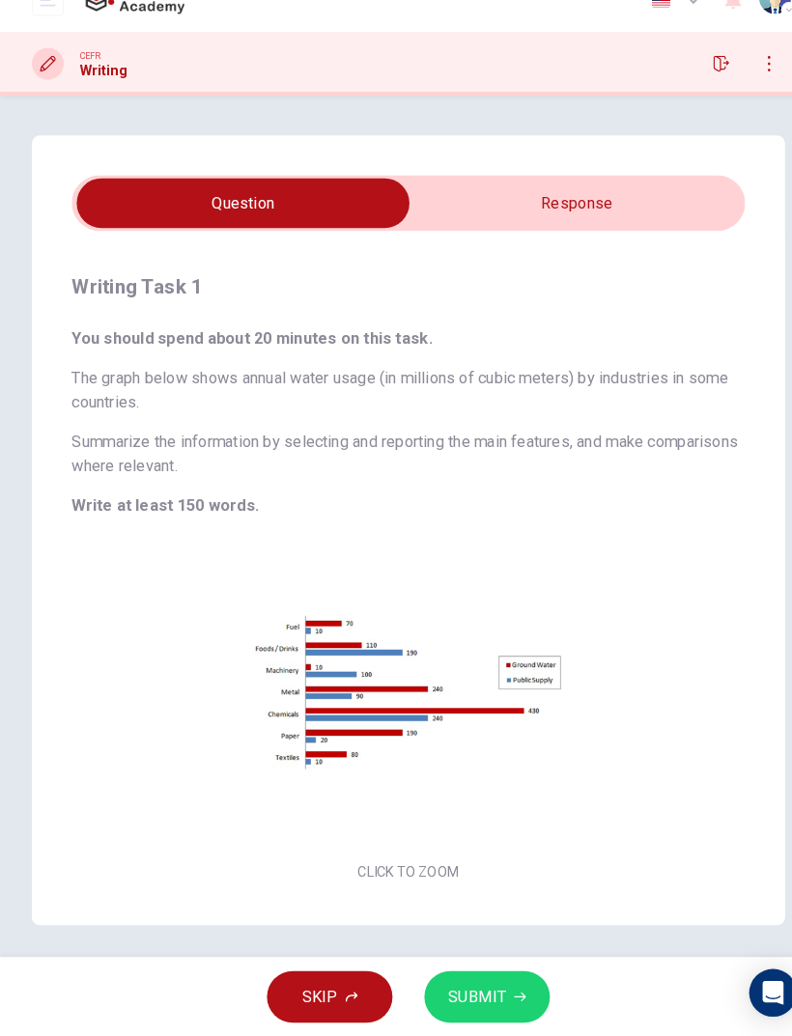
click at [669, 204] on input "checkbox" at bounding box center [235, 228] width 979 height 48
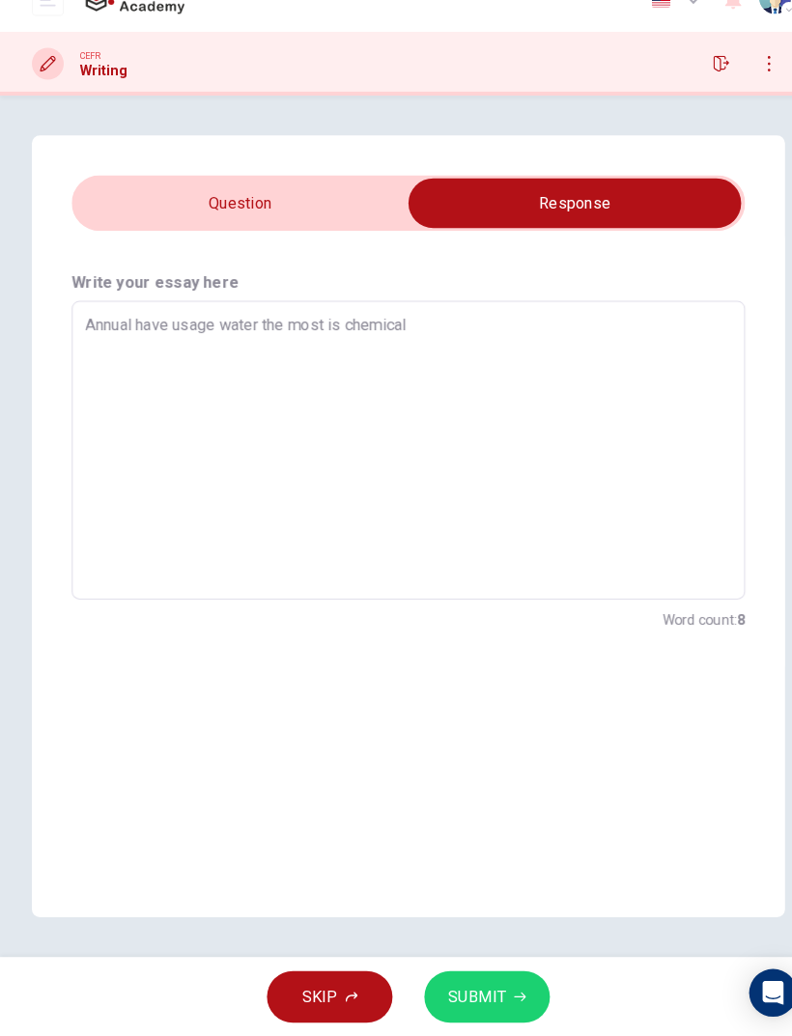
click at [564, 339] on textarea "Annual have usage water the most is chemical" at bounding box center [396, 468] width 626 height 258
click at [349, 339] on textarea "Annual have usage water the most is chemical" at bounding box center [396, 468] width 626 height 258
click at [554, 339] on textarea "Annual have usage water the most is cChemical" at bounding box center [396, 468] width 626 height 258
click at [362, 339] on textarea "Annual have usage water the most is cChemical" at bounding box center [396, 468] width 626 height 258
click at [183, 204] on input "checkbox" at bounding box center [557, 228] width 979 height 48
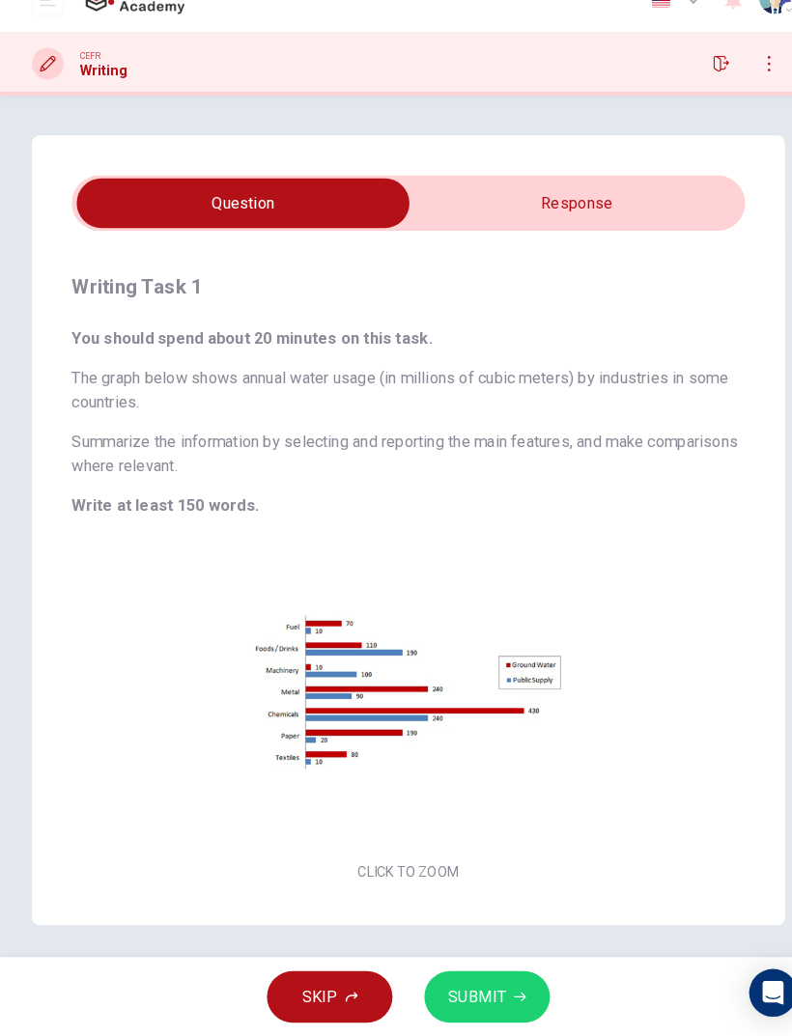
click at [639, 220] on input "checkbox" at bounding box center [235, 228] width 979 height 48
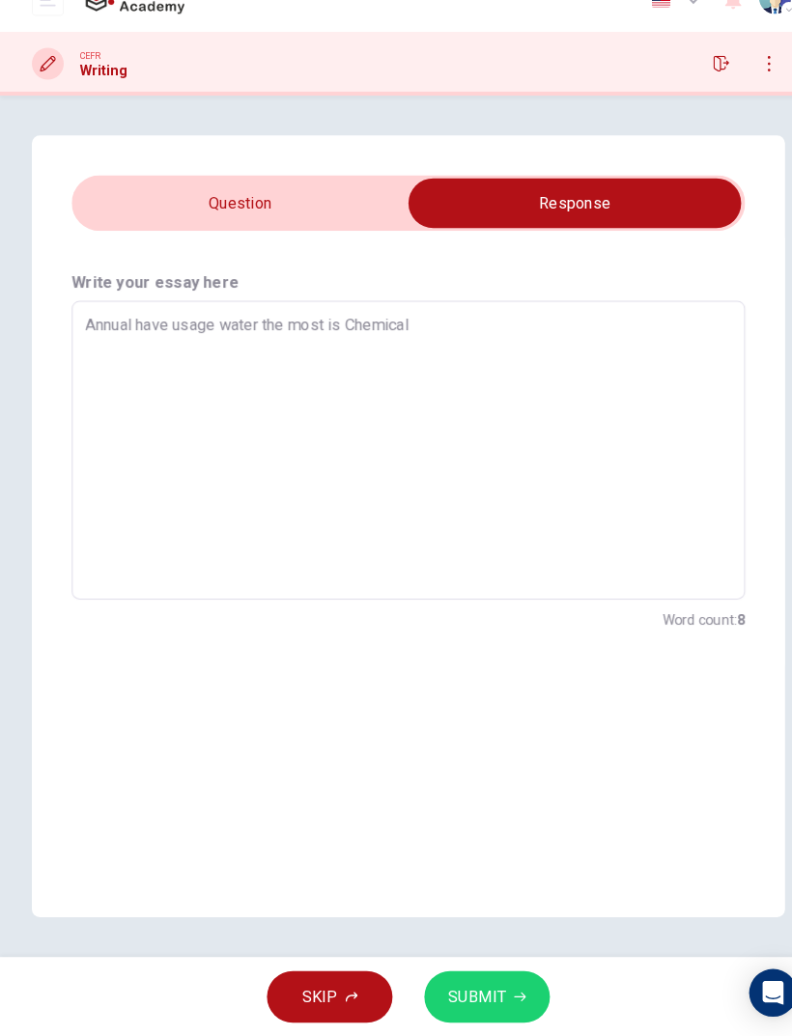
click at [591, 339] on textarea "Annual have usage water the most is Chemical" at bounding box center [396, 468] width 626 height 258
click at [149, 220] on input "checkbox" at bounding box center [557, 228] width 979 height 48
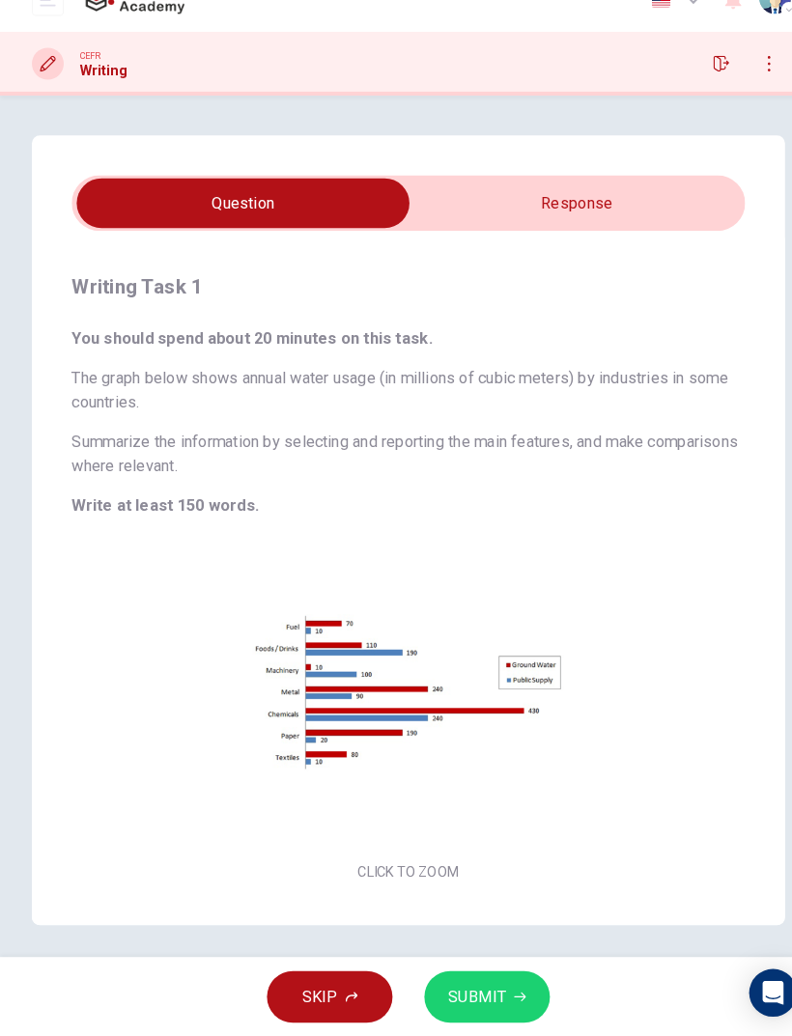
click at [661, 220] on input "checkbox" at bounding box center [235, 228] width 979 height 48
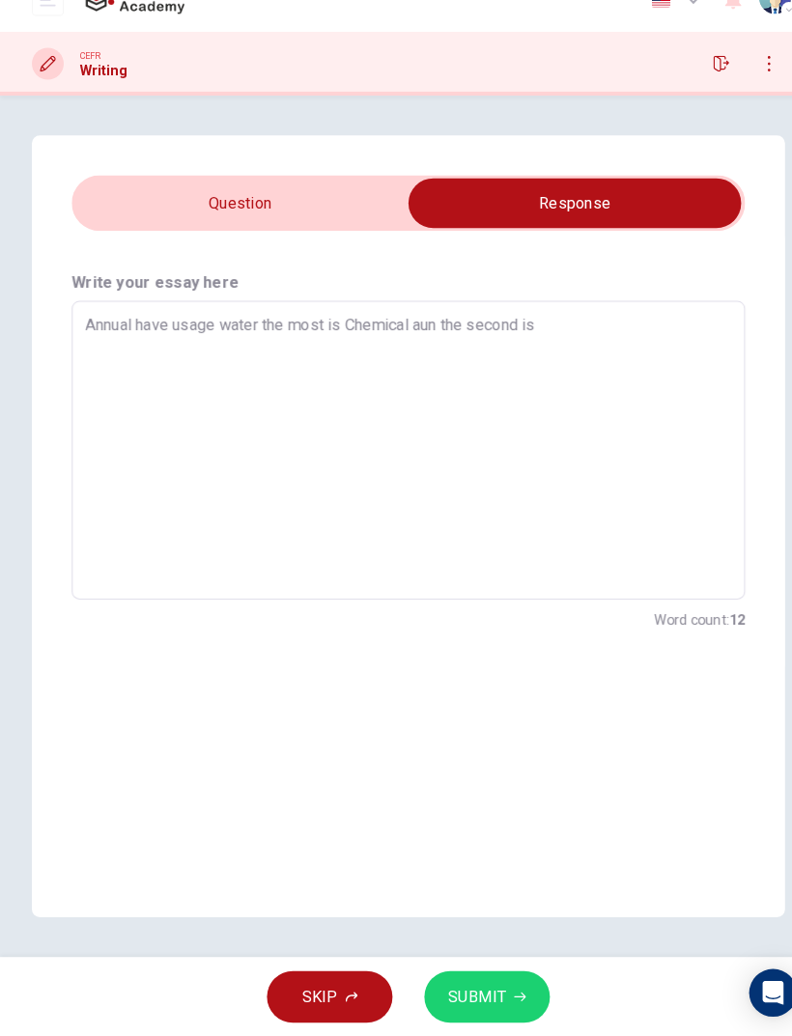
click at [603, 322] on div "Annual have usage water the most is Chemical aun the second is x ​" at bounding box center [396, 467] width 653 height 290
click at [176, 208] on input "checkbox" at bounding box center [557, 228] width 979 height 48
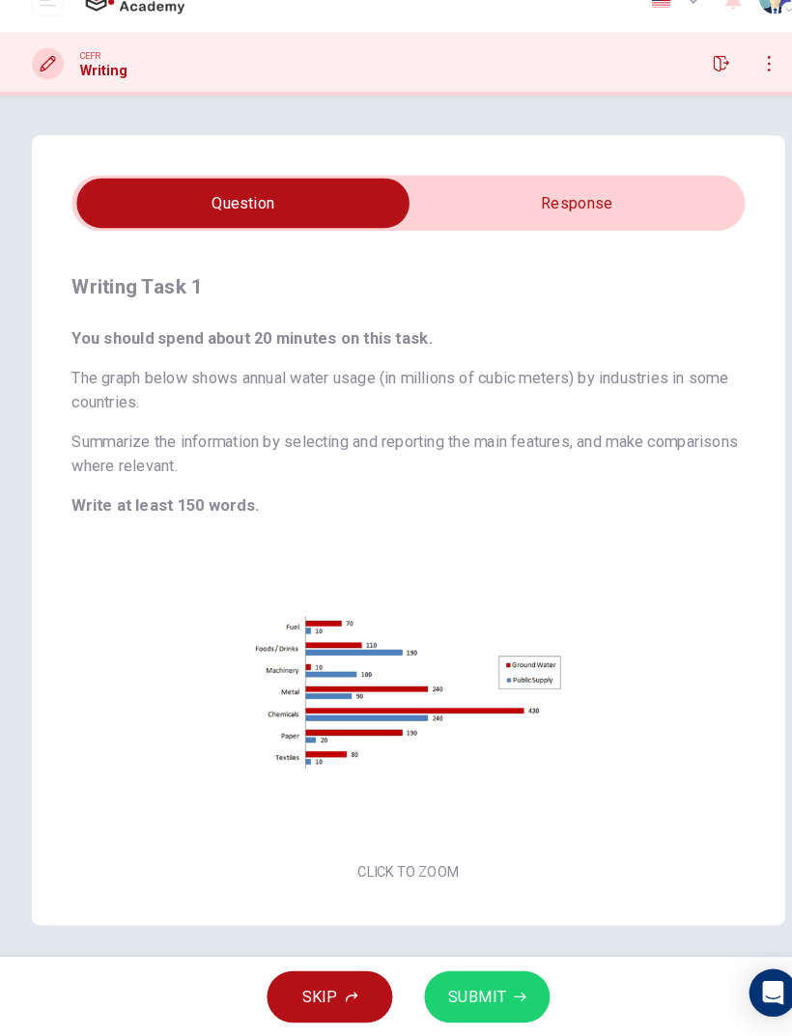
click at [684, 255] on div "Writing Task 1 You should spend about 20 minutes on this task. The graph below …" at bounding box center [396, 591] width 730 height 673
click at [681, 204] on input "checkbox" at bounding box center [235, 228] width 979 height 48
click at [680, 204] on input "checkbox" at bounding box center [235, 228] width 979 height 48
click at [678, 204] on input "checkbox" at bounding box center [235, 228] width 979 height 48
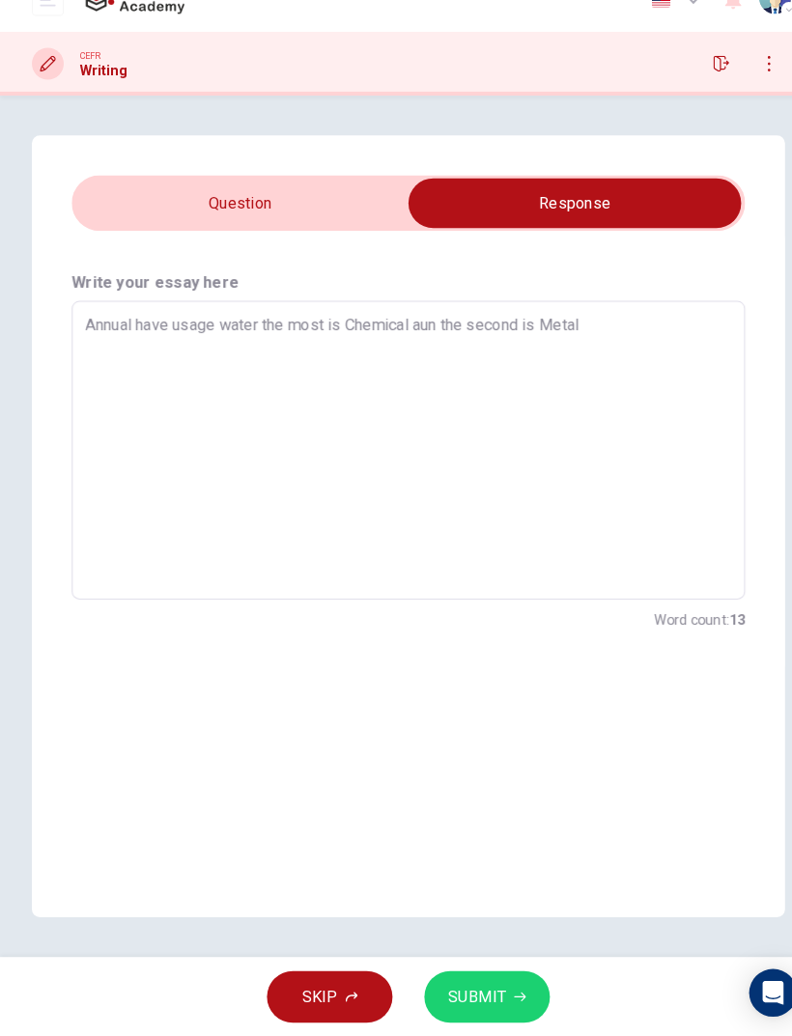
click at [621, 322] on div "Annual have usage water the most is Chemical aun the second is Metal x ​" at bounding box center [396, 467] width 653 height 290
click at [157, 255] on div "Write your essay here Annual have usage water the most is Chemical aun the seco…" at bounding box center [396, 468] width 730 height 427
click at [126, 209] on input "checkbox" at bounding box center [557, 228] width 979 height 48
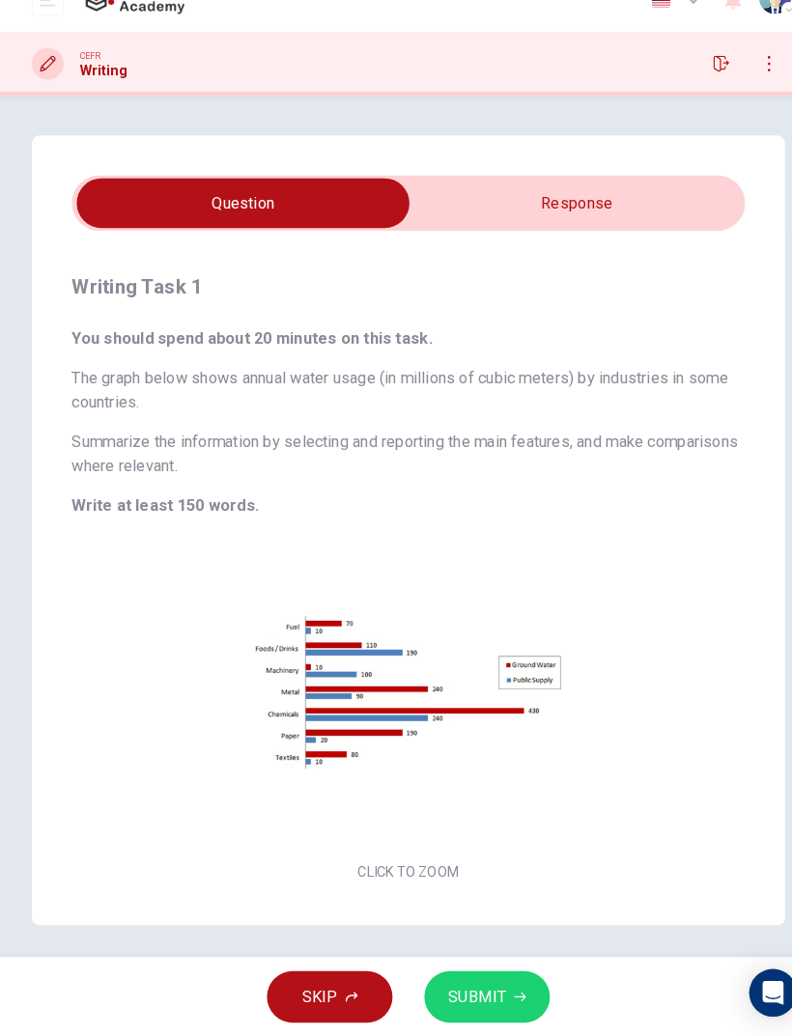
click at [666, 209] on input "checkbox" at bounding box center [235, 228] width 979 height 48
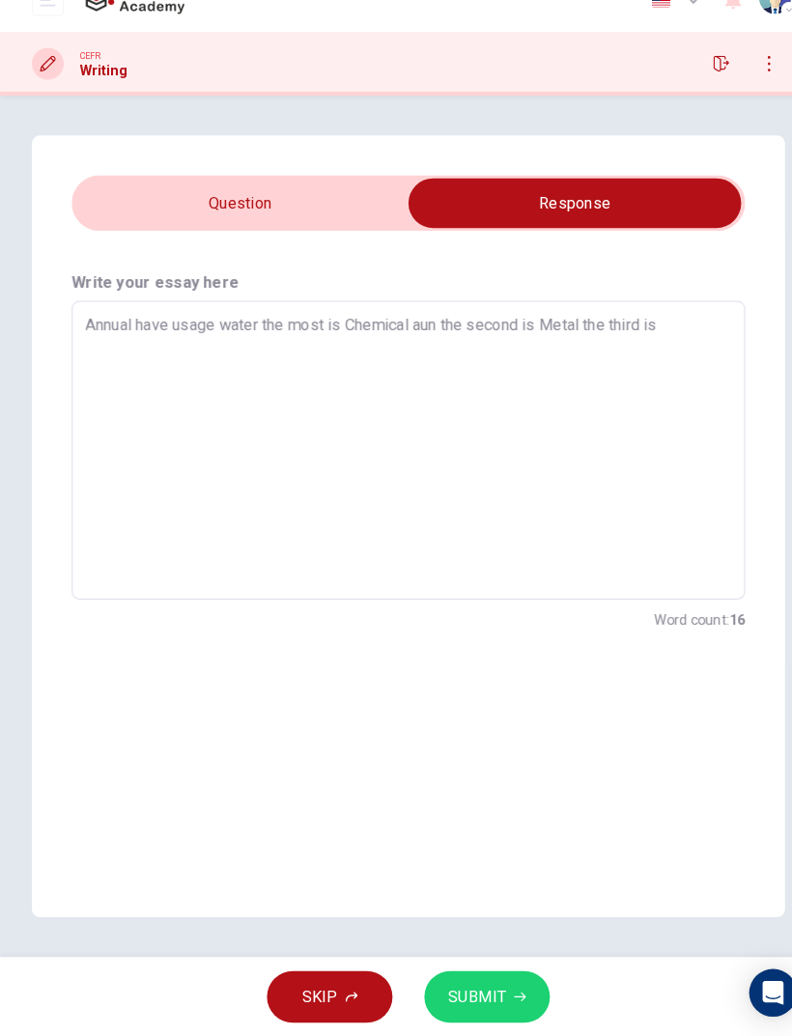
click at [676, 322] on div "Annual have usage water the most is Chemical aun the second is Metal the third …" at bounding box center [396, 467] width 653 height 290
click at [107, 209] on input "checkbox" at bounding box center [557, 228] width 979 height 48
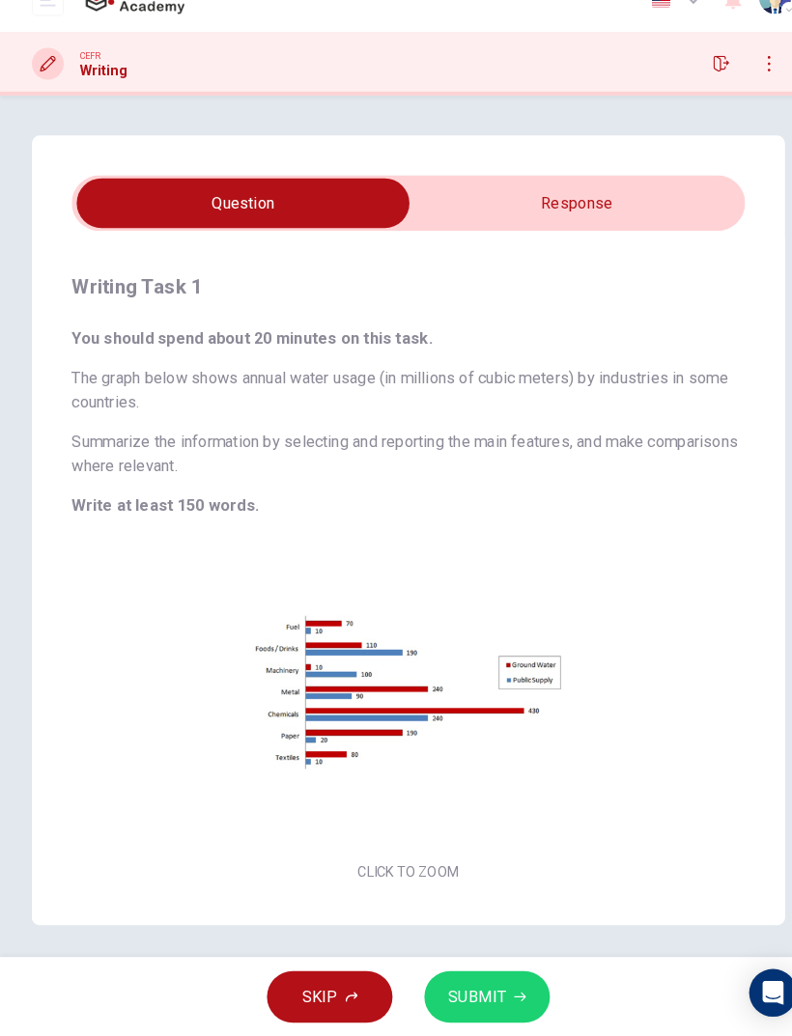
click at [690, 213] on input "checkbox" at bounding box center [235, 228] width 979 height 48
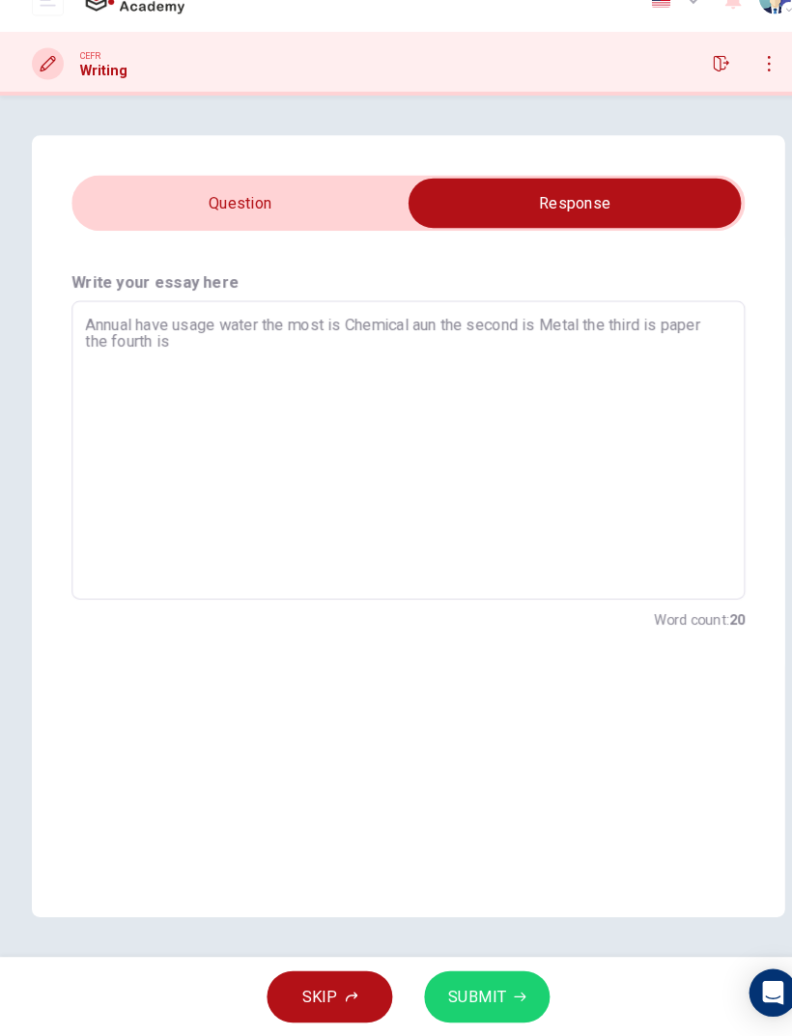
click at [202, 339] on textarea "Annual have usage water the most is Chemical aun the second is Metal the third …" at bounding box center [396, 468] width 626 height 258
click at [110, 204] on input "checkbox" at bounding box center [557, 228] width 979 height 48
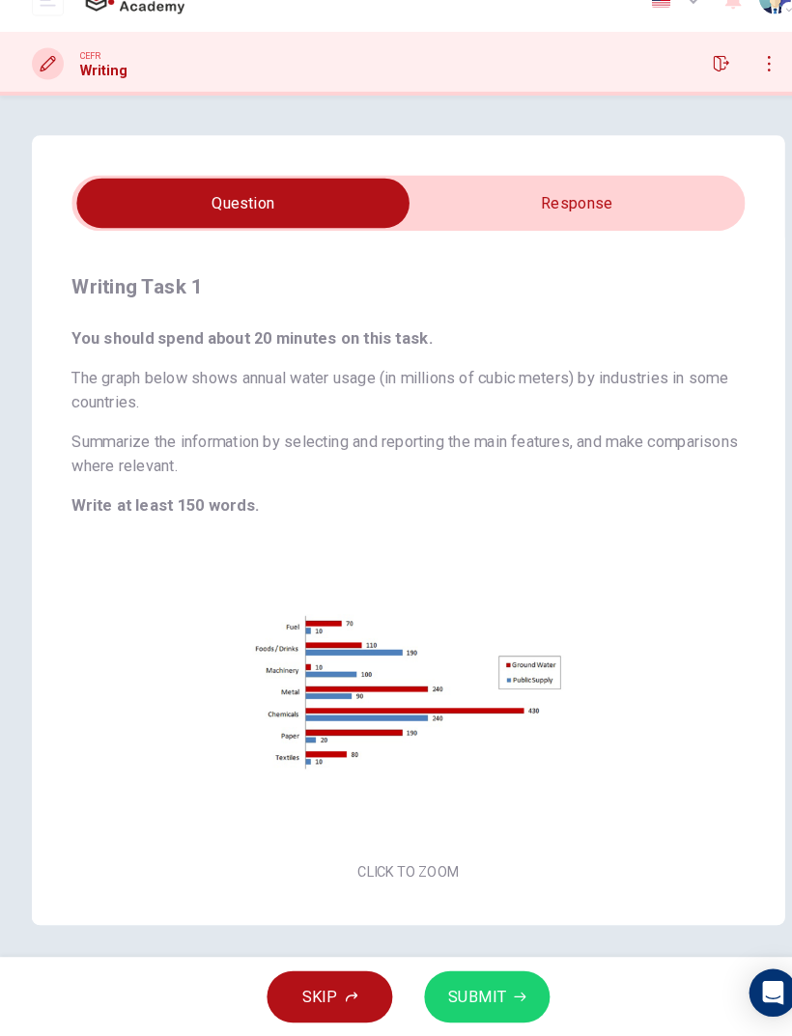
click at [673, 215] on input "checkbox" at bounding box center [235, 228] width 979 height 48
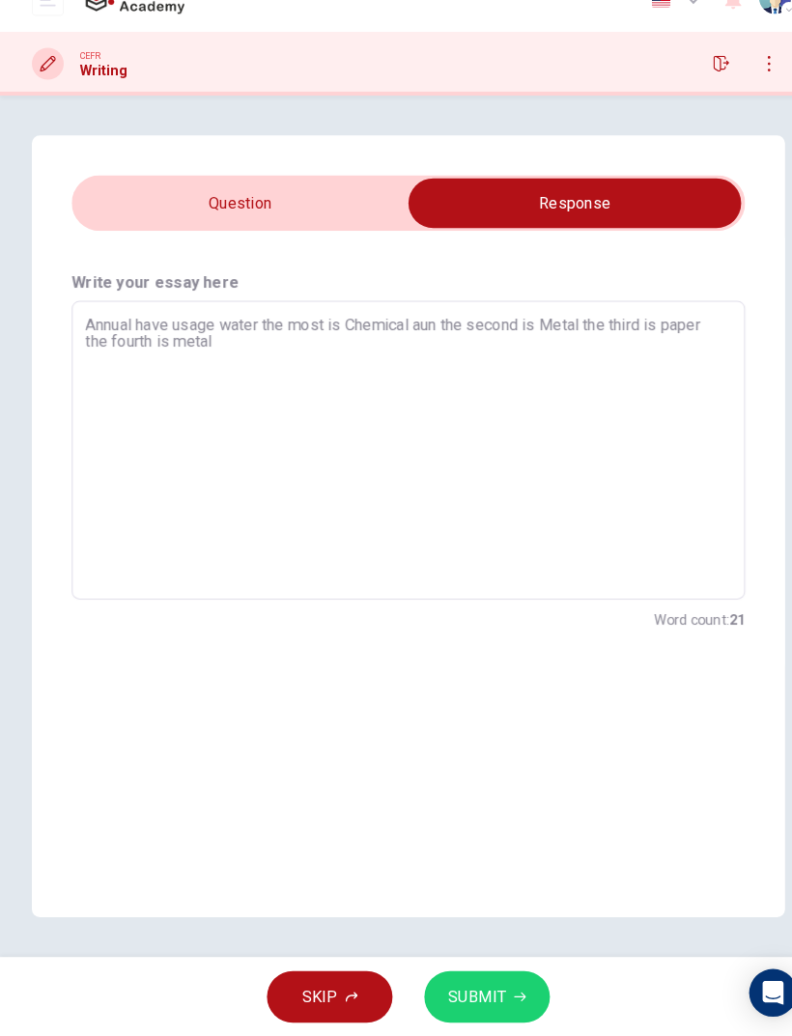
click at [583, 344] on textarea "Annual have usage water the most is Chemical aun the second is Metal the third …" at bounding box center [396, 468] width 626 height 258
click at [118, 204] on input "checkbox" at bounding box center [557, 228] width 979 height 48
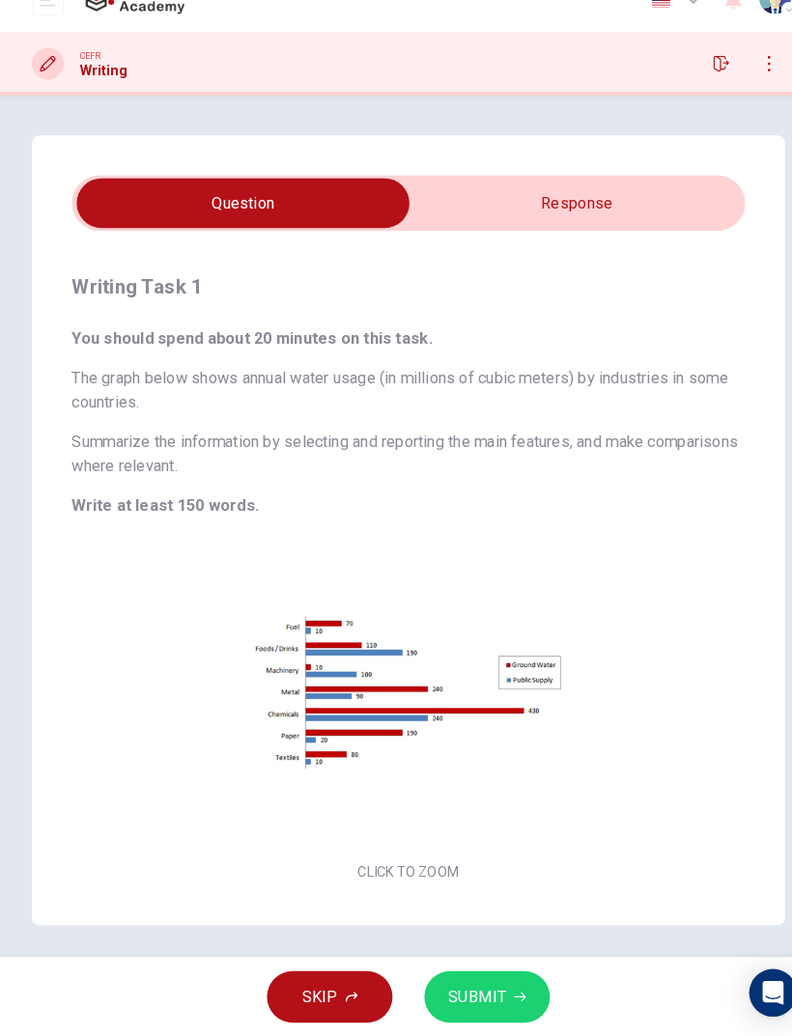
click at [680, 205] on input "checkbox" at bounding box center [235, 228] width 979 height 48
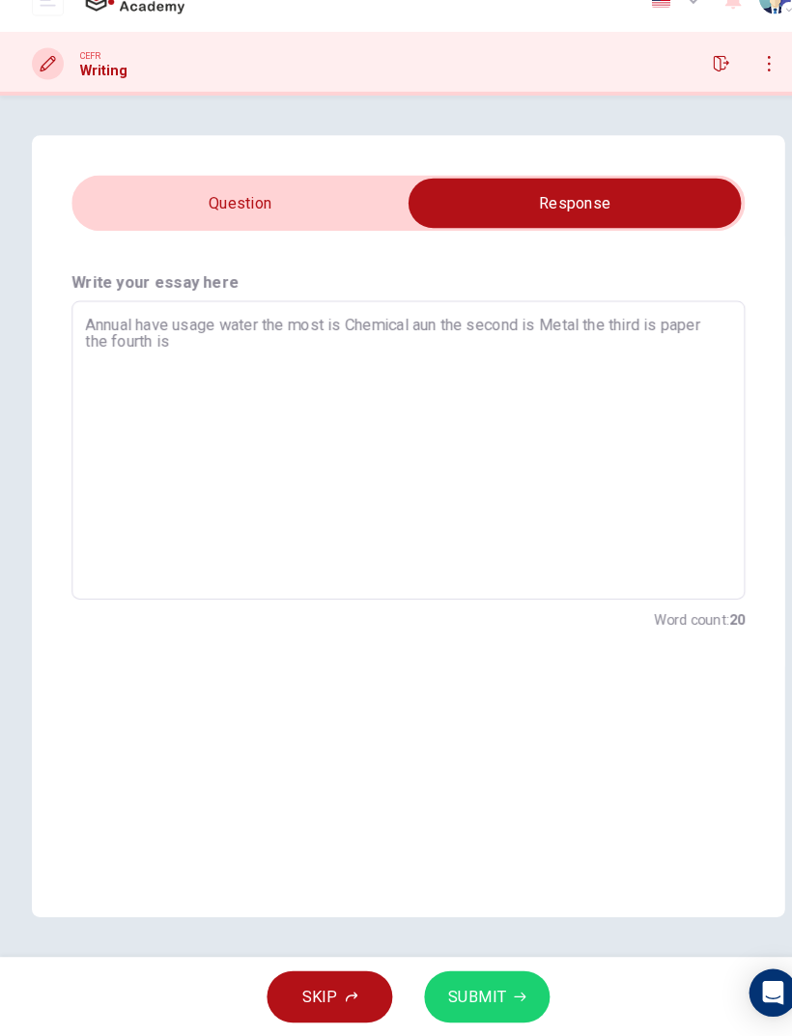
click at [207, 343] on textarea "Annual have usage water the most is Chemical aun the second is Metal the third …" at bounding box center [396, 468] width 626 height 258
click at [130, 204] on input "checkbox" at bounding box center [557, 228] width 979 height 48
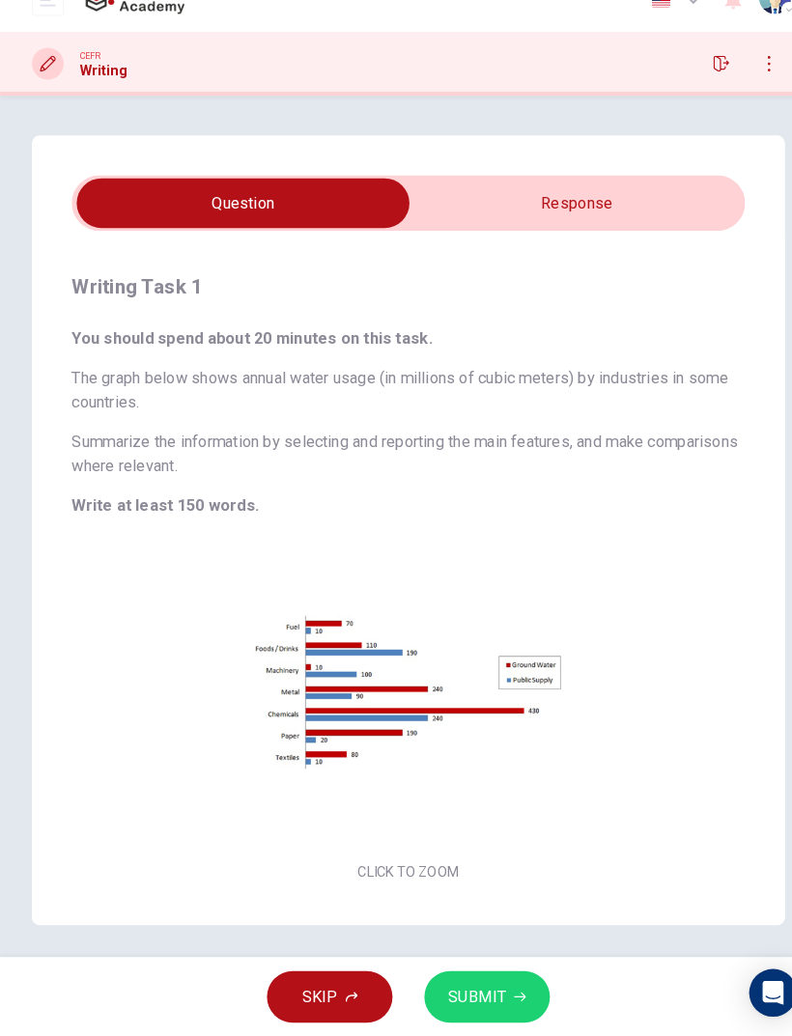
click at [686, 204] on input "checkbox" at bounding box center [235, 228] width 979 height 48
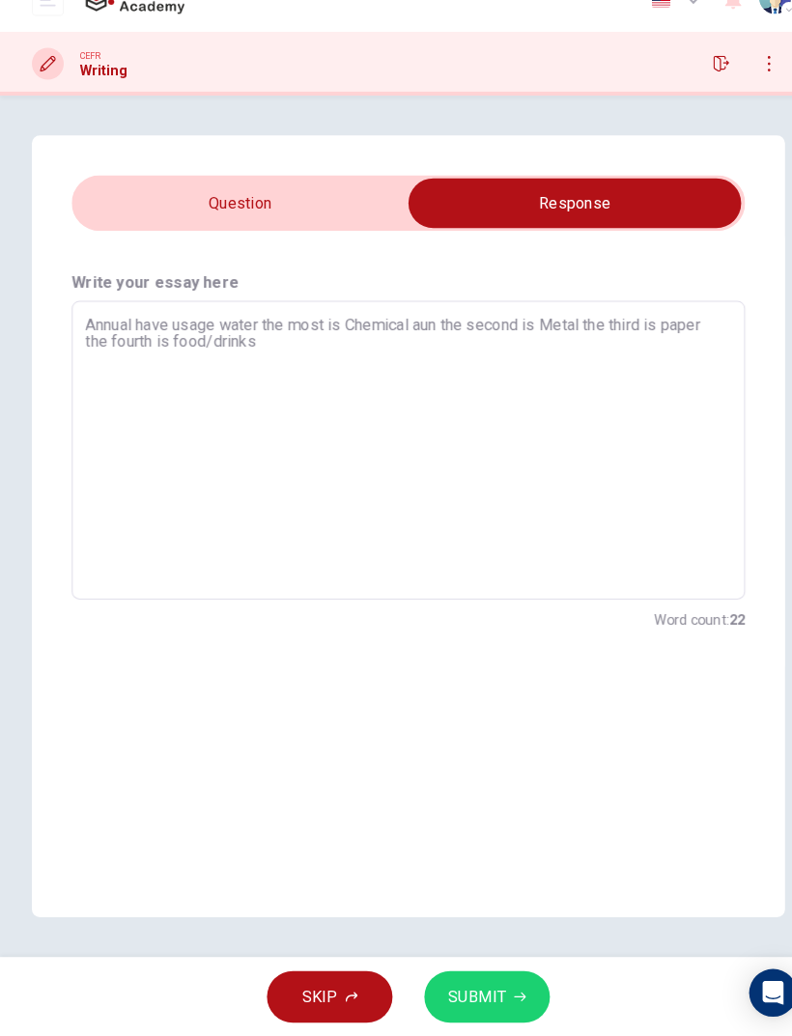
click at [560, 365] on textarea "Annual have usage water the most is Chemical aun the second is Metal the third …" at bounding box center [396, 468] width 626 height 258
click at [192, 255] on div "Write your essay here Annual have usage water the most is Chemical aun the seco…" at bounding box center [396, 468] width 730 height 427
click at [147, 204] on input "checkbox" at bounding box center [557, 228] width 979 height 48
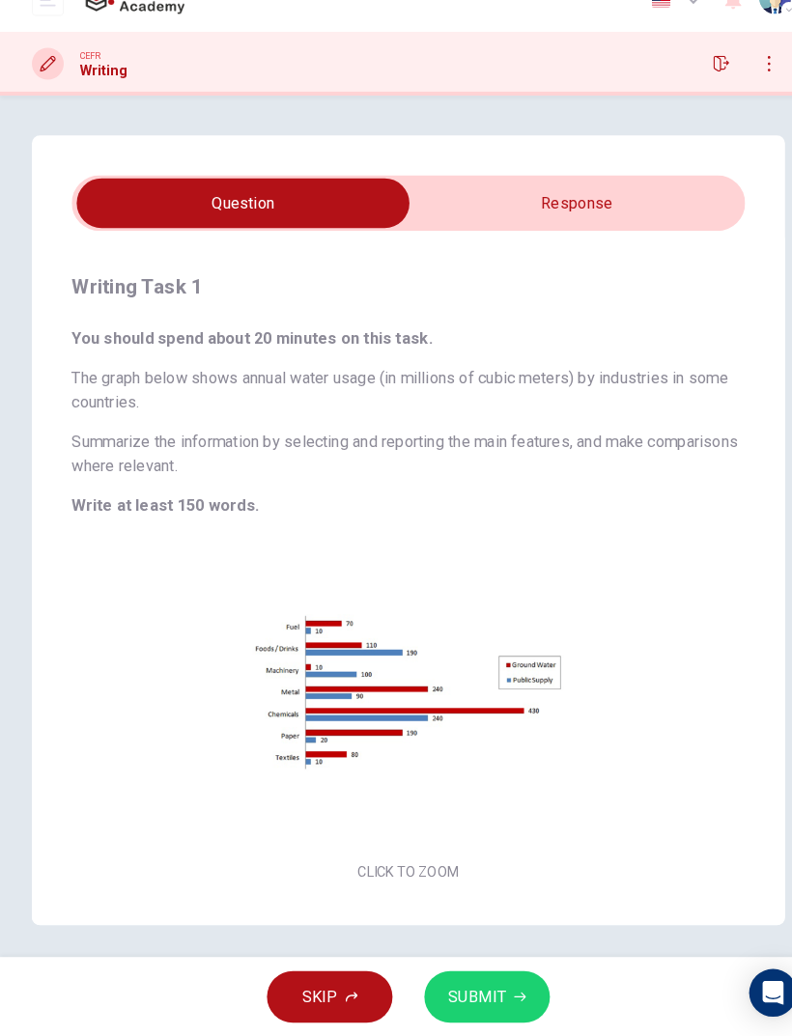
click at [673, 211] on input "checkbox" at bounding box center [235, 228] width 979 height 48
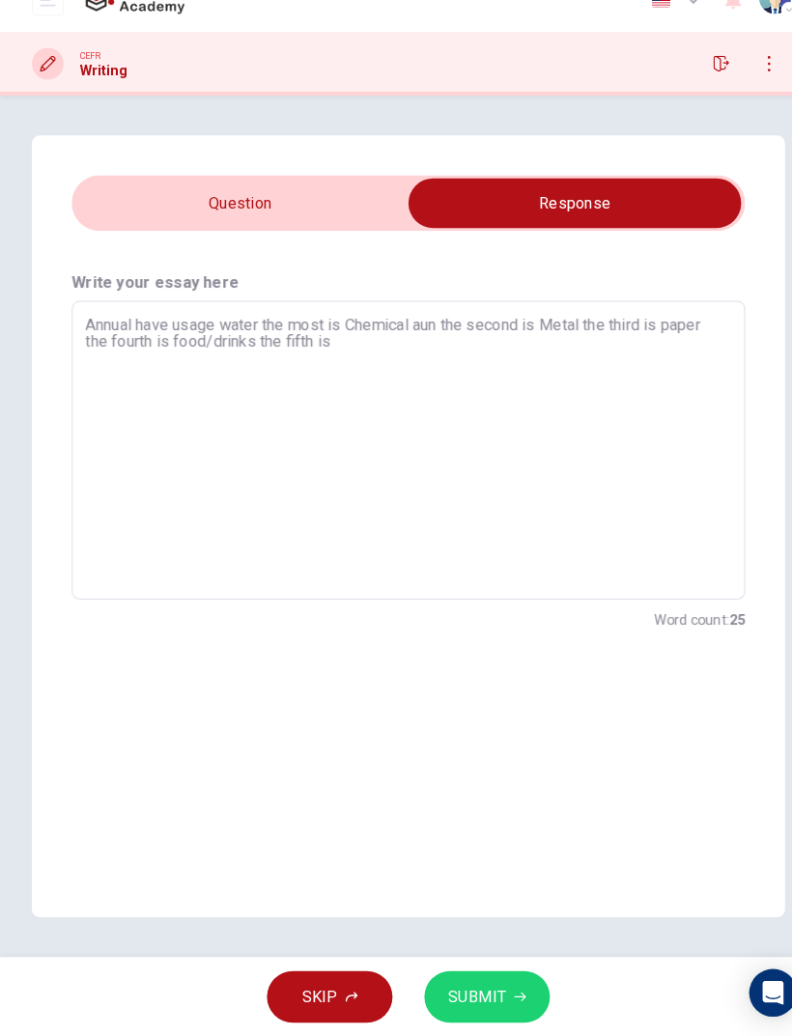
click at [543, 353] on textarea "Annual have usage water the most is Chemical aun the second is Metal the third …" at bounding box center [396, 468] width 626 height 258
click at [179, 211] on input "checkbox" at bounding box center [557, 228] width 979 height 48
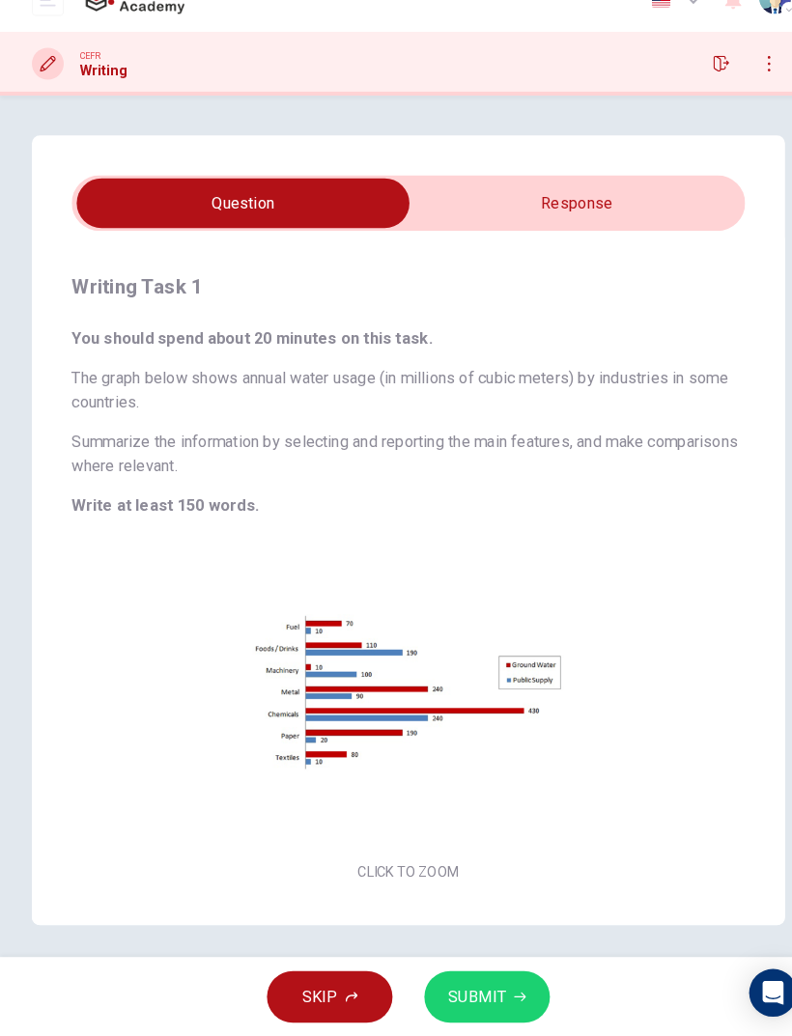
click at [663, 204] on input "checkbox" at bounding box center [235, 228] width 979 height 48
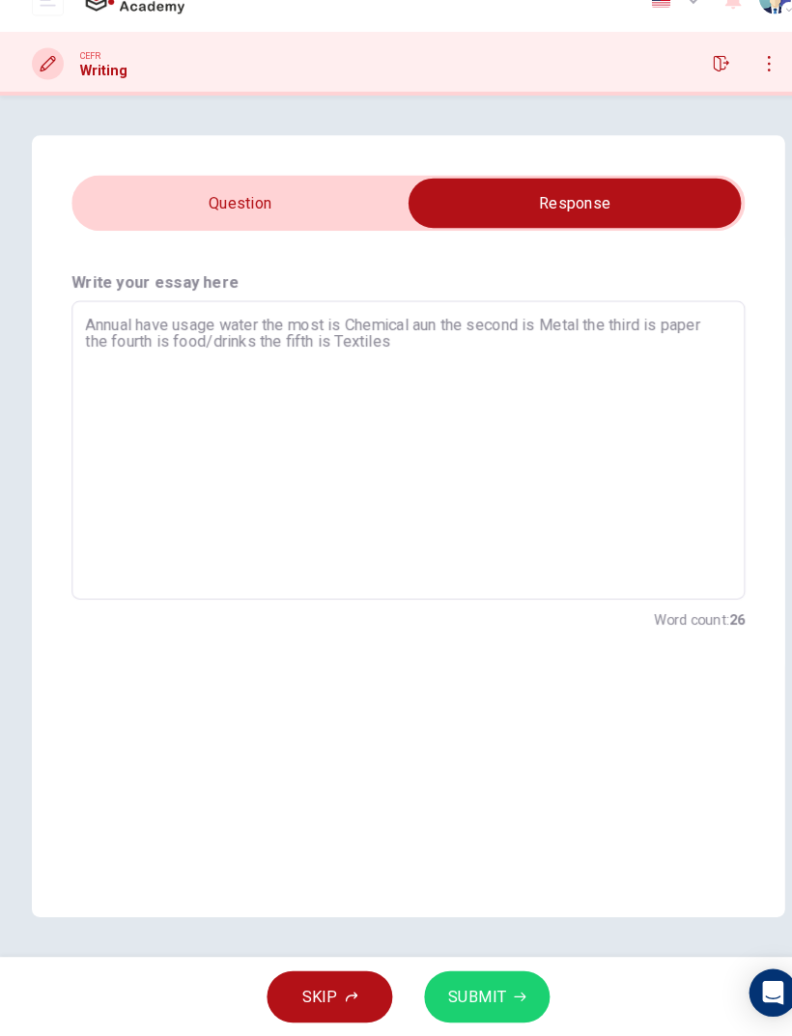
click at [560, 347] on textarea "Annual have usage water the most is Chemical aun the second is Metal the third …" at bounding box center [396, 468] width 626 height 258
click at [161, 204] on input "checkbox" at bounding box center [557, 228] width 979 height 48
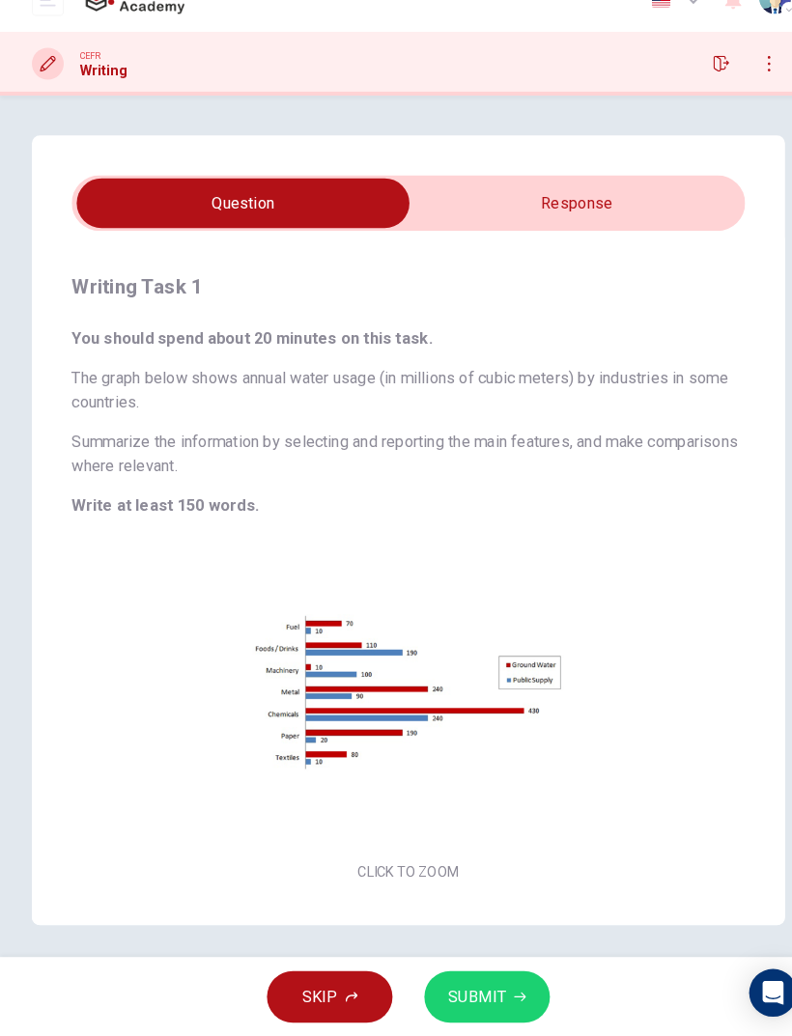
click at [691, 204] on input "checkbox" at bounding box center [235, 228] width 979 height 48
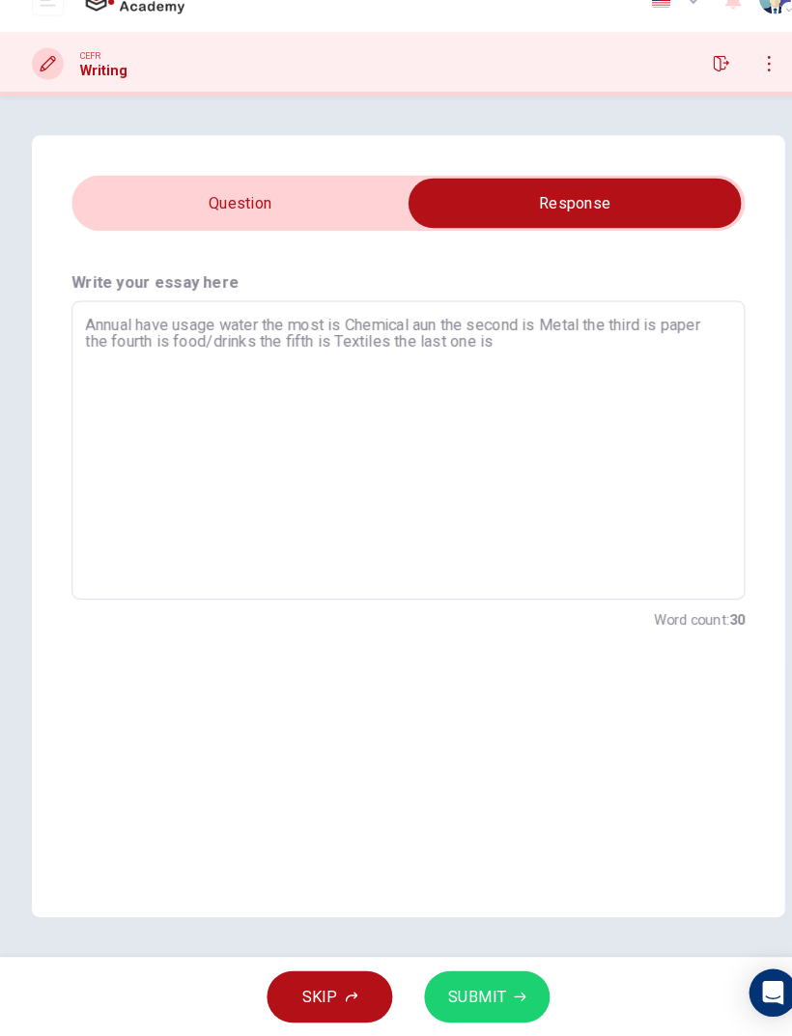
click at [602, 339] on textarea "Annual have usage water the most is Chemical aun the second is Metal the third …" at bounding box center [396, 468] width 626 height 258
click at [161, 211] on input "checkbox" at bounding box center [557, 228] width 979 height 48
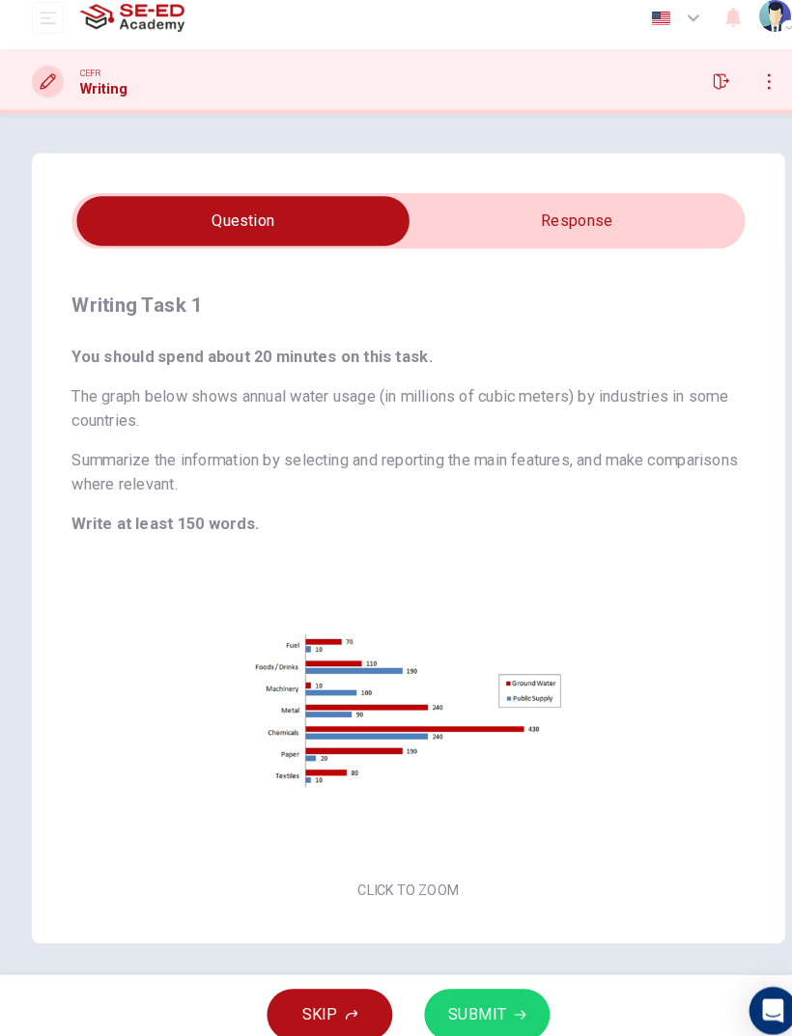
click at [639, 206] on input "checkbox" at bounding box center [235, 228] width 979 height 48
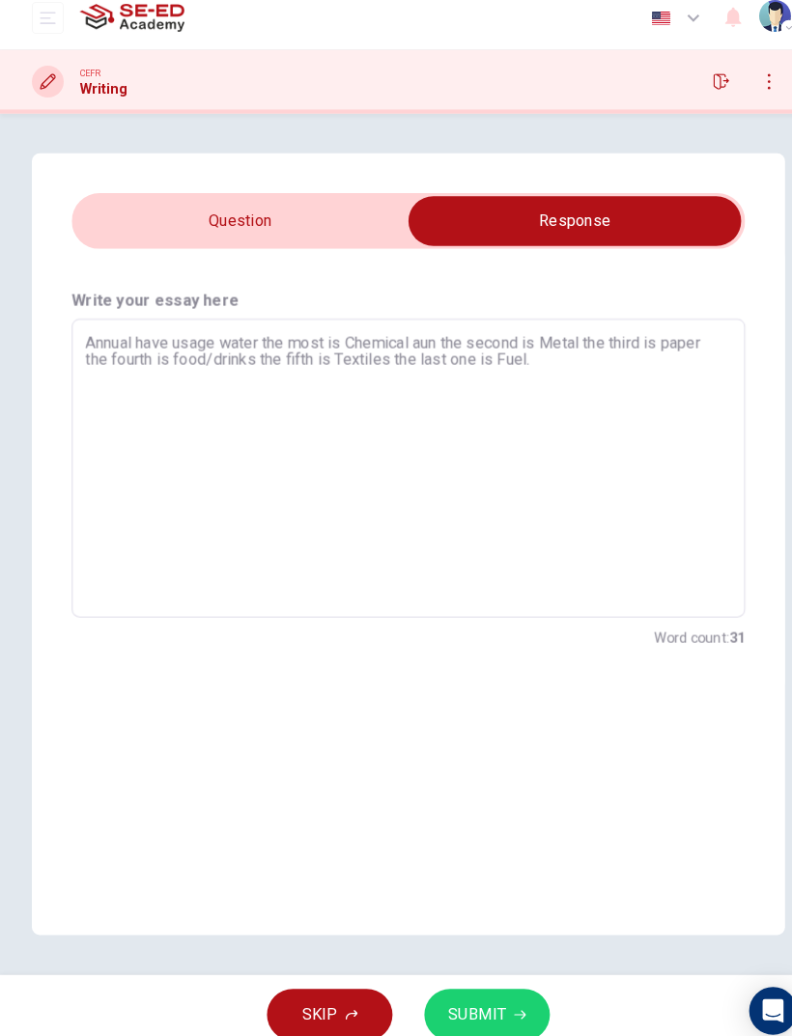
click at [605, 339] on textarea "Annual have usage water the most is Chemical aun the second is Metal the third …" at bounding box center [396, 468] width 626 height 258
click at [531, 359] on textarea "Annual have usage water the most is Chemical aun the second is Metal the third …" at bounding box center [396, 468] width 626 height 258
click at [137, 206] on input "checkbox" at bounding box center [557, 228] width 979 height 48
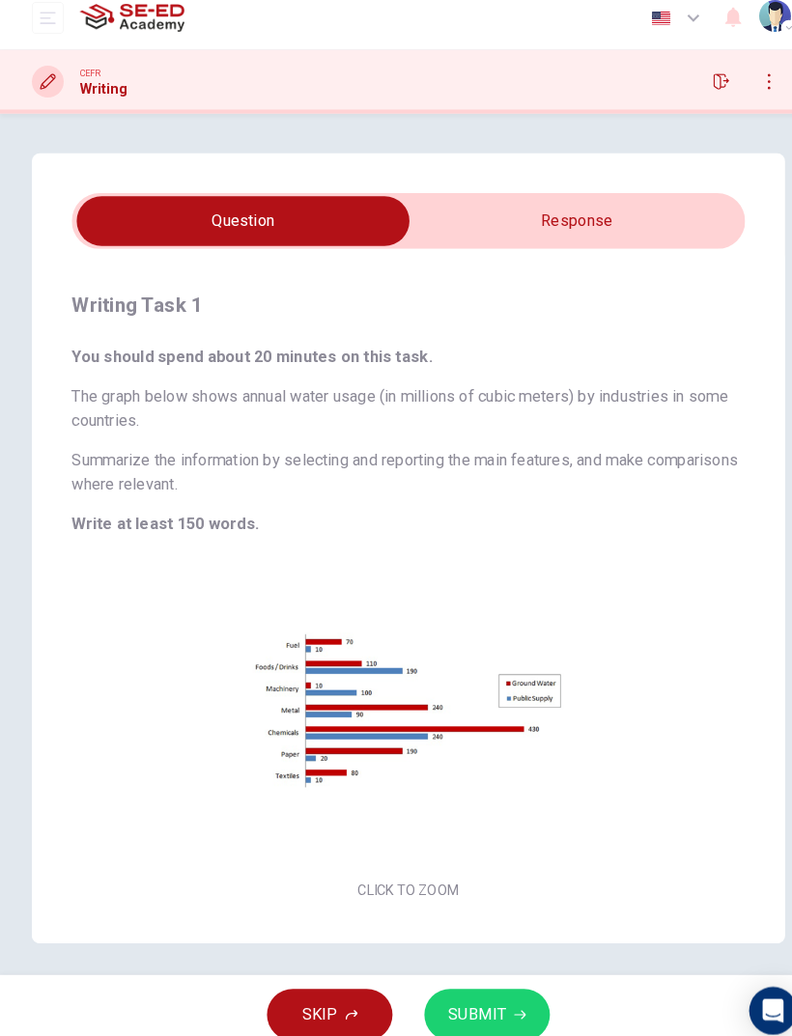
click at [682, 227] on input "checkbox" at bounding box center [235, 228] width 979 height 48
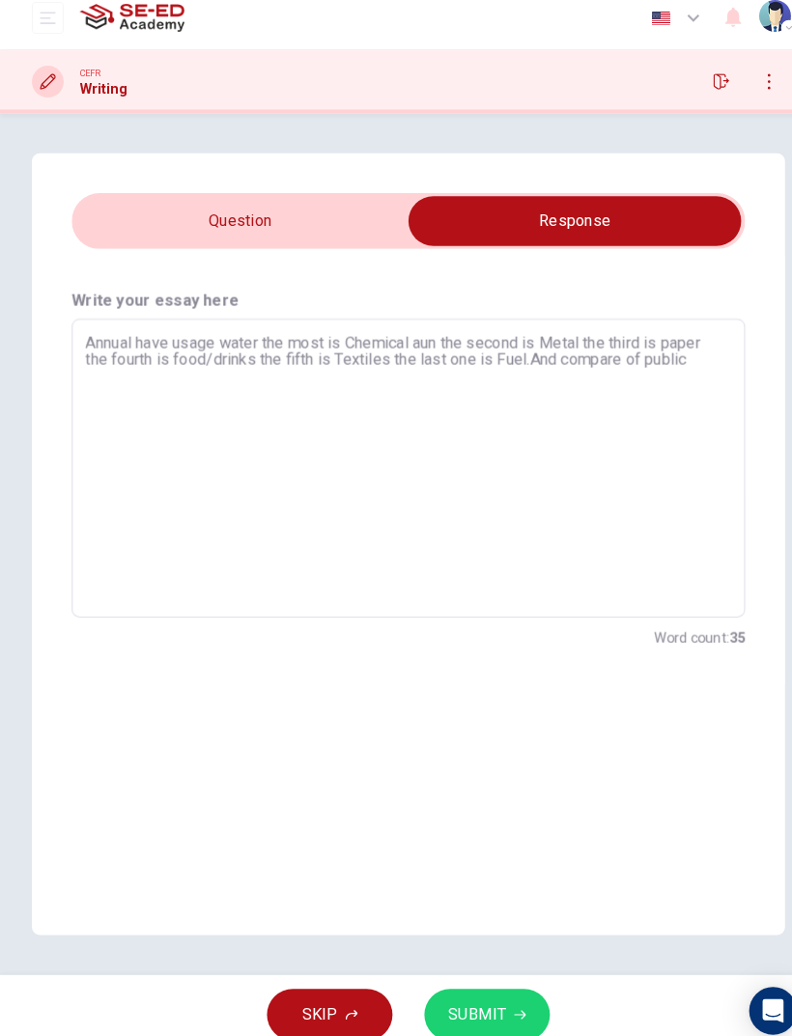
click at [684, 347] on textarea "Annual have usage water the most is Chemical aun the second is Metal the third …" at bounding box center [396, 468] width 626 height 258
click at [228, 229] on input "checkbox" at bounding box center [557, 228] width 979 height 48
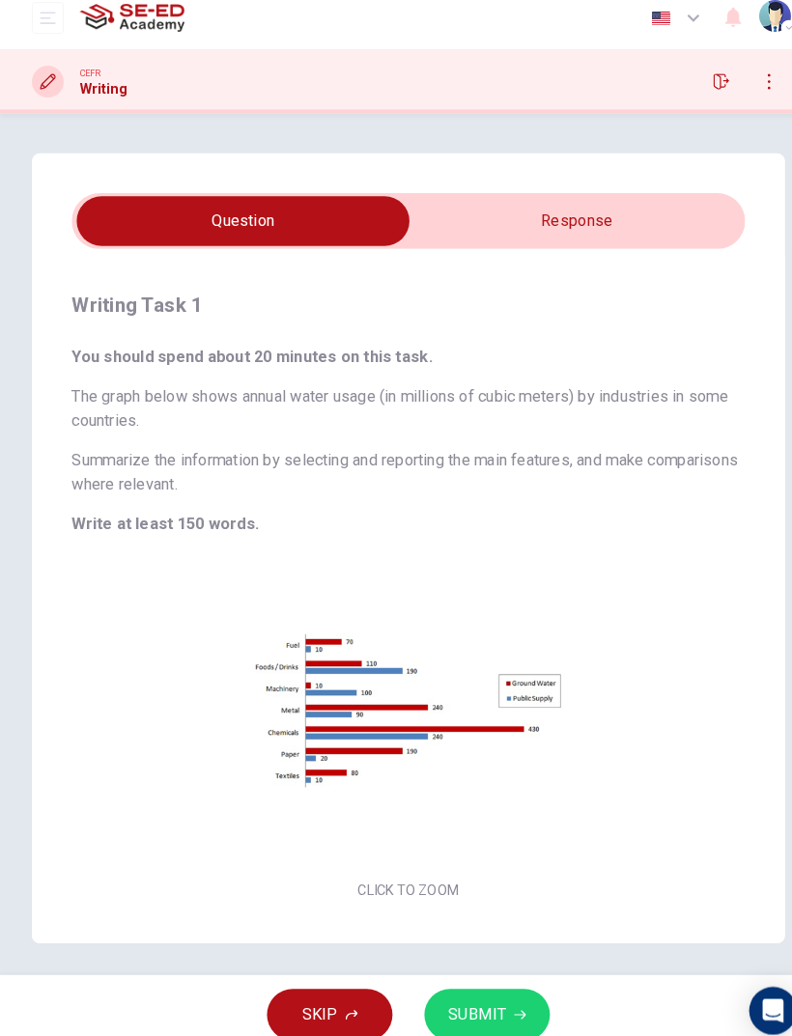
click at [616, 211] on input "checkbox" at bounding box center [235, 228] width 979 height 48
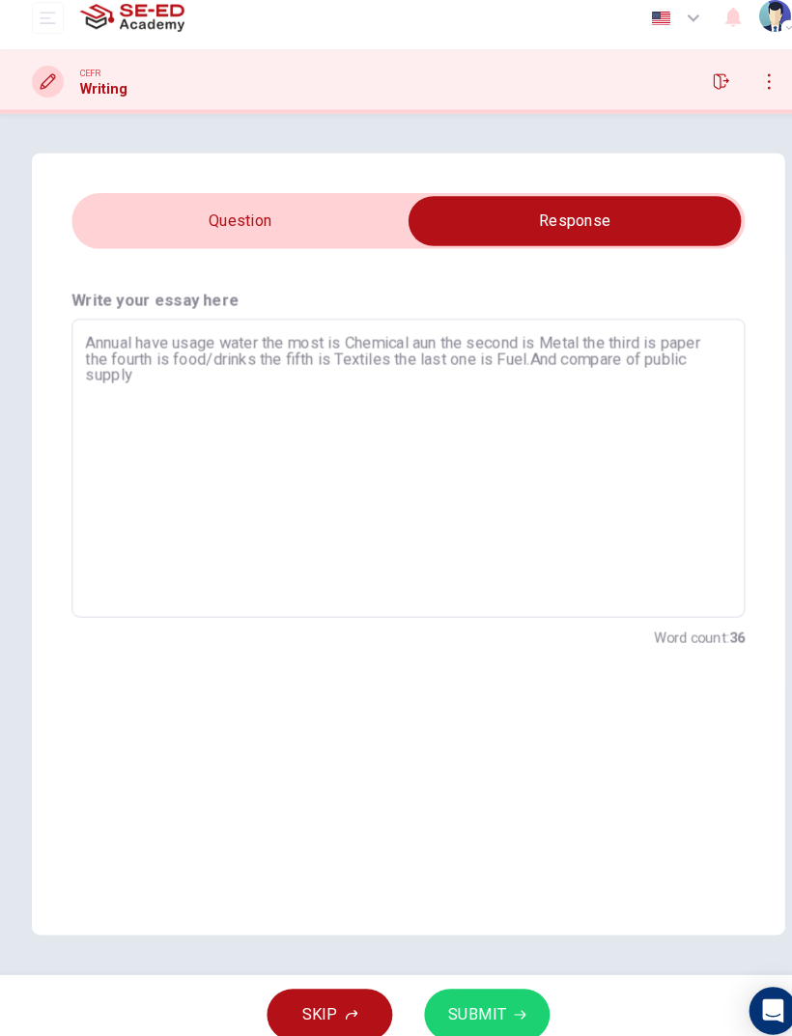
click at [544, 376] on textarea "Annual have usage water the most is Chemical aun the second is Metal the third …" at bounding box center [396, 468] width 626 height 258
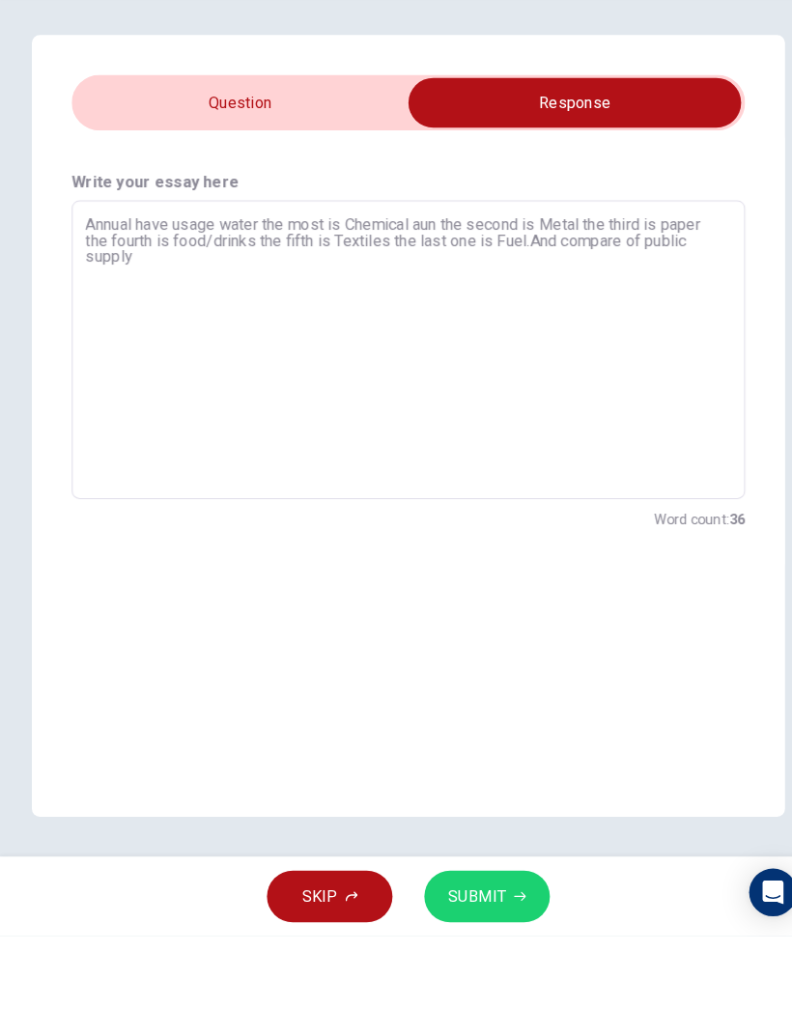
click at [731, 255] on div "Write your essay here Annual have usage water the most is Chemical aun the seco…" at bounding box center [396, 468] width 730 height 427
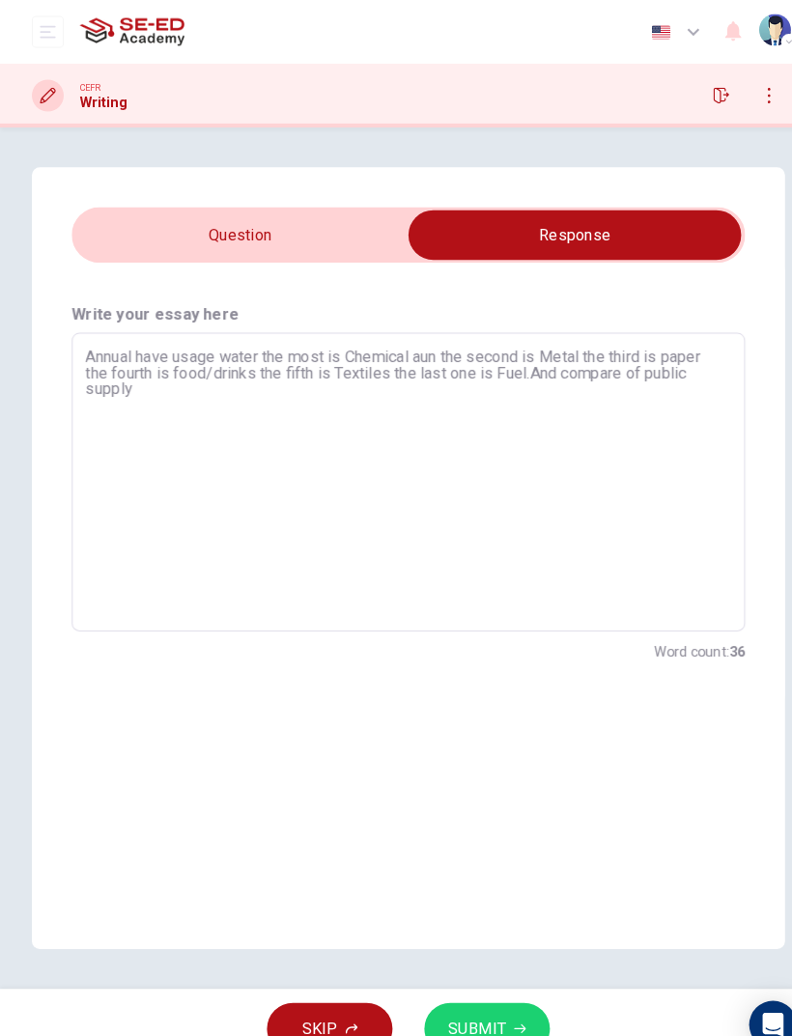
click at [43, 22] on button "open mobile menu" at bounding box center [46, 30] width 31 height 31
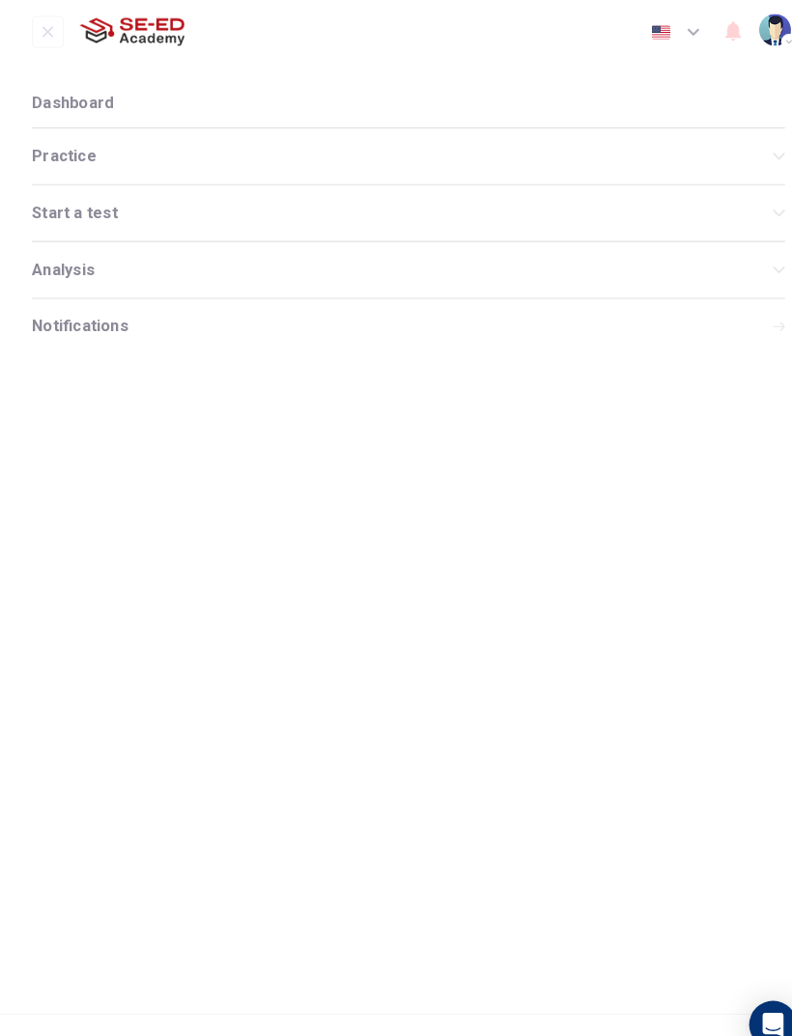
click at [84, 90] on li "Dashboard" at bounding box center [396, 100] width 730 height 46
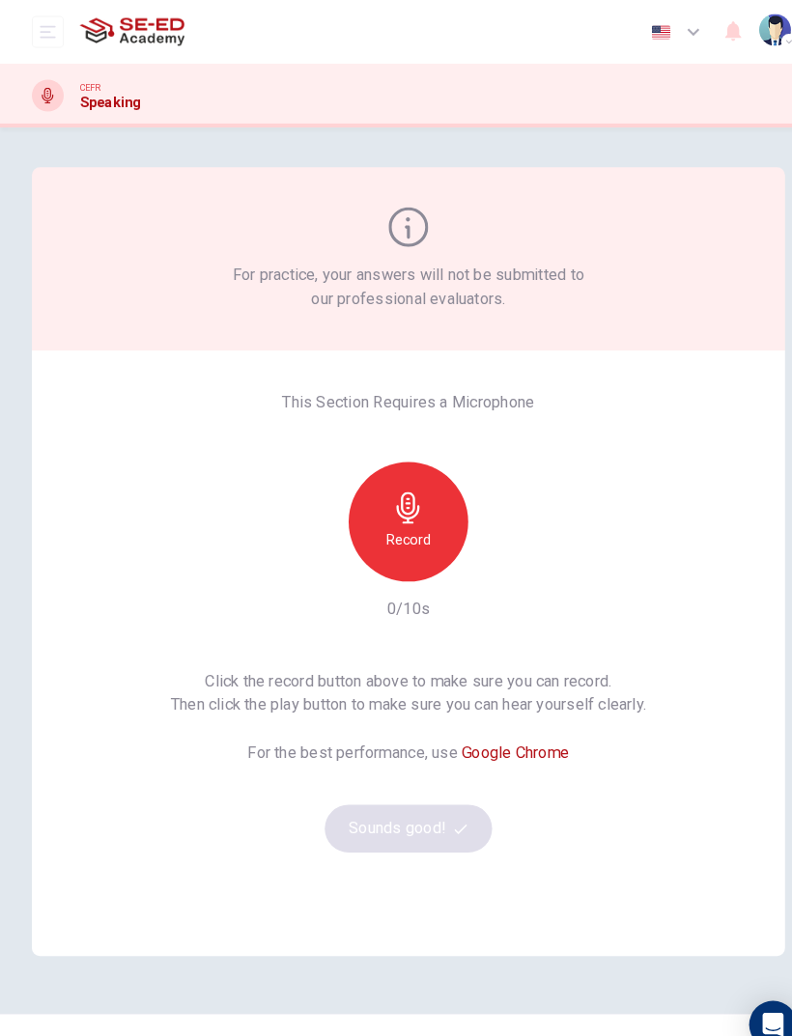
click at [431, 493] on div "Record" at bounding box center [396, 506] width 116 height 116
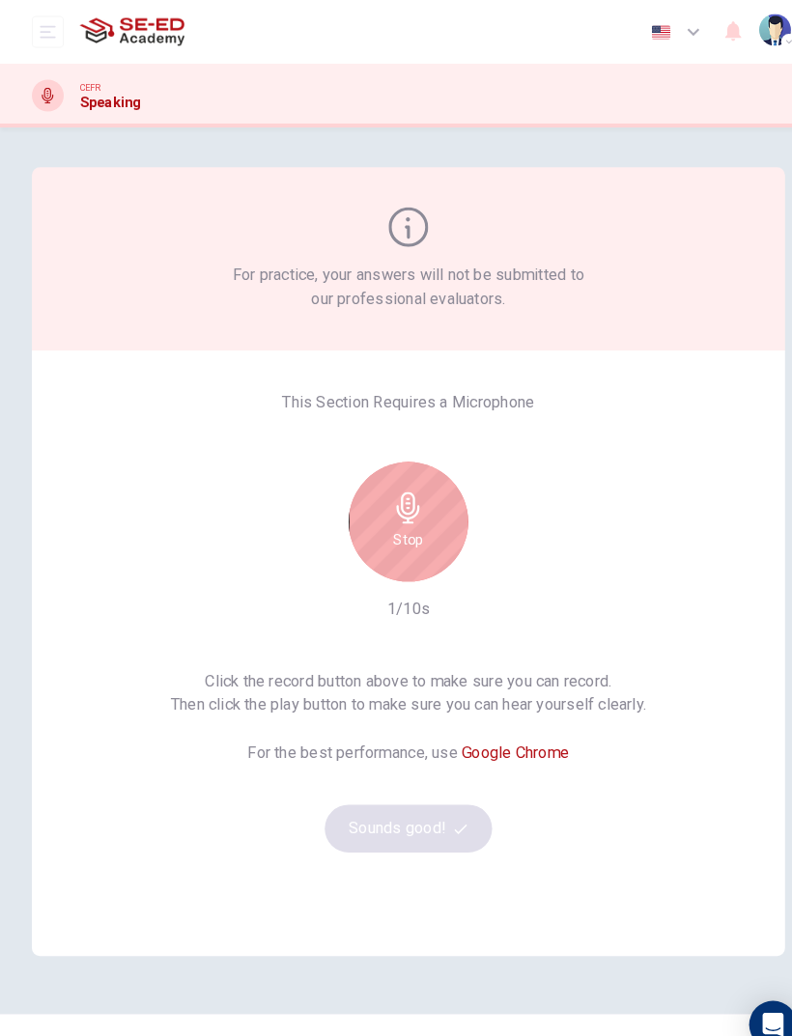
click at [425, 487] on div "Stop" at bounding box center [396, 506] width 116 height 116
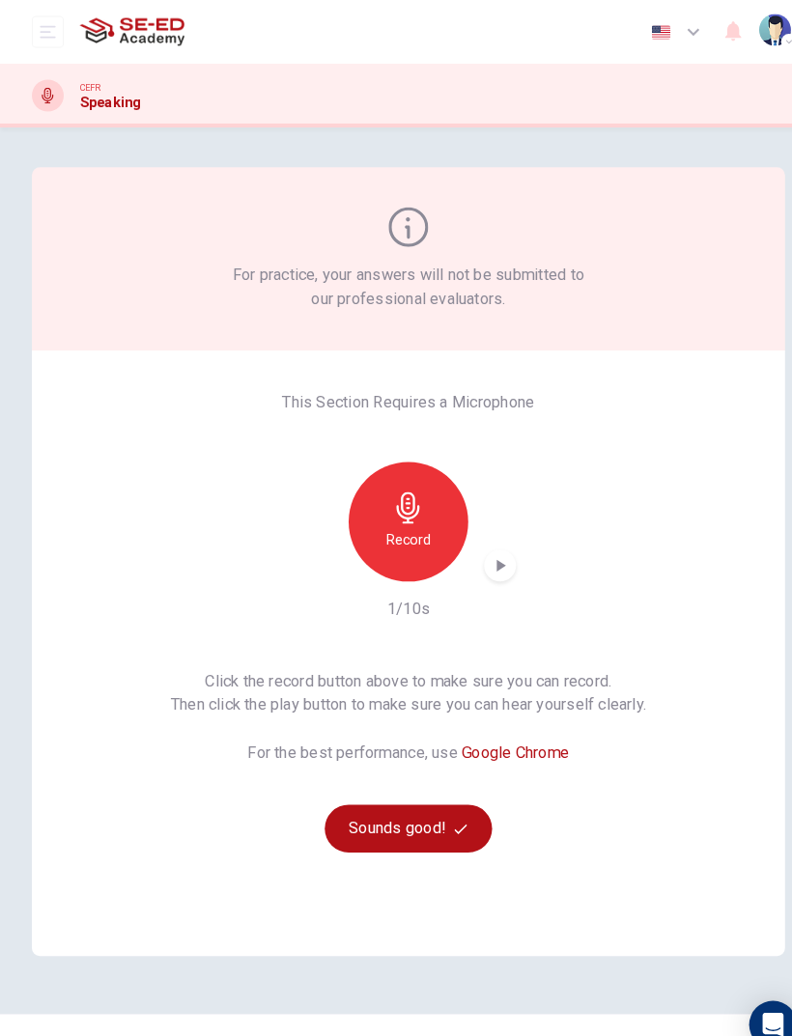
click at [420, 478] on div "Record" at bounding box center [396, 506] width 116 height 116
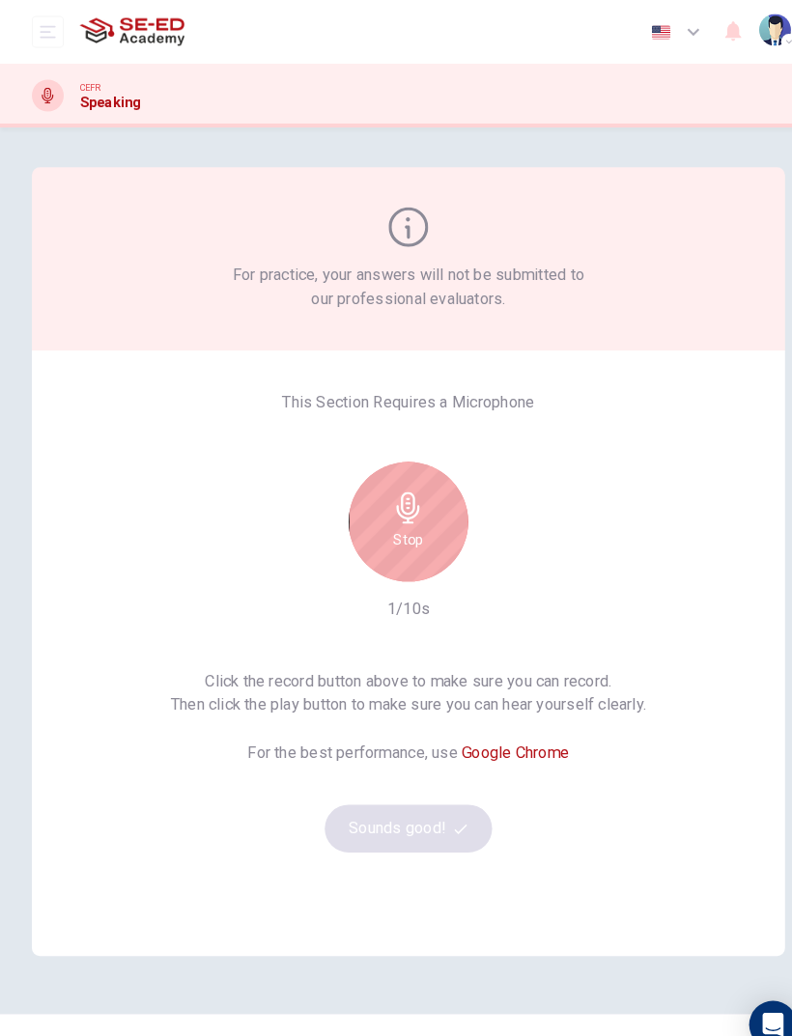
click at [429, 498] on div "Stop" at bounding box center [396, 506] width 116 height 116
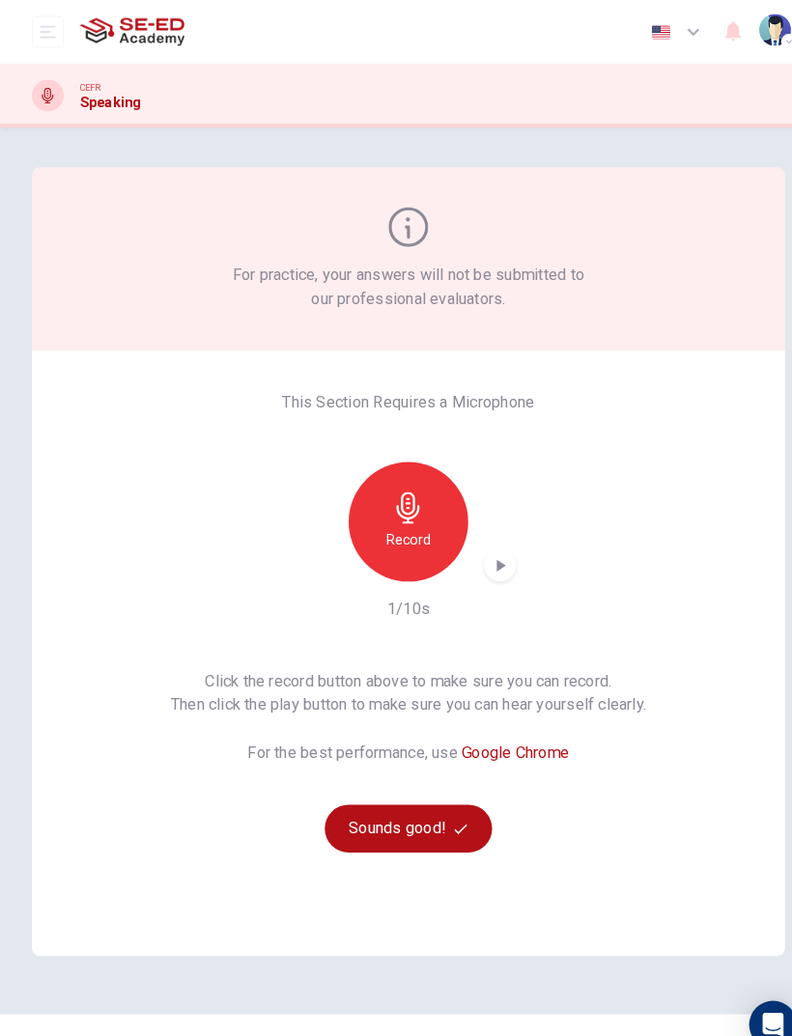
click at [407, 784] on button "Sounds good!" at bounding box center [396, 803] width 162 height 46
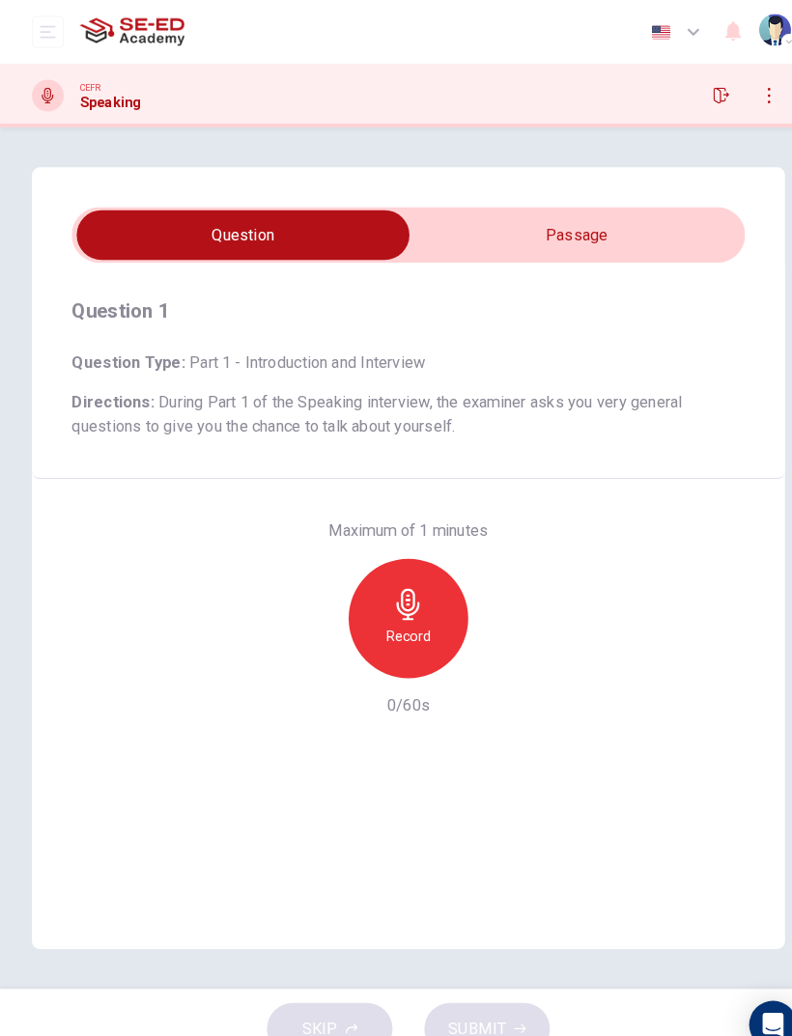
click at [609, 229] on input "checkbox" at bounding box center [235, 228] width 979 height 48
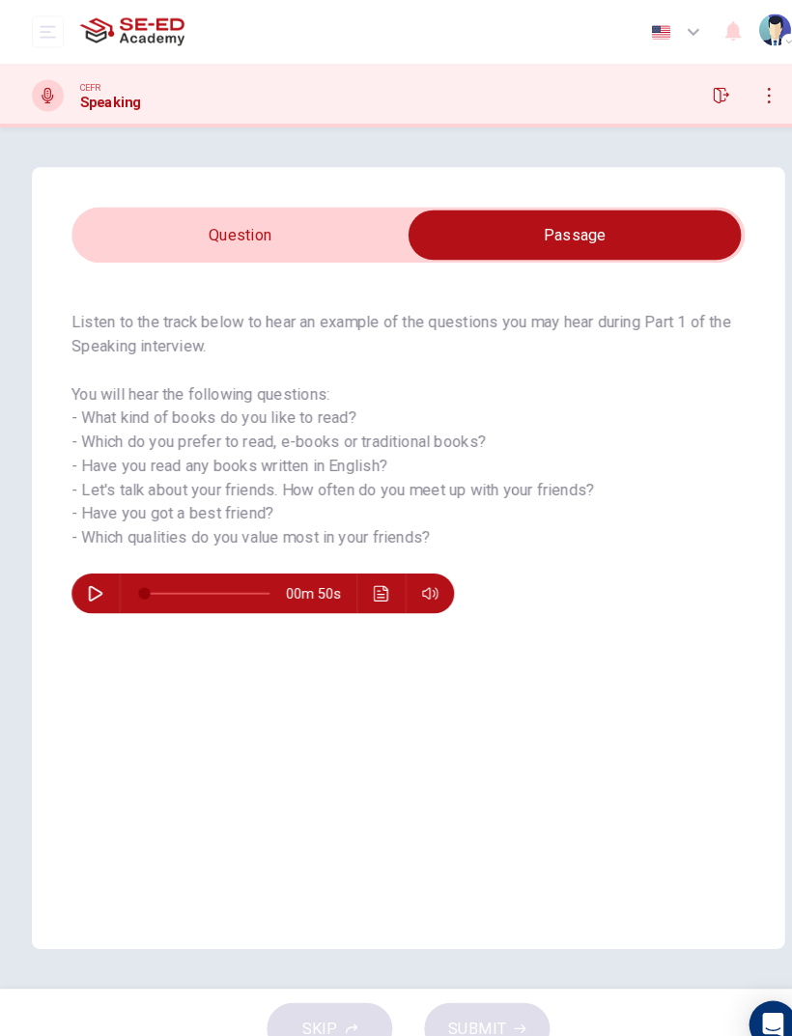
click at [285, 238] on input "checkbox" at bounding box center [557, 228] width 979 height 48
checkbox input "false"
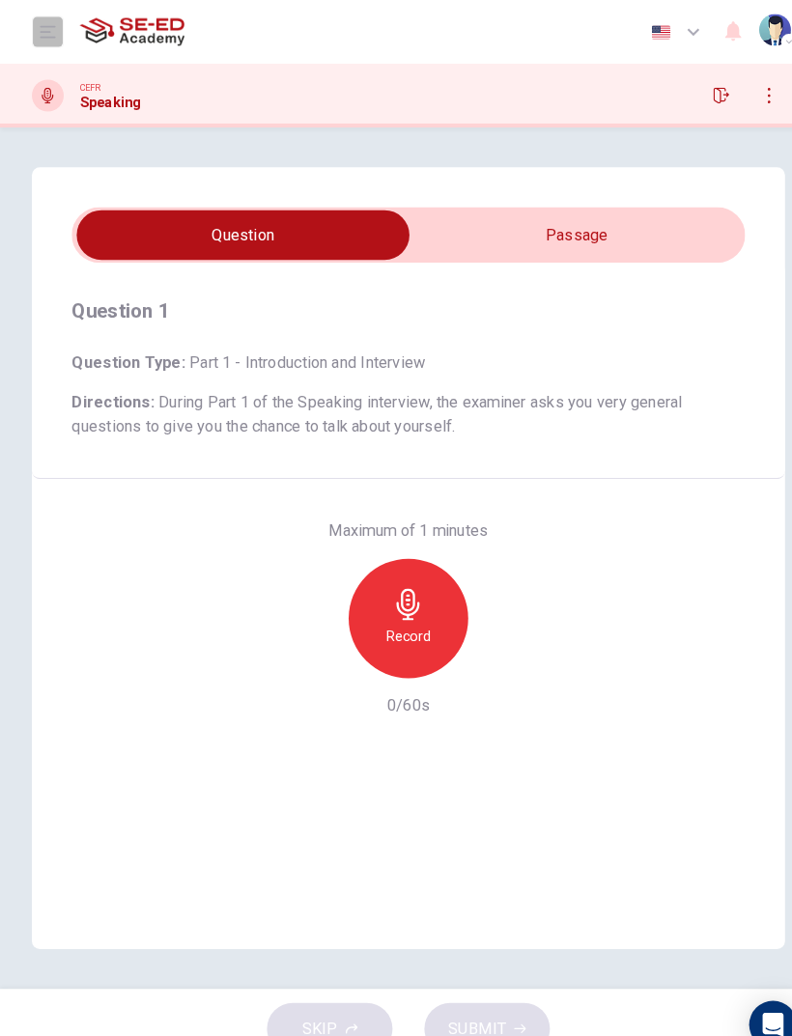
click at [61, 36] on button "open mobile menu" at bounding box center [46, 30] width 31 height 31
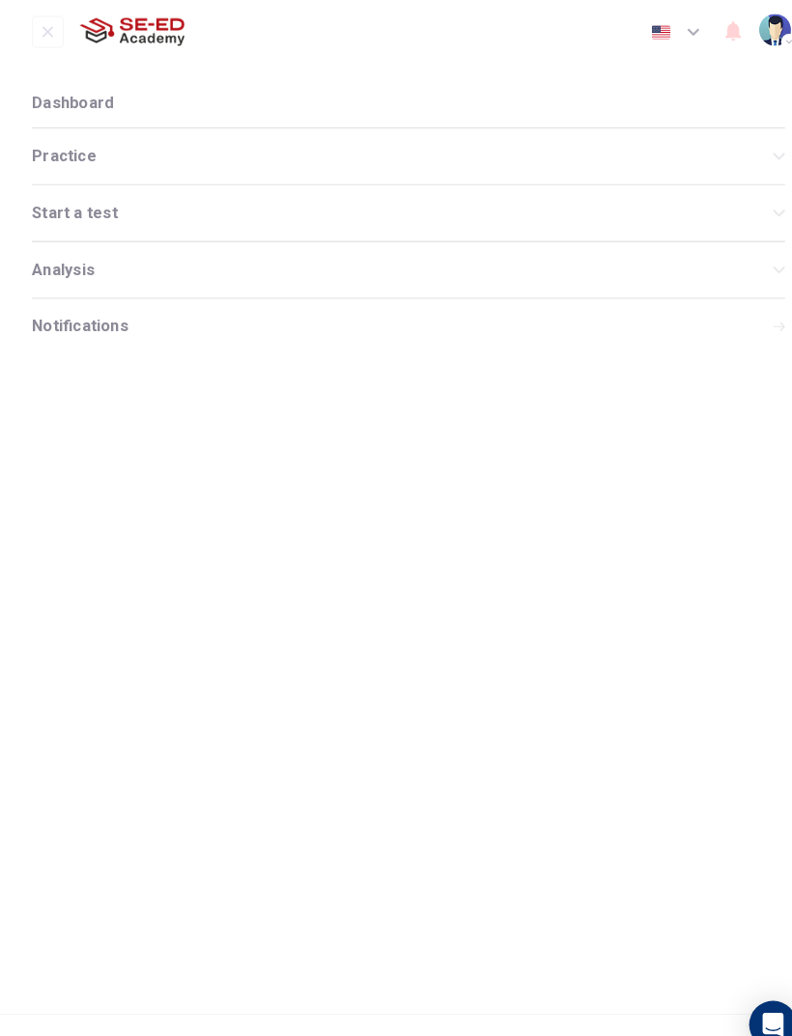
click at [56, 35] on button "open mobile menu" at bounding box center [46, 30] width 31 height 31
